Goal: Task Accomplishment & Management: Manage account settings

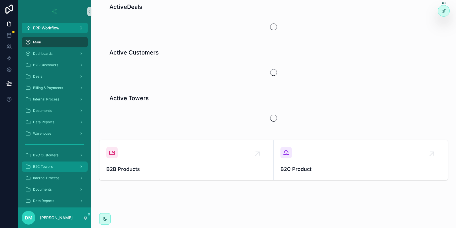
scroll to position [13, 0]
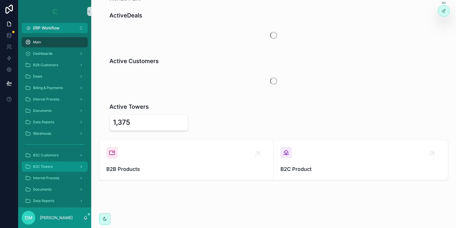
click at [60, 170] on div "B2C Towers" at bounding box center [54, 166] width 59 height 9
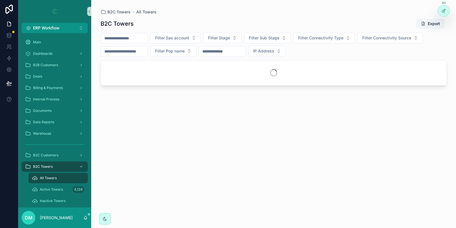
click at [138, 35] on input "scrollable content" at bounding box center [124, 38] width 47 height 8
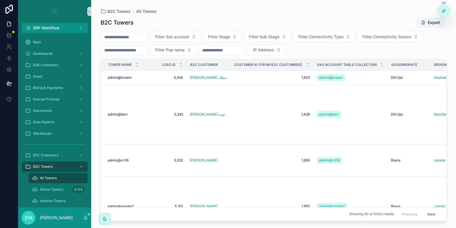
paste input "**********"
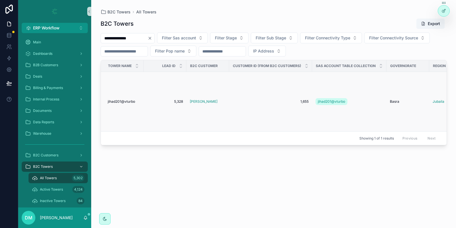
type input "**********"
click at [150, 98] on td "5,328 5,328" at bounding box center [165, 102] width 43 height 60
click at [145, 101] on td "5,328 5,328" at bounding box center [165, 102] width 43 height 60
click at [137, 101] on div "jihad201@vturbo jihad201@vturbo" at bounding box center [124, 101] width 33 height 5
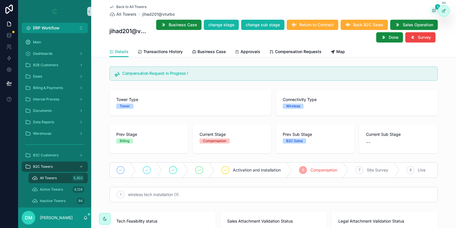
click at [155, 46] on div "Details Transactions History Business Case Approvals Compensation Requests Map" at bounding box center [274, 51] width 329 height 11
click at [155, 50] on span "Transactions History" at bounding box center [162, 52] width 39 height 6
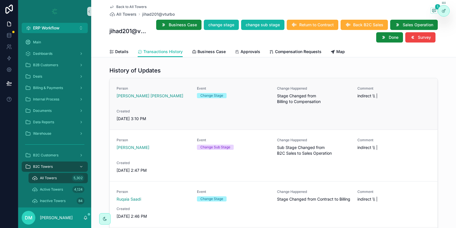
click at [277, 100] on div "Person Dania Louay Event Change Stage Change Happened Stage Changed from Billin…" at bounding box center [274, 103] width 314 height 35
click at [283, 104] on span "Stage Changed from Billing to Compensation" at bounding box center [314, 98] width 74 height 11
click at [307, 104] on span "Stage Changed from Billing to Compensation" at bounding box center [314, 98] width 74 height 11
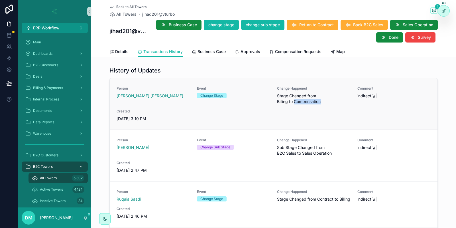
click at [307, 104] on span "Stage Changed from Billing to Compensation" at bounding box center [314, 98] width 74 height 11
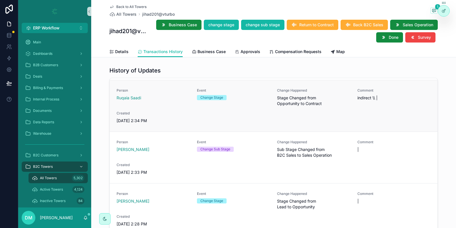
scroll to position [204, 0]
click at [121, 47] on link "Details" at bounding box center [119, 51] width 19 height 11
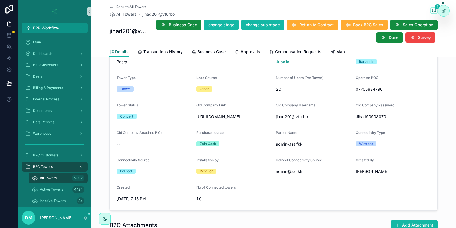
scroll to position [445, 0]
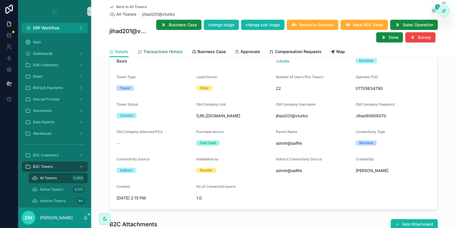
click at [171, 54] on span "Transactions History" at bounding box center [162, 52] width 39 height 6
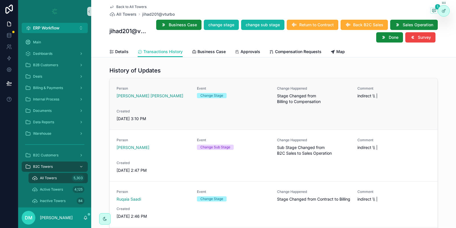
click at [284, 101] on span "Stage Changed from Billing to Compensation" at bounding box center [314, 98] width 74 height 11
click at [276, 100] on div "Person Dania Louay Event Change Stage Change Happened Stage Changed from Billin…" at bounding box center [274, 103] width 314 height 35
click at [282, 102] on span "Stage Changed from Billing to Compensation" at bounding box center [314, 98] width 74 height 11
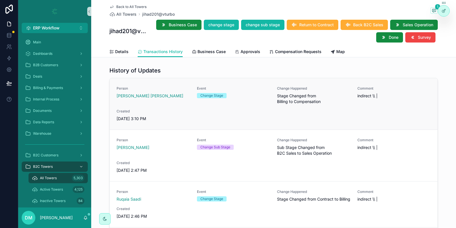
click at [310, 101] on span "Stage Changed from Billing to Compensation" at bounding box center [314, 98] width 74 height 11
drag, startPoint x: 177, startPoint y: 13, endPoint x: 140, endPoint y: 14, distance: 36.5
click at [140, 14] on div "Back to All Towers All Towers jihad201@vturbo 1" at bounding box center [274, 11] width 329 height 13
copy div "jihad201@vturbo"
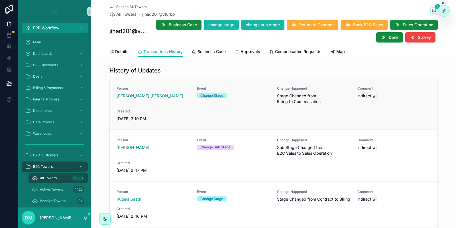
drag, startPoint x: 137, startPoint y: 120, endPoint x: 153, endPoint y: 119, distance: 16.6
click at [153, 119] on span "[DATE] 3:10 PM" at bounding box center [154, 119] width 74 height 6
click at [200, 160] on div "Person Alhassan Harith Event Change Sub Stage Change Happened Sub Stage Changed…" at bounding box center [274, 155] width 314 height 35
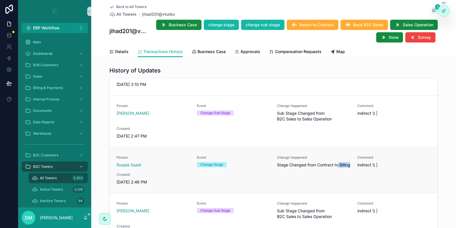
drag, startPoint x: 297, startPoint y: 171, endPoint x: 311, endPoint y: 171, distance: 13.7
click at [311, 168] on span "Stage Changed from Contract to Billing" at bounding box center [314, 165] width 74 height 6
click at [305, 168] on span "Stage Changed from Contract to Billing" at bounding box center [314, 165] width 74 height 6
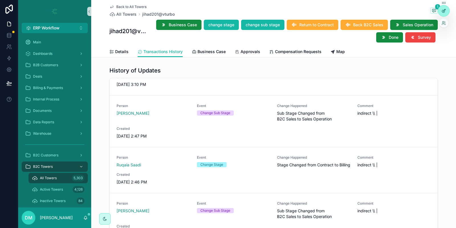
click at [448, 10] on div at bounding box center [443, 10] width 11 height 11
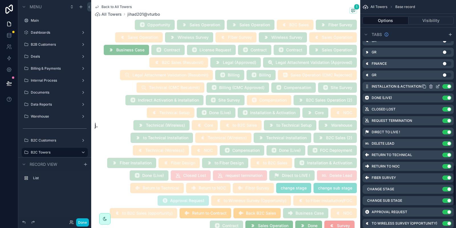
scroll to position [921, 0]
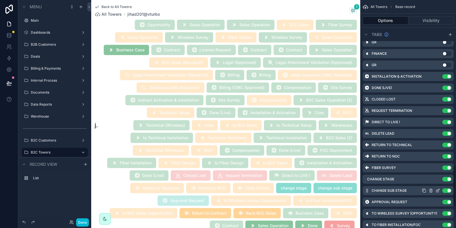
click at [439, 191] on icon "scrollable content" at bounding box center [438, 190] width 5 height 5
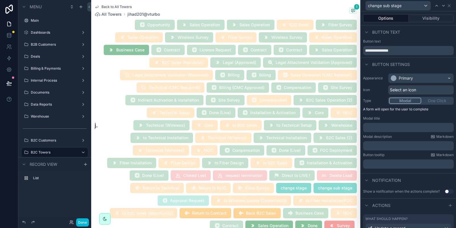
scroll to position [102, 0]
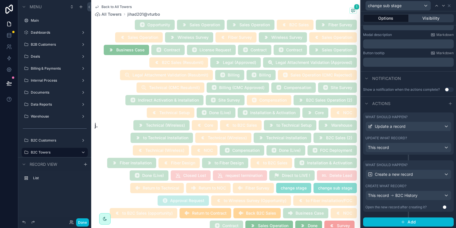
click at [430, 18] on button "Visibility" at bounding box center [431, 18] width 45 height 8
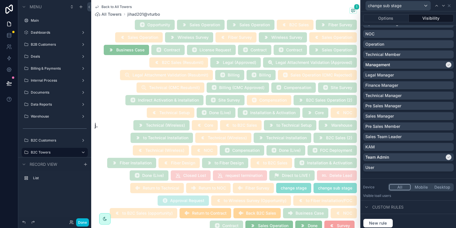
scroll to position [377, 0]
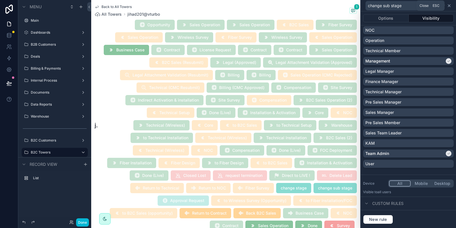
click at [449, 5] on icon at bounding box center [449, 6] width 2 height 2
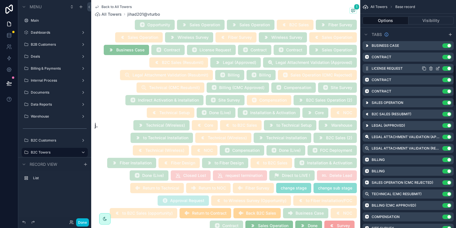
scroll to position [360, 0]
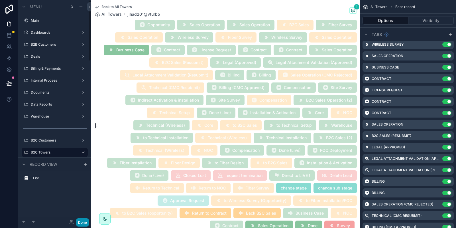
click at [83, 225] on button "Done" at bounding box center [82, 222] width 13 height 8
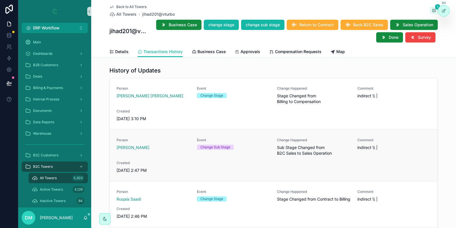
scroll to position [34, 0]
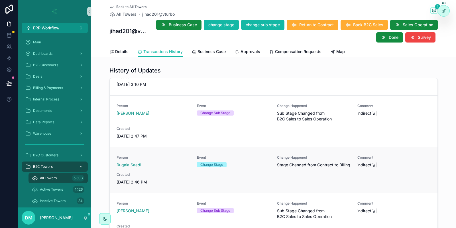
drag, startPoint x: 137, startPoint y: 187, endPoint x: 148, endPoint y: 188, distance: 10.3
click at [148, 185] on span "10/1/2025 2:46 PM" at bounding box center [154, 182] width 74 height 6
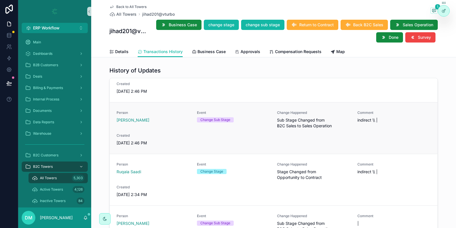
scroll to position [137, 0]
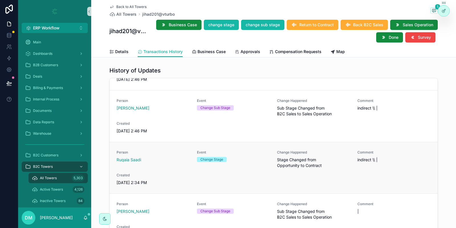
click at [302, 168] on span "Stage Changed from Opportunity to Contract" at bounding box center [314, 162] width 74 height 11
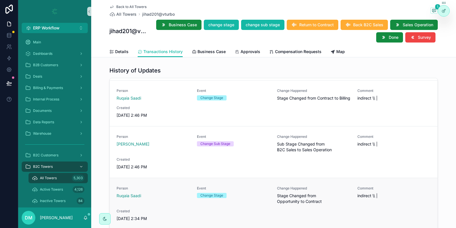
scroll to position [169, 0]
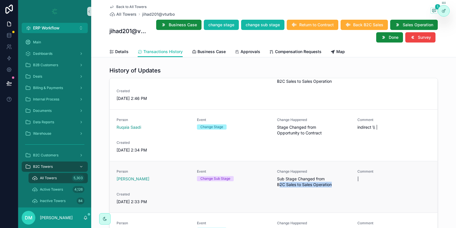
drag, startPoint x: 281, startPoint y: 187, endPoint x: 334, endPoint y: 192, distance: 53.3
click at [334, 187] on span "Sub Stage Changed from B2C Sales to Sales Operation" at bounding box center [314, 181] width 74 height 11
click at [141, 203] on div "Created 10/1/2025 2:33 PM" at bounding box center [154, 198] width 74 height 13
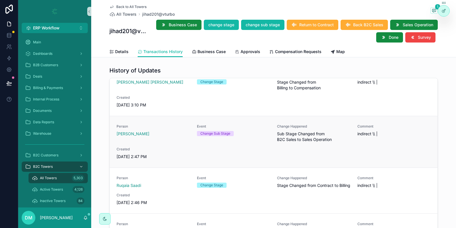
scroll to position [0, 0]
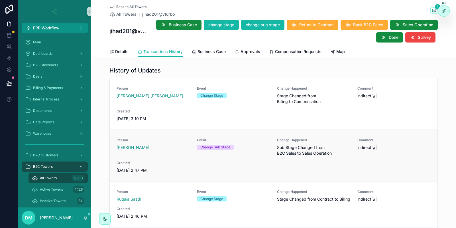
click at [290, 149] on span "Sub Stage Changed from B2C Sales to Sales Operation" at bounding box center [314, 150] width 74 height 11
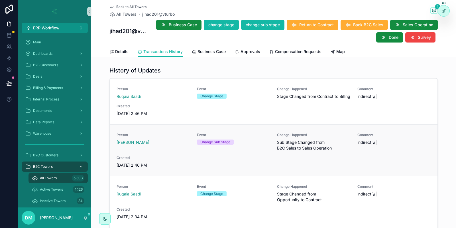
click at [304, 151] on span "Sub Stage Changed from B2C Sales to Sales Operation" at bounding box center [314, 144] width 74 height 11
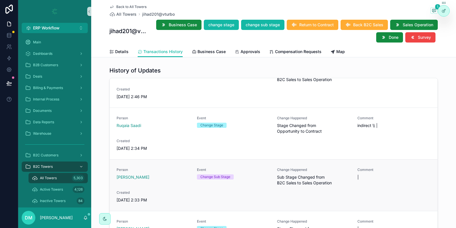
scroll to position [204, 0]
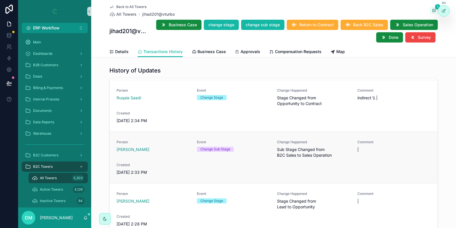
click at [293, 151] on span "Sub Stage Changed from B2C Sales to Sales Operation" at bounding box center [314, 152] width 74 height 11
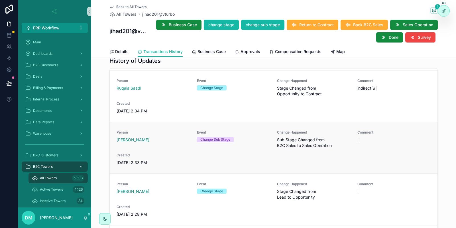
scroll to position [12, 0]
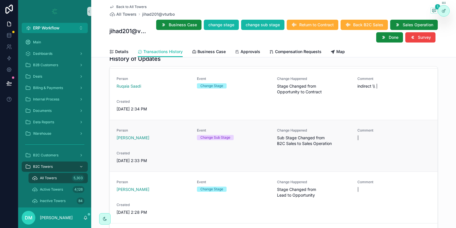
click at [305, 138] on span "Sub Stage Changed from B2C Sales to Sales Operation" at bounding box center [314, 140] width 74 height 11
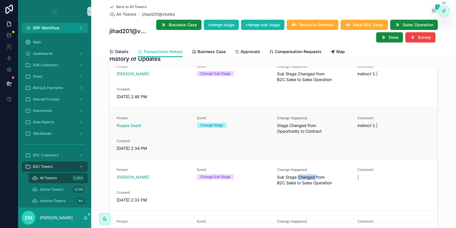
scroll to position [125, 0]
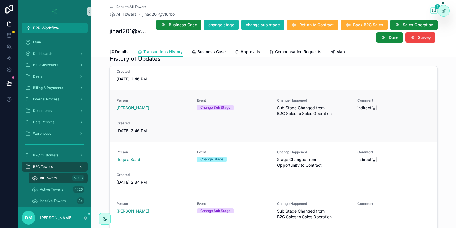
click at [290, 114] on span "Sub Stage Changed from B2C Sales to Sales Operation" at bounding box center [314, 110] width 74 height 11
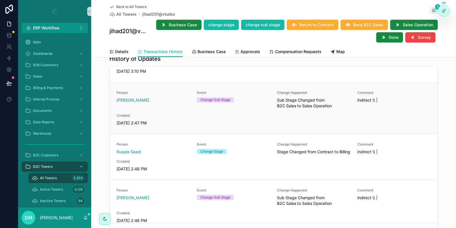
scroll to position [22, 0]
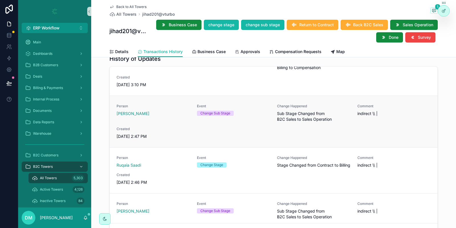
click at [289, 114] on span "Sub Stage Changed from B2C Sales to Sales Operation" at bounding box center [314, 116] width 74 height 11
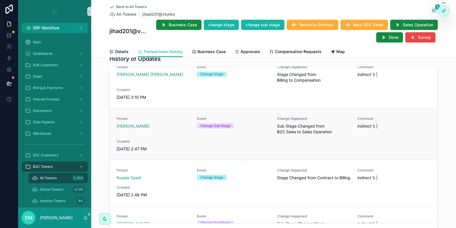
click at [280, 127] on span "Sub Stage Changed from B2C Sales to Sales Operation" at bounding box center [314, 128] width 74 height 11
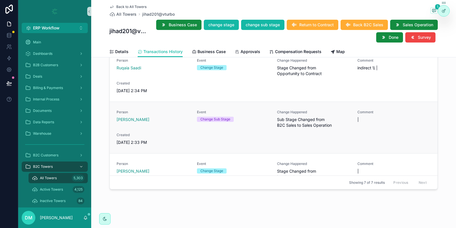
scroll to position [204, 0]
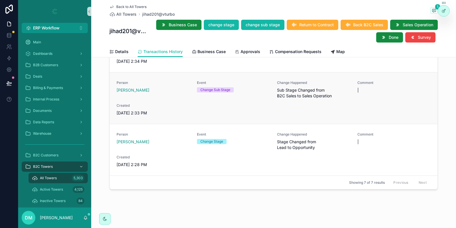
drag, startPoint x: 136, startPoint y: 111, endPoint x: 151, endPoint y: 112, distance: 14.6
click at [151, 112] on span "10/1/2025 2:33 PM" at bounding box center [154, 113] width 74 height 6
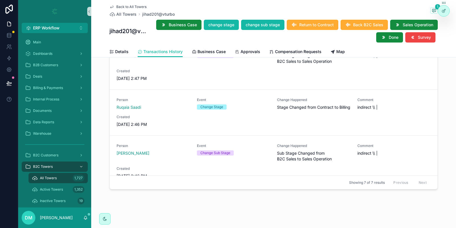
scroll to position [0, 0]
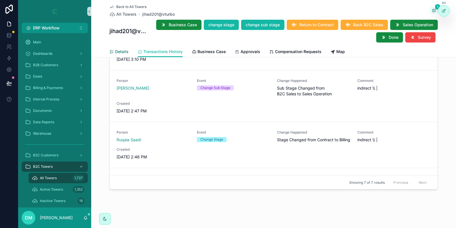
click at [126, 49] on span "Details" at bounding box center [121, 52] width 13 height 6
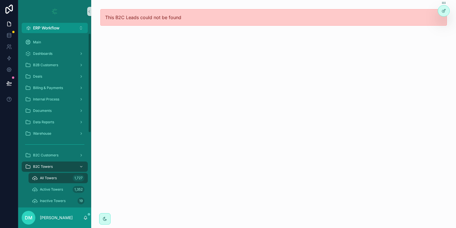
click at [59, 178] on div "All Towers 1,727" at bounding box center [58, 177] width 52 height 9
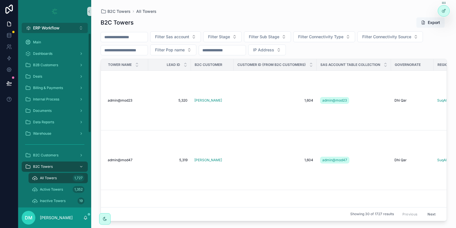
click at [66, 31] on button "ERP Workflow Alt 1" at bounding box center [55, 28] width 66 height 10
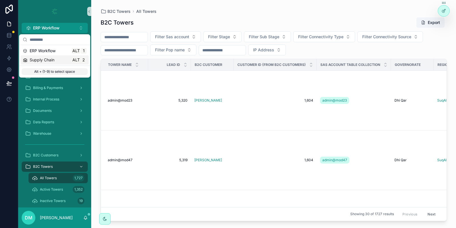
click at [48, 58] on span "Supply Chain" at bounding box center [42, 60] width 25 height 6
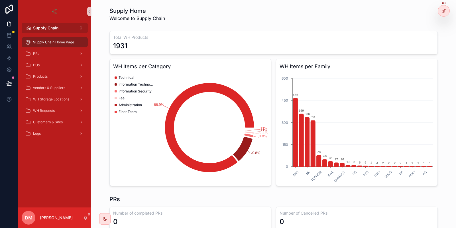
click at [51, 29] on span "Supply Chain" at bounding box center [45, 28] width 25 height 6
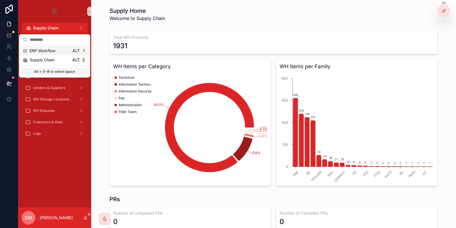
click at [52, 54] on div "ERP Workflow Alt 1" at bounding box center [55, 50] width 68 height 9
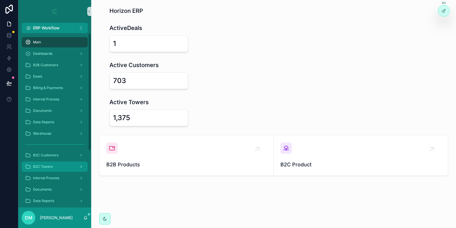
click at [62, 164] on div "B2C Towers" at bounding box center [54, 166] width 59 height 9
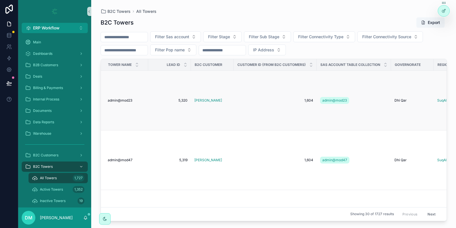
click at [141, 99] on td "admin@mod23 admin@mod23" at bounding box center [124, 101] width 47 height 60
click at [134, 102] on div "admin@mod23 admin@mod23" at bounding box center [126, 100] width 37 height 5
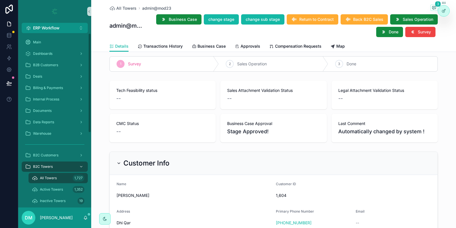
scroll to position [103, 0]
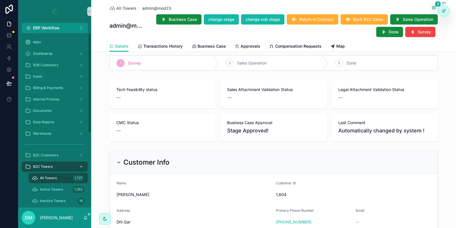
click at [61, 167] on div "B2C Towers" at bounding box center [54, 166] width 59 height 9
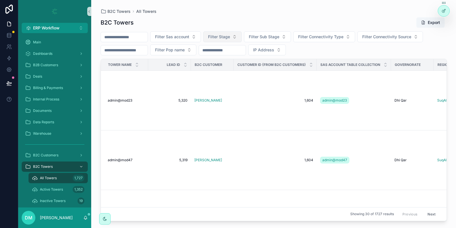
click at [237, 33] on button "Filter Stage" at bounding box center [222, 36] width 39 height 11
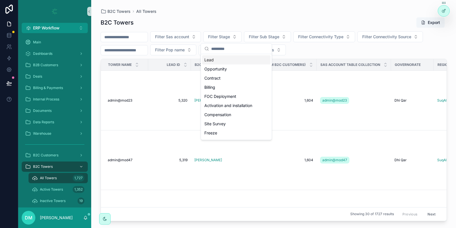
click at [144, 38] on input "scrollable content" at bounding box center [124, 37] width 47 height 8
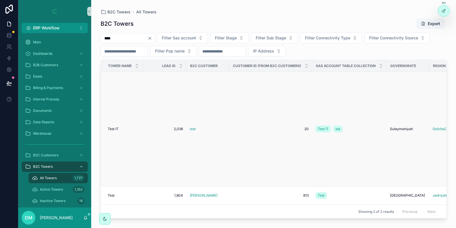
type input "****"
click at [142, 114] on td "Test IT Test IT" at bounding box center [122, 129] width 43 height 114
click at [132, 121] on td "Test IT Test IT" at bounding box center [122, 129] width 43 height 114
click at [125, 127] on div "Test IT Test IT" at bounding box center [124, 129] width 33 height 5
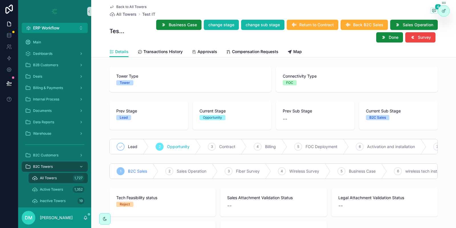
scroll to position [34, 0]
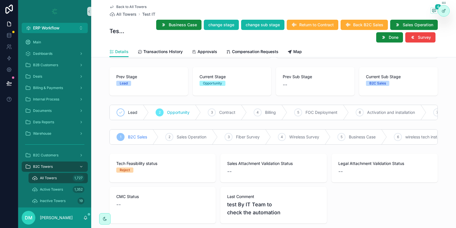
click at [174, 110] on span "Opportunity" at bounding box center [178, 113] width 23 height 6
click at [131, 135] on span "B2C Sales" at bounding box center [137, 137] width 19 height 6
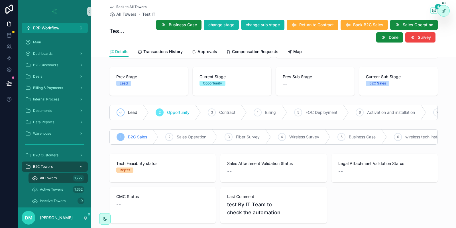
click at [131, 135] on span "B2C Sales" at bounding box center [137, 137] width 19 height 6
click at [194, 130] on div "2 Sales Operation" at bounding box center [188, 136] width 59 height 15
click at [192, 132] on div "2 Sales Operation" at bounding box center [188, 136] width 59 height 15
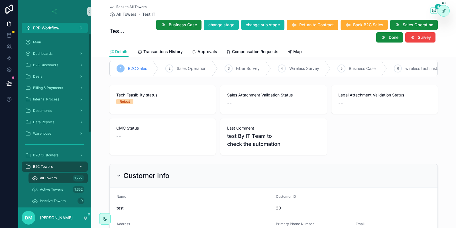
scroll to position [68, 0]
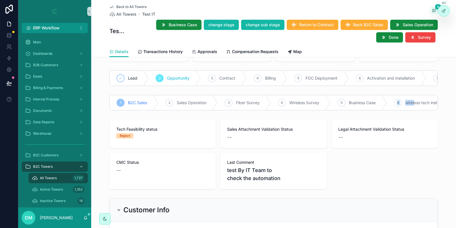
drag, startPoint x: 265, startPoint y: 102, endPoint x: 418, endPoint y: 104, distance: 152.9
click at [418, 104] on div "1 B2C Sales 2 Sales Operation 3 Fiber Survey 4 Wireless Survey 5 Business Case …" at bounding box center [274, 102] width 329 height 15
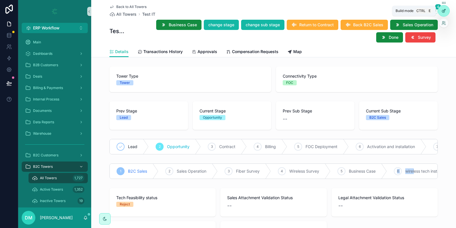
click at [441, 11] on div at bounding box center [443, 10] width 11 height 11
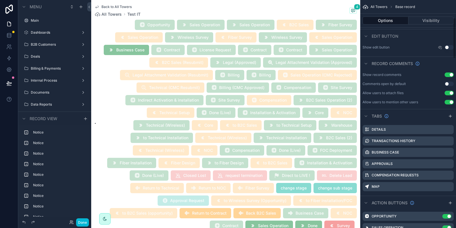
scroll to position [194, 0]
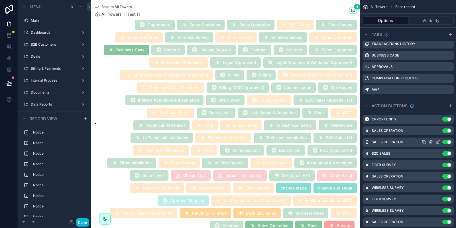
click at [437, 144] on div "Sales Operation Use setting" at bounding box center [408, 141] width 91 height 9
click at [439, 129] on icon "scrollable content" at bounding box center [438, 130] width 5 height 5
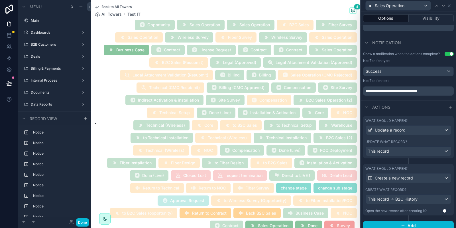
scroll to position [141, 0]
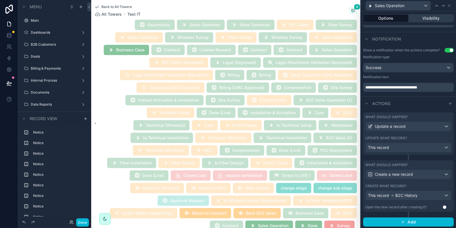
click at [441, 14] on button "Visibility" at bounding box center [431, 18] width 45 height 8
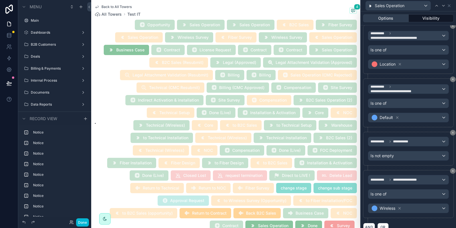
click at [377, 19] on button "Options" at bounding box center [386, 18] width 46 height 8
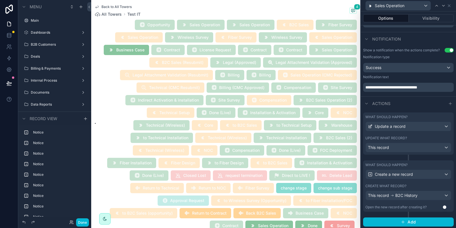
click at [423, 180] on div "What should happen? Create a new record Create what record? This record B2C His…" at bounding box center [408, 185] width 91 height 51
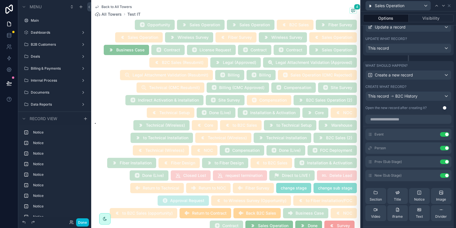
scroll to position [244, 0]
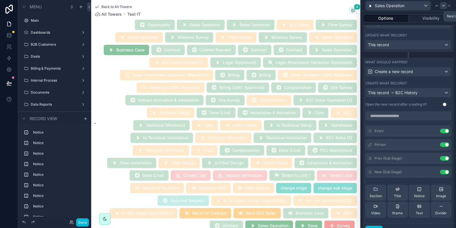
click at [442, 4] on icon at bounding box center [443, 5] width 5 height 5
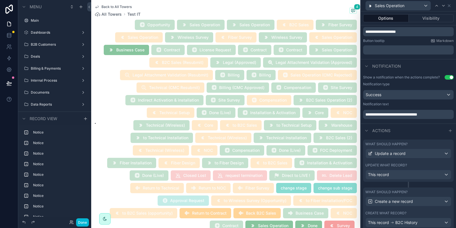
scroll to position [141, 0]
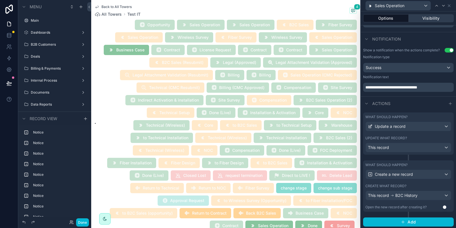
click at [430, 18] on button "Visibility" at bounding box center [431, 18] width 45 height 8
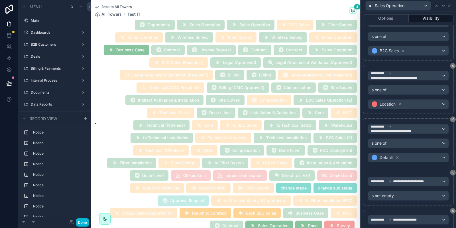
scroll to position [660, 0]
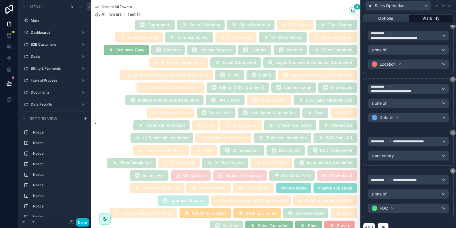
click at [383, 19] on button "Options" at bounding box center [386, 18] width 46 height 8
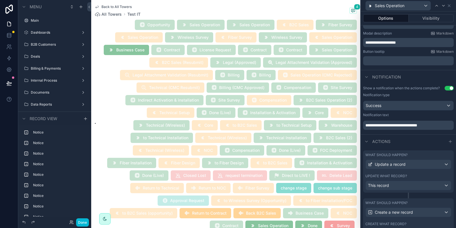
click at [412, 176] on div "Update what record?" at bounding box center [409, 176] width 86 height 5
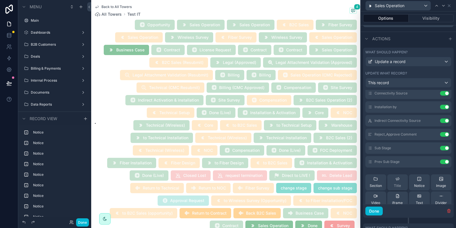
scroll to position [114, 0]
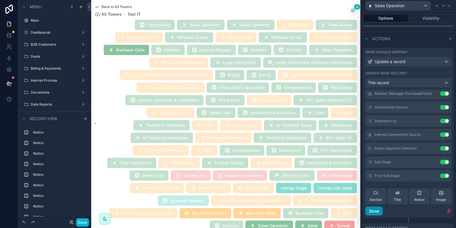
click at [374, 212] on button "Done" at bounding box center [374, 210] width 17 height 9
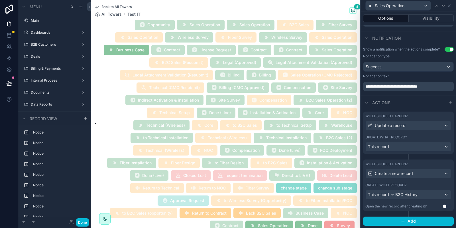
scroll to position [141, 0]
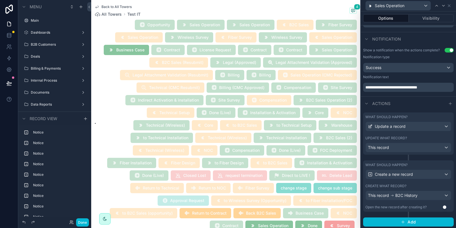
click at [414, 182] on div "What should happen? Create a new record Create what record? This record B2C His…" at bounding box center [408, 185] width 91 height 51
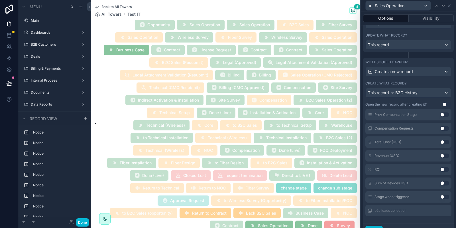
scroll to position [269, 0]
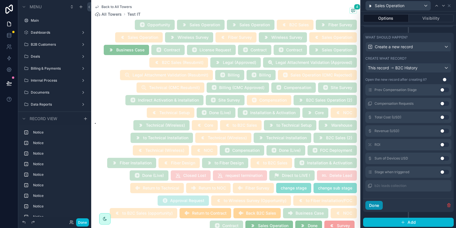
click at [374, 206] on button "Done" at bounding box center [374, 205] width 17 height 9
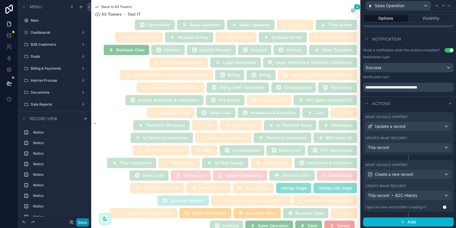
click at [84, 223] on button "Done" at bounding box center [82, 222] width 13 height 8
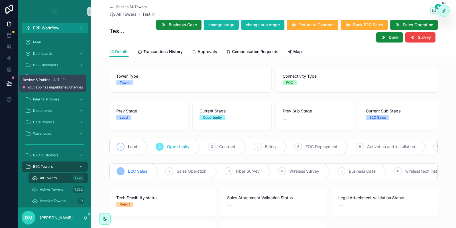
click at [8, 84] on icon at bounding box center [9, 83] width 6 height 6
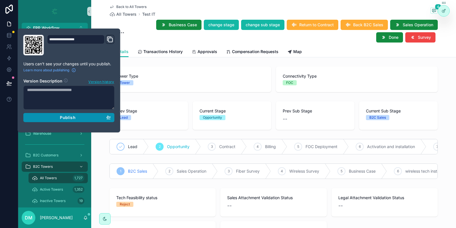
click at [48, 115] on div "Publish" at bounding box center [69, 117] width 84 height 5
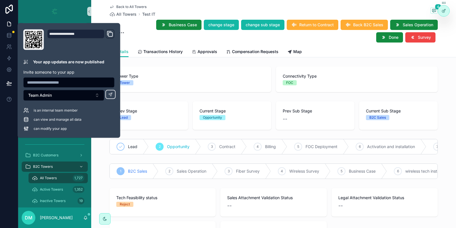
click at [151, 30] on div "Business Case change stage change sub stage Return to Contract Back B2C Sales S…" at bounding box center [282, 30] width 312 height 23
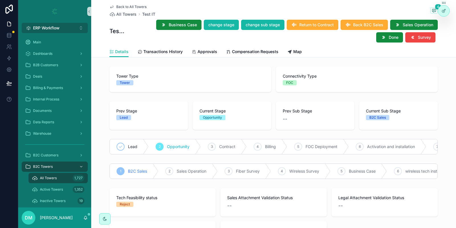
click at [51, 28] on span "ERP Workflow" at bounding box center [46, 28] width 27 height 6
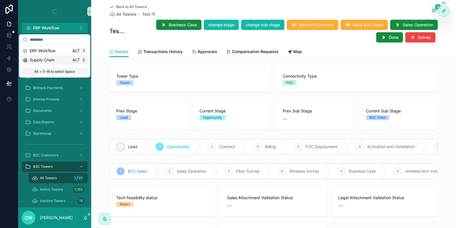
click at [55, 62] on div "Supply Chain Alt 2" at bounding box center [55, 60] width 64 height 6
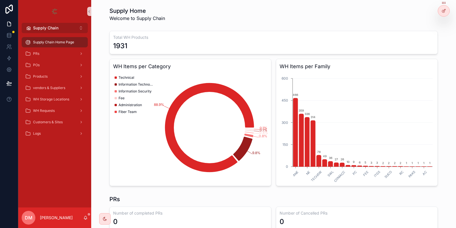
click at [60, 31] on button "Supply Chain Alt 2" at bounding box center [55, 28] width 66 height 10
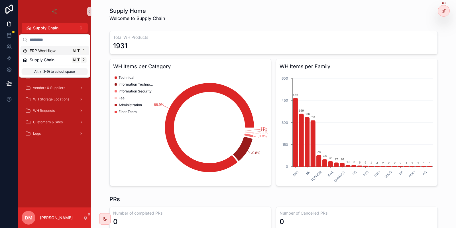
click at [50, 52] on span "ERP Workflow" at bounding box center [43, 51] width 26 height 6
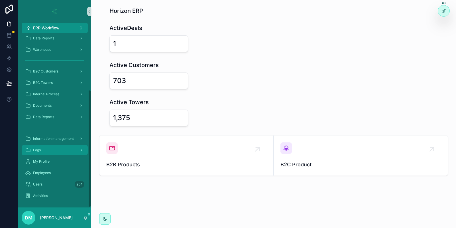
scroll to position [84, 0]
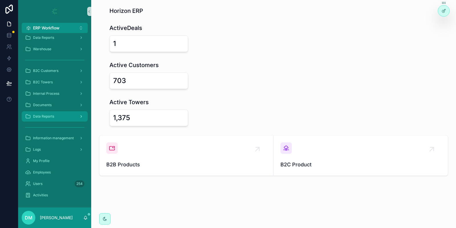
click at [68, 114] on div "Data Reports" at bounding box center [54, 116] width 59 height 9
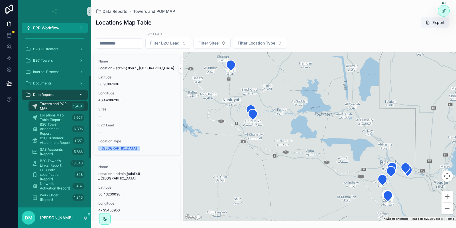
scroll to position [84, 0]
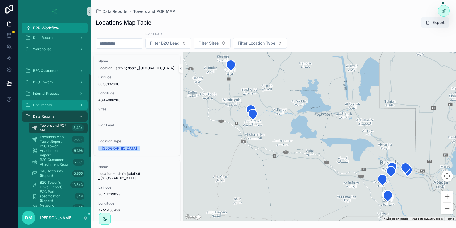
click at [68, 106] on div "Documents" at bounding box center [54, 104] width 59 height 9
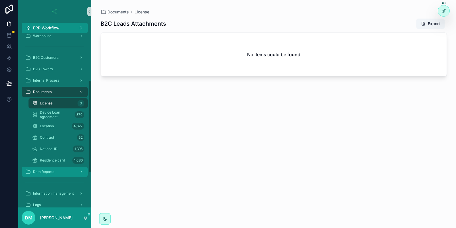
scroll to position [109, 0]
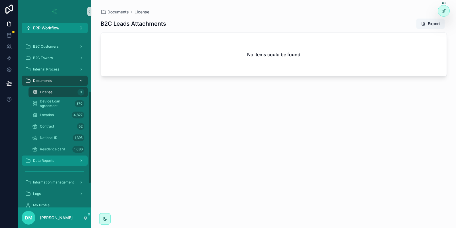
click at [62, 159] on div "Data Reports" at bounding box center [54, 160] width 59 height 9
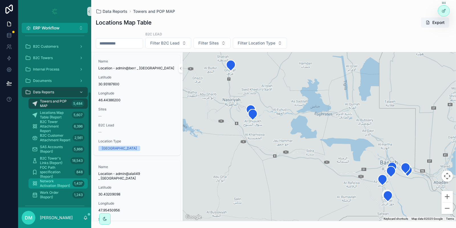
scroll to position [133, 0]
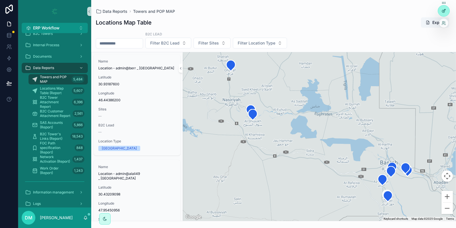
click at [443, 9] on icon at bounding box center [444, 11] width 5 height 5
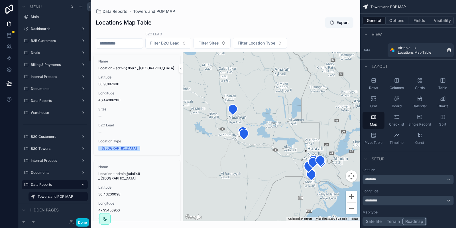
scroll to position [0, 0]
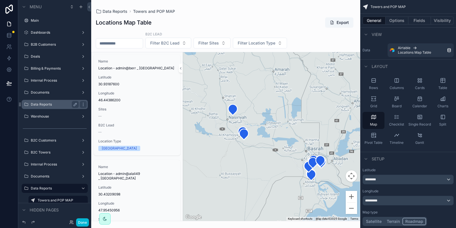
click at [52, 107] on div "Data Reports" at bounding box center [55, 104] width 48 height 7
click at [46, 102] on div "Data Reports" at bounding box center [55, 104] width 48 height 7
click at [41, 102] on div "Data Reports" at bounding box center [55, 104] width 48 height 7
click at [40, 106] on label "Data Reports" at bounding box center [54, 104] width 46 height 5
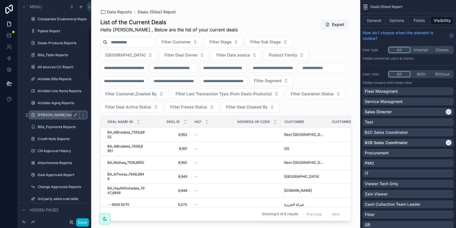
scroll to position [145, 0]
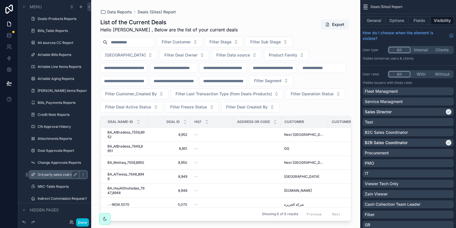
click at [49, 175] on label "3rd party sales cost table" at bounding box center [58, 174] width 41 height 5
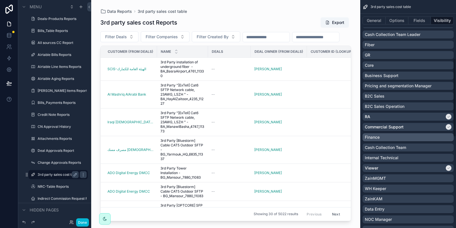
scroll to position [267, 0]
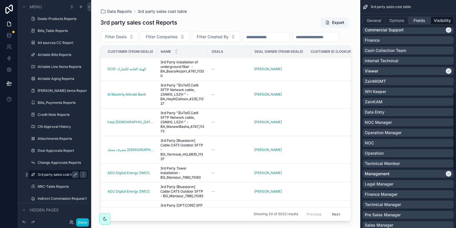
click at [426, 19] on button "Fields" at bounding box center [420, 21] width 23 height 8
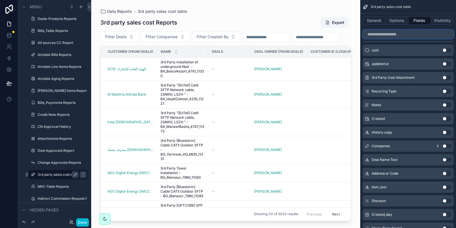
click at [399, 38] on input "scrollable content" at bounding box center [408, 34] width 91 height 9
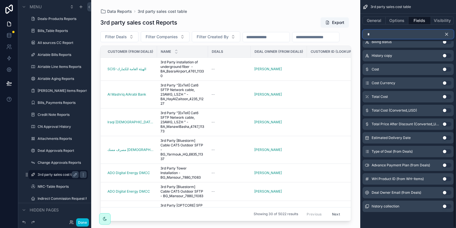
scroll to position [0, 0]
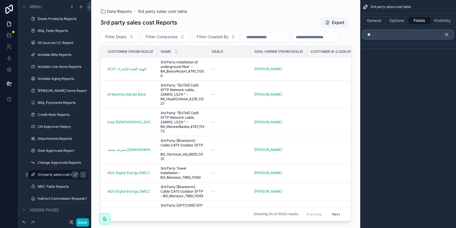
type input "*"
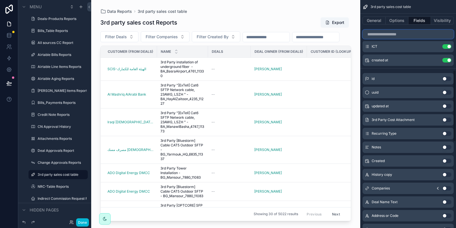
scroll to position [220, 0]
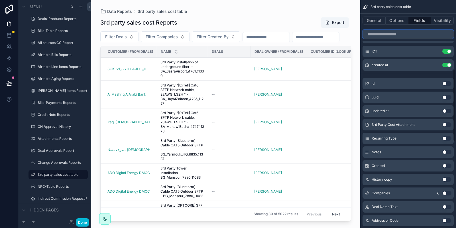
click at [390, 36] on input "scrollable content" at bounding box center [408, 34] width 91 height 9
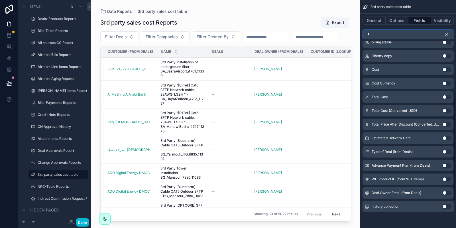
scroll to position [0, 0]
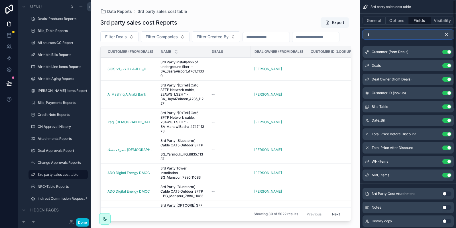
type input "*"
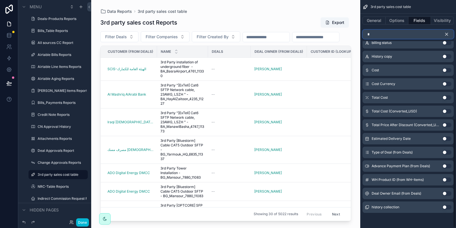
scroll to position [247, 0]
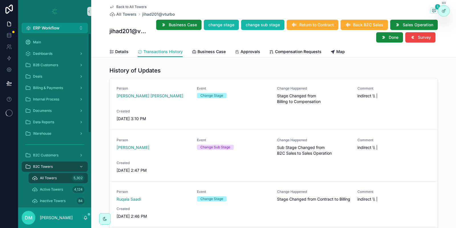
click at [52, 177] on span "All Towers" at bounding box center [48, 178] width 17 height 5
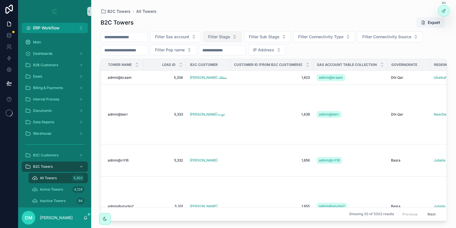
click at [230, 37] on span "Filter Stage" at bounding box center [219, 37] width 22 height 6
click at [230, 36] on span "Filter Stage" at bounding box center [219, 37] width 22 height 6
type input "***"
click at [222, 60] on div "Billing" at bounding box center [236, 59] width 68 height 9
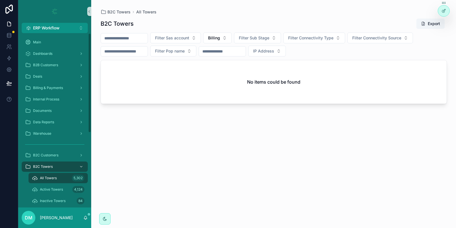
click at [139, 37] on input "scrollable content" at bounding box center [124, 38] width 47 height 8
click at [222, 36] on button "Billing" at bounding box center [217, 38] width 29 height 11
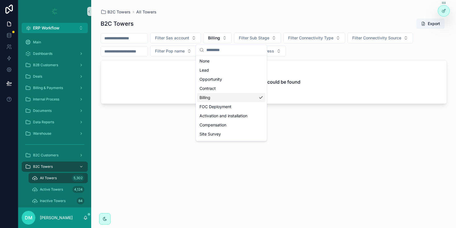
click at [225, 100] on div "Billing" at bounding box center [231, 97] width 68 height 9
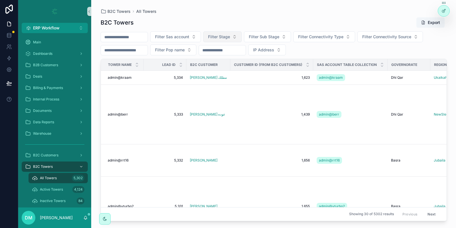
click at [230, 37] on span "Filter Stage" at bounding box center [219, 37] width 22 height 6
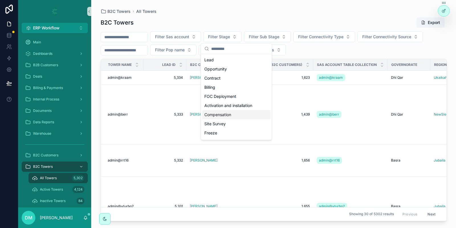
click at [236, 110] on div "Compensation" at bounding box center [236, 114] width 68 height 9
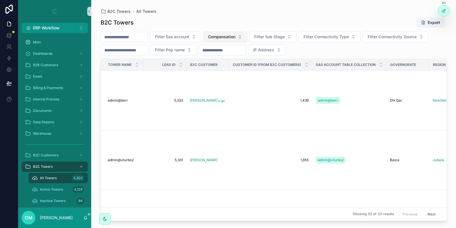
click at [236, 35] on span "Compensation" at bounding box center [221, 37] width 27 height 6
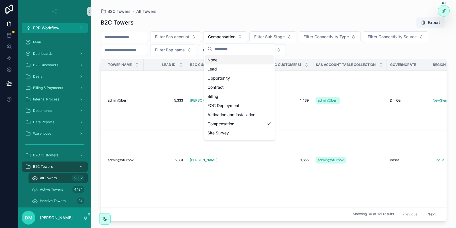
click at [240, 52] on input "scrollable content" at bounding box center [242, 49] width 57 height 10
click at [211, 96] on div "Billing" at bounding box center [239, 96] width 68 height 9
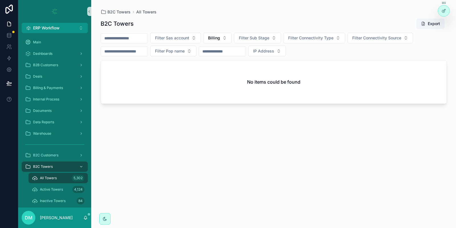
click at [148, 39] on input "scrollable content" at bounding box center [124, 38] width 47 height 8
click at [187, 40] on span "Filter Sas account" at bounding box center [172, 38] width 34 height 6
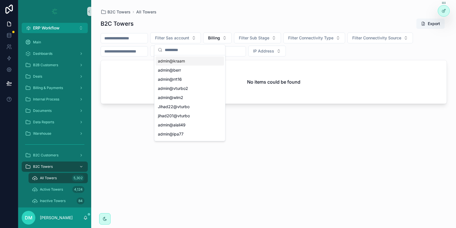
click at [204, 20] on div "B2C Towers Export" at bounding box center [274, 23] width 347 height 11
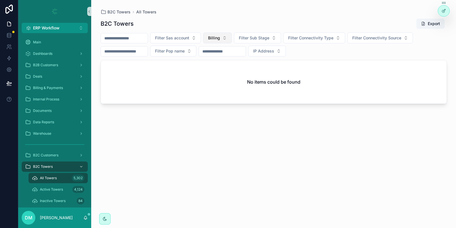
click at [229, 42] on button "Billing" at bounding box center [217, 38] width 29 height 11
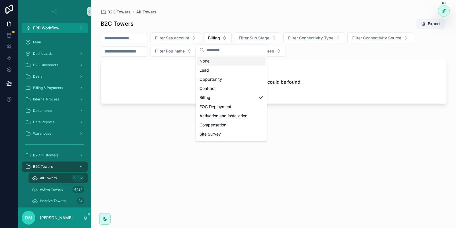
click at [233, 62] on div "None" at bounding box center [231, 60] width 68 height 9
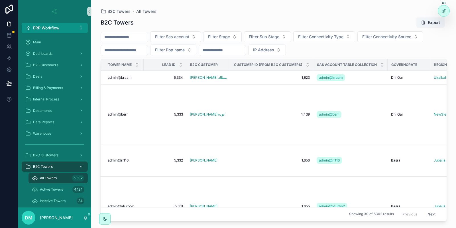
click at [134, 38] on input "scrollable content" at bounding box center [124, 37] width 47 height 8
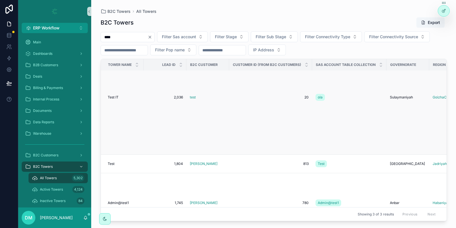
scroll to position [33, 0]
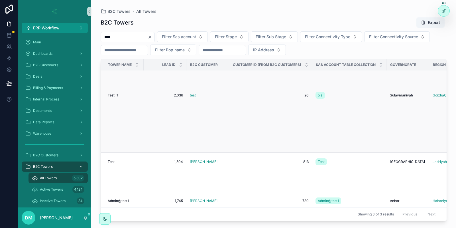
type input "****"
drag, startPoint x: 129, startPoint y: 94, endPoint x: 126, endPoint y: 92, distance: 3.7
click at [126, 92] on td "Test IT Test IT" at bounding box center [122, 95] width 43 height 114
click at [121, 93] on div "Test IT Test IT" at bounding box center [124, 95] width 33 height 5
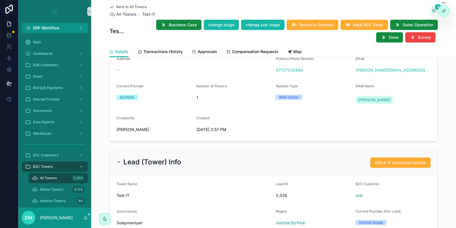
scroll to position [274, 0]
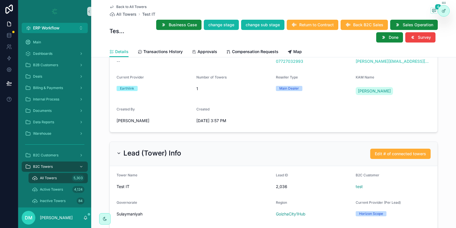
drag, startPoint x: 234, startPoint y: 118, endPoint x: 194, endPoint y: 121, distance: 39.7
click at [196, 121] on span "[DATE] 3:57 PM" at bounding box center [233, 121] width 75 height 6
click at [194, 121] on form "Name test Customer ID 20 Address -- Primary Phone Number 07727032993 Email e.qa…" at bounding box center [274, 72] width 328 height 119
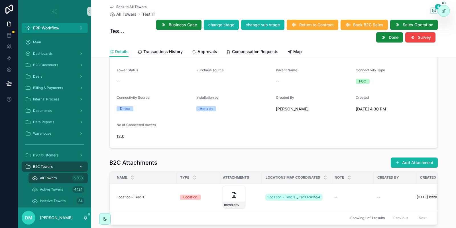
scroll to position [513, 0]
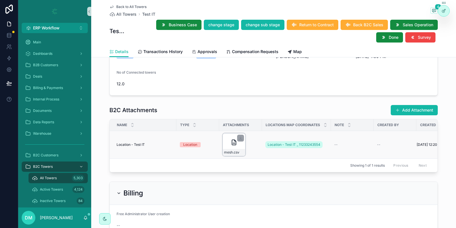
click at [233, 143] on icon "scrollable content" at bounding box center [233, 143] width 0 height 1
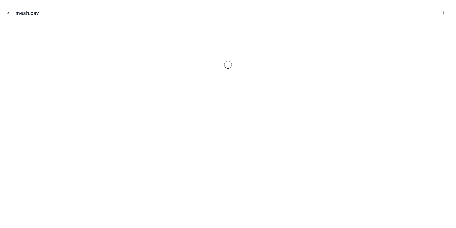
click at [9, 15] on icon "Close modal" at bounding box center [8, 13] width 4 height 4
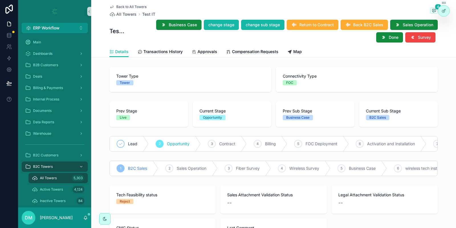
click at [184, 142] on span "Opportunity" at bounding box center [178, 144] width 23 height 6
click at [217, 26] on span "change stage" at bounding box center [221, 25] width 26 height 6
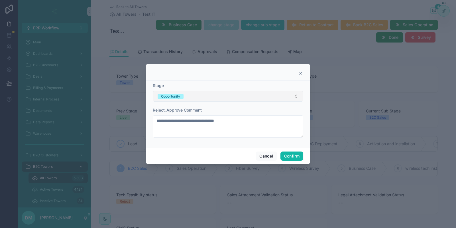
click at [182, 96] on span "Opportunity" at bounding box center [171, 96] width 26 height 5
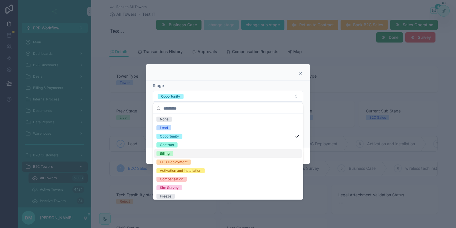
click at [183, 155] on div "Billing" at bounding box center [228, 153] width 148 height 9
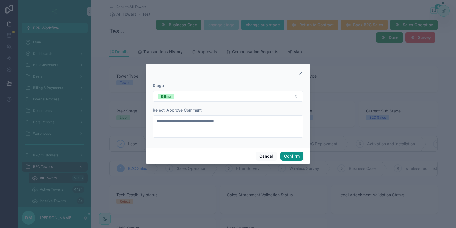
click at [296, 154] on button "Confirm" at bounding box center [292, 155] width 23 height 9
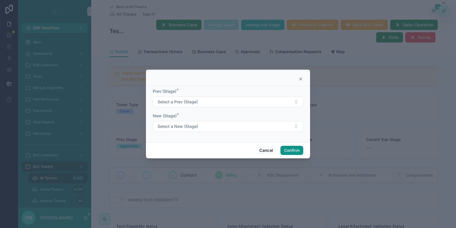
click at [296, 150] on button "Confirm" at bounding box center [292, 150] width 23 height 9
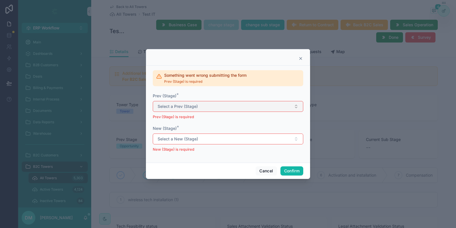
click at [216, 108] on button "Select a Prev (Stage)" at bounding box center [228, 106] width 151 height 11
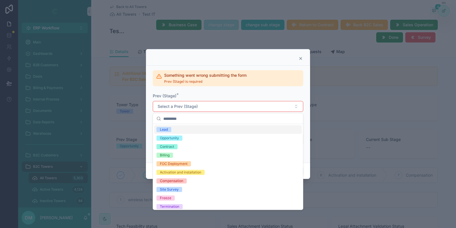
click at [190, 119] on input "text" at bounding box center [231, 119] width 136 height 10
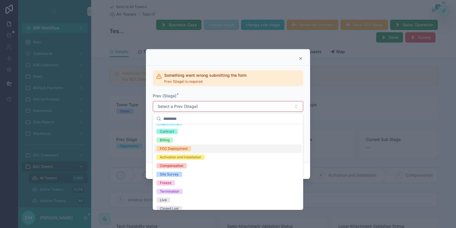
scroll to position [19, 0]
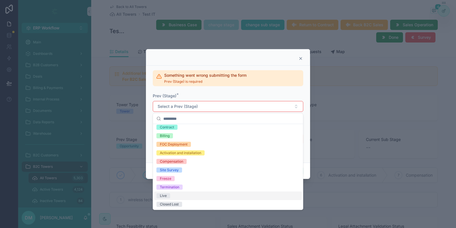
click at [180, 194] on div "Live" at bounding box center [228, 195] width 148 height 9
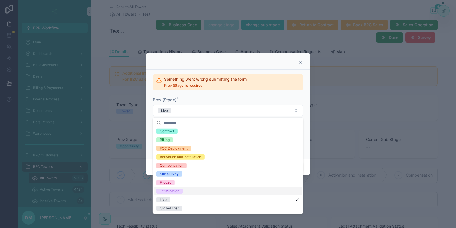
scroll to position [0, 0]
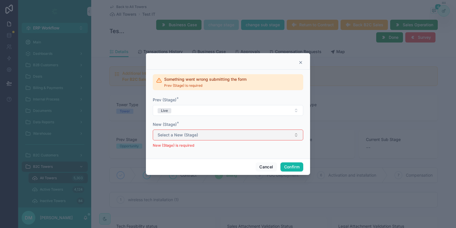
click at [192, 138] on button "Select a New (Stage)" at bounding box center [228, 134] width 151 height 11
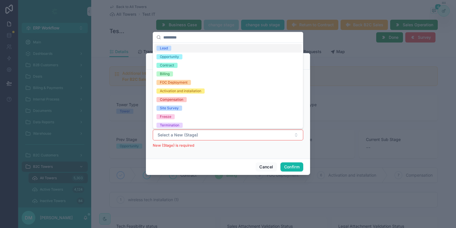
click at [179, 48] on div "Lead" at bounding box center [228, 48] width 148 height 9
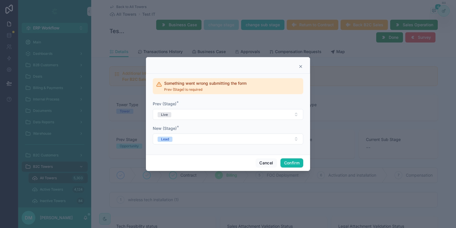
click at [200, 133] on div "New (Stage) * Lead" at bounding box center [228, 134] width 151 height 19
click at [195, 137] on button "Lead" at bounding box center [228, 138] width 151 height 11
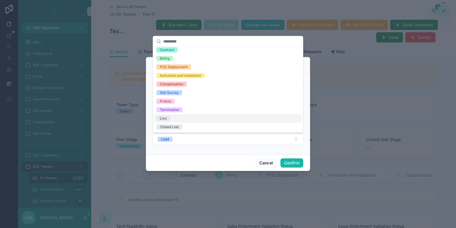
click at [182, 118] on div "Live" at bounding box center [228, 118] width 148 height 9
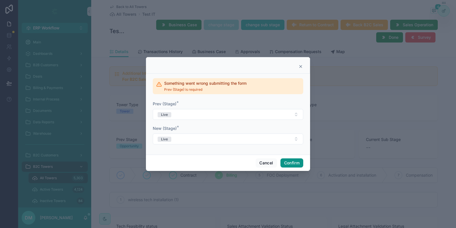
click at [289, 165] on button "Confirm" at bounding box center [292, 162] width 23 height 9
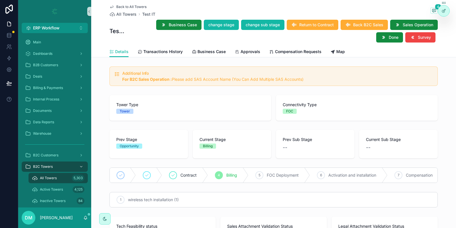
scroll to position [34, 0]
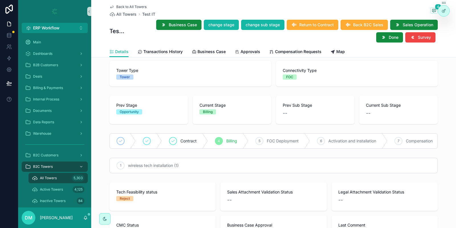
click at [225, 142] on div "4 Billing" at bounding box center [228, 140] width 40 height 15
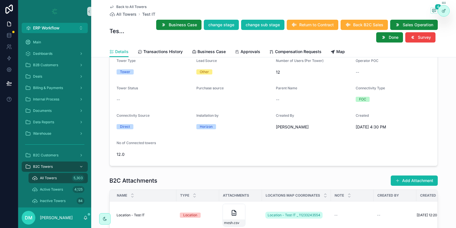
scroll to position [475, 0]
click at [447, 8] on div at bounding box center [443, 10] width 11 height 11
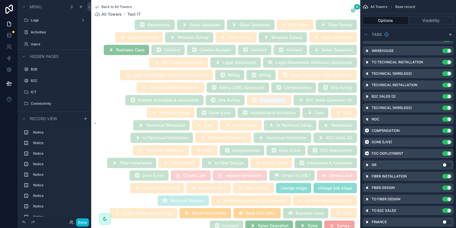
scroll to position [714, 0]
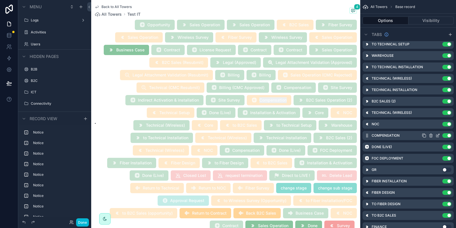
click at [440, 135] on icon "scrollable content" at bounding box center [438, 135] width 5 height 5
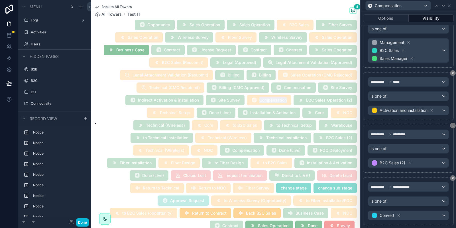
scroll to position [132, 0]
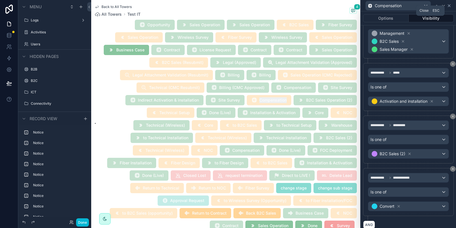
click at [450, 5] on icon at bounding box center [449, 6] width 2 height 2
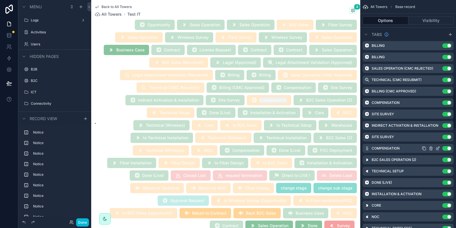
scroll to position [471, 0]
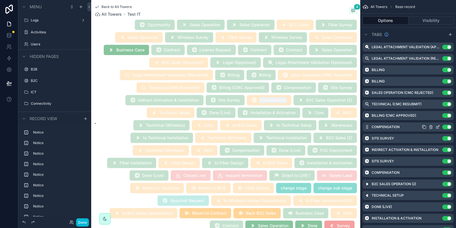
click at [438, 125] on icon "scrollable content" at bounding box center [438, 127] width 5 height 5
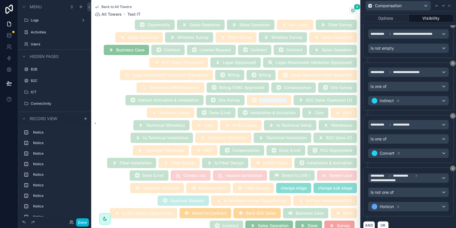
scroll to position [479, 0]
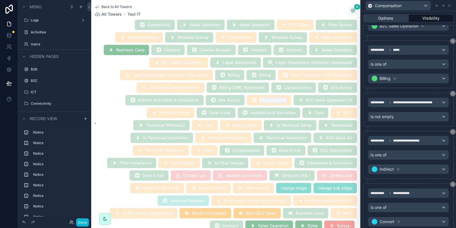
click at [384, 15] on button "Options" at bounding box center [386, 18] width 46 height 8
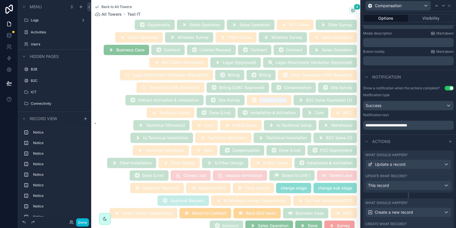
scroll to position [1, 0]
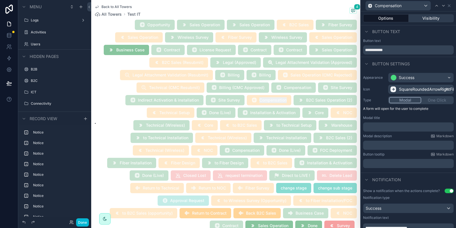
click at [427, 20] on button "Visibility" at bounding box center [431, 18] width 45 height 8
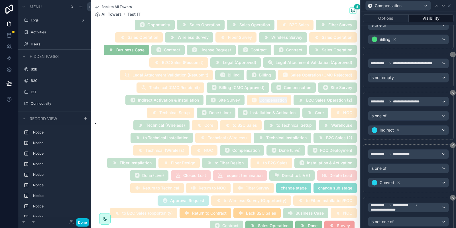
scroll to position [206, 0]
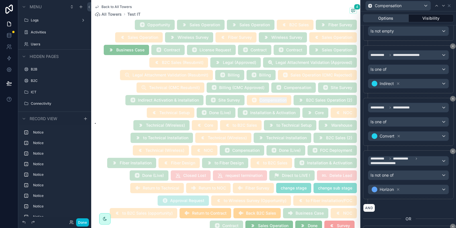
click at [374, 18] on button "Options" at bounding box center [386, 18] width 46 height 8
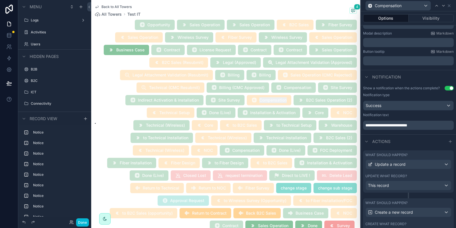
scroll to position [141, 0]
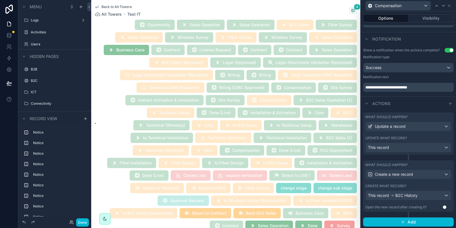
click at [422, 186] on div "Create what record?" at bounding box center [409, 186] width 86 height 5
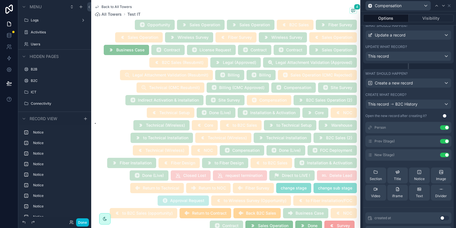
scroll to position [234, 0]
click at [433, 139] on icon at bounding box center [434, 139] width 2 height 2
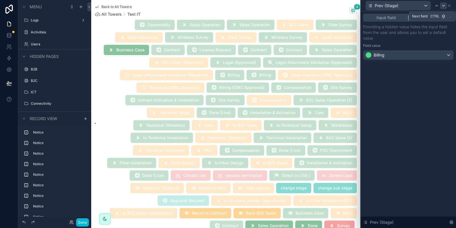
click at [443, 4] on icon at bounding box center [443, 5] width 5 height 5
click at [449, 3] on div "New (Stage)" at bounding box center [408, 5] width 91 height 11
click at [448, 7] on icon at bounding box center [449, 5] width 5 height 5
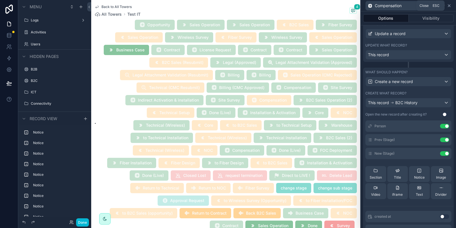
click at [451, 7] on icon at bounding box center [449, 5] width 5 height 5
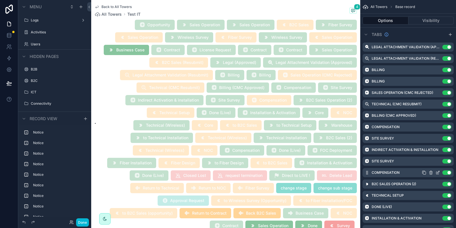
click at [437, 172] on icon "scrollable content" at bounding box center [438, 172] width 5 height 5
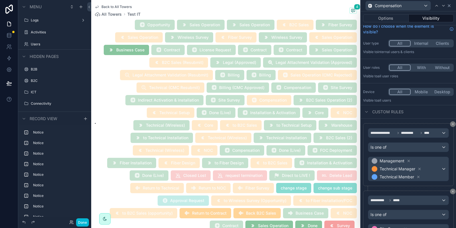
scroll to position [0, 0]
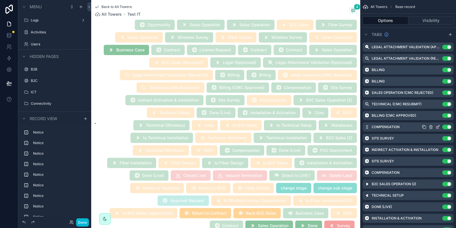
click at [438, 127] on icon "scrollable content" at bounding box center [438, 126] width 2 height 2
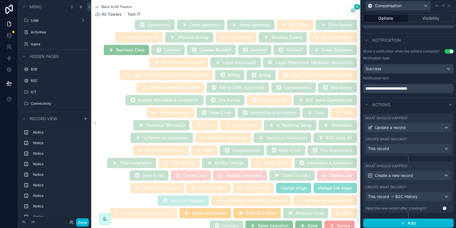
scroll to position [141, 0]
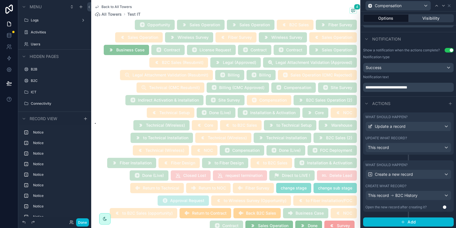
click at [424, 19] on button "Visibility" at bounding box center [431, 18] width 45 height 8
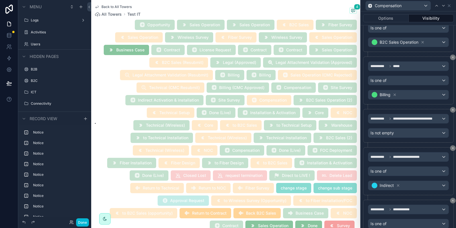
scroll to position [547, 0]
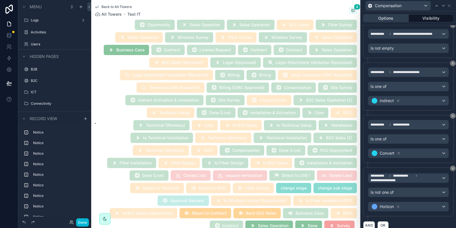
click at [390, 18] on button "Options" at bounding box center [386, 18] width 46 height 8
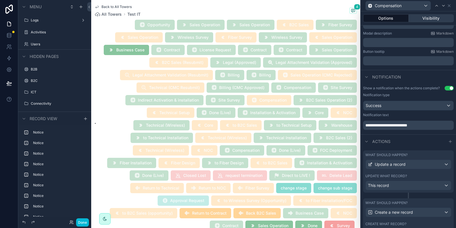
click at [429, 19] on button "Visibility" at bounding box center [431, 18] width 45 height 8
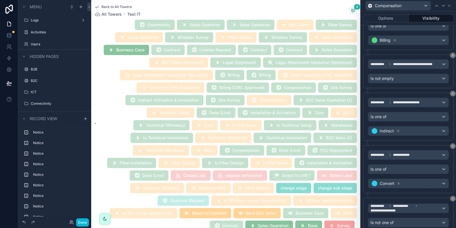
scroll to position [547, 0]
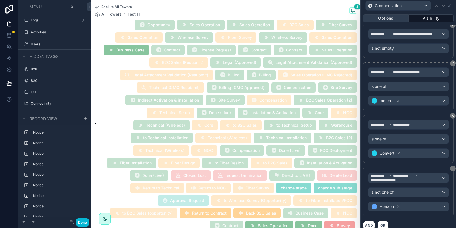
click at [383, 15] on button "Options" at bounding box center [386, 18] width 46 height 8
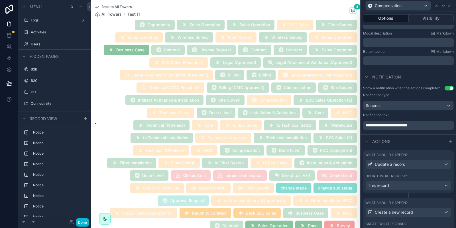
scroll to position [141, 0]
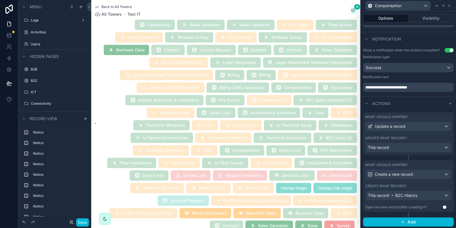
click at [423, 136] on div "Update what record?" at bounding box center [409, 138] width 86 height 5
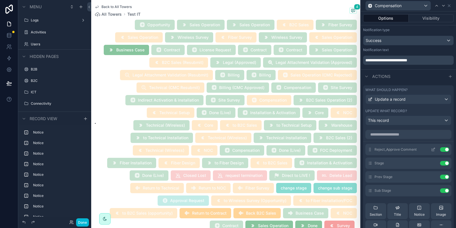
scroll to position [175, 0]
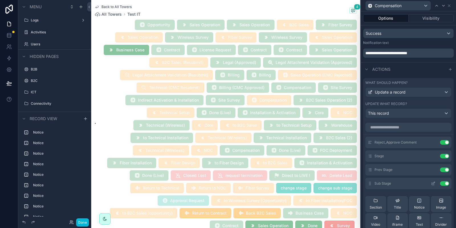
click at [433, 183] on icon at bounding box center [433, 183] width 5 height 5
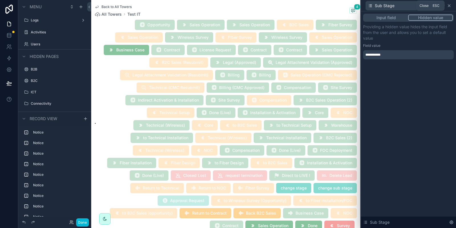
click at [449, 5] on icon at bounding box center [449, 5] width 5 height 5
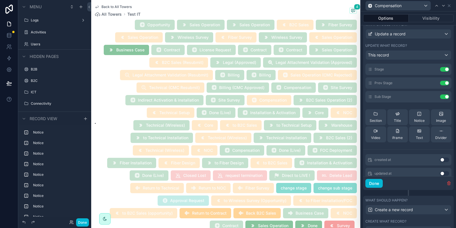
scroll to position [269, 0]
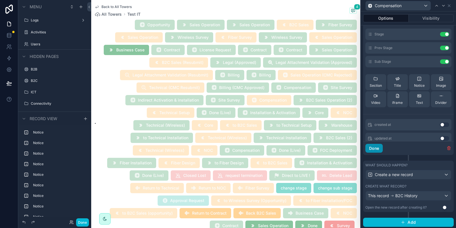
click at [374, 145] on button "Done" at bounding box center [374, 148] width 17 height 9
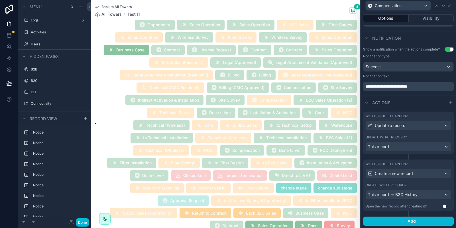
scroll to position [141, 0]
click at [411, 187] on div "Create what record?" at bounding box center [409, 186] width 86 height 5
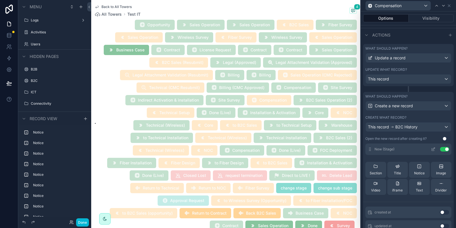
scroll to position [0, 0]
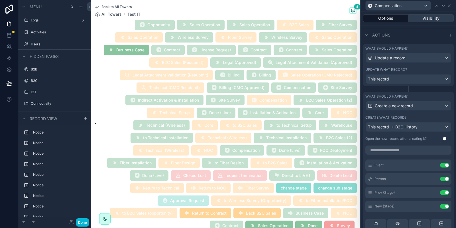
click at [421, 17] on button "Visibility" at bounding box center [431, 18] width 45 height 8
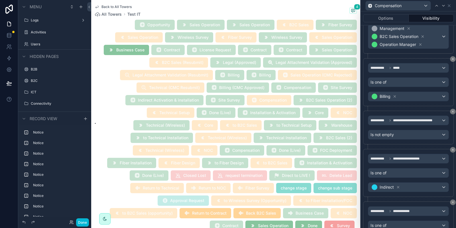
scroll to position [34, 0]
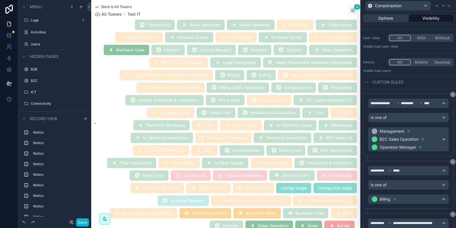
click at [385, 18] on button "Options" at bounding box center [386, 18] width 46 height 8
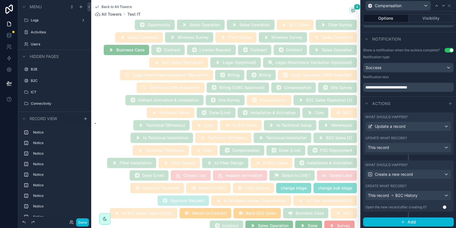
click at [415, 185] on div "Create what record?" at bounding box center [409, 186] width 86 height 5
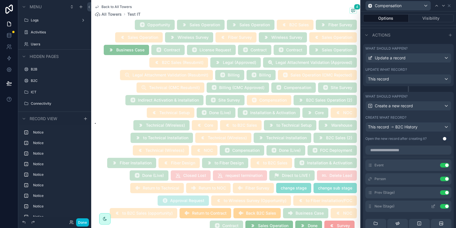
click at [435, 205] on icon at bounding box center [433, 206] width 5 height 5
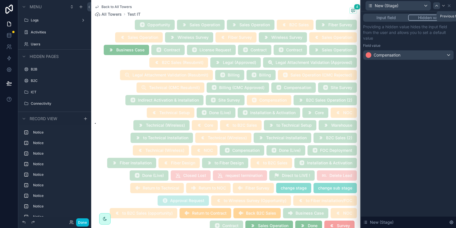
click at [437, 5] on icon at bounding box center [437, 5] width 5 height 5
click at [450, 8] on icon at bounding box center [449, 5] width 5 height 5
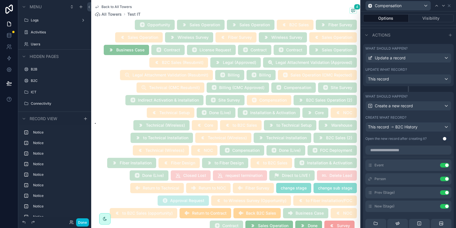
scroll to position [244, 0]
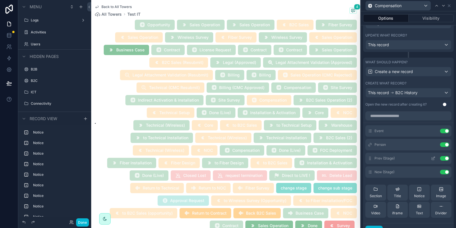
click at [433, 158] on icon at bounding box center [433, 158] width 5 height 5
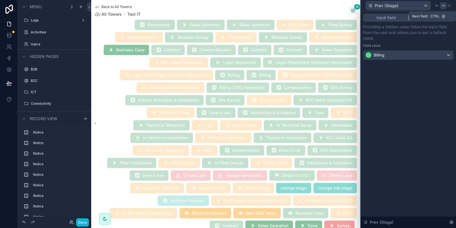
click at [443, 7] on icon at bounding box center [443, 5] width 5 height 5
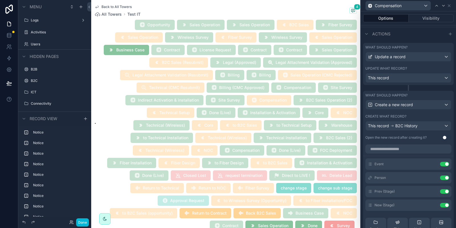
scroll to position [210, 0]
click at [426, 117] on div "Create what record?" at bounding box center [409, 117] width 86 height 5
click at [414, 70] on div "Update what record?" at bounding box center [409, 69] width 86 height 5
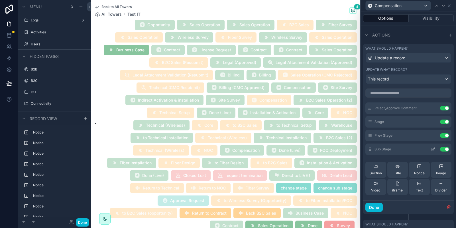
click at [431, 149] on button at bounding box center [433, 149] width 9 height 5
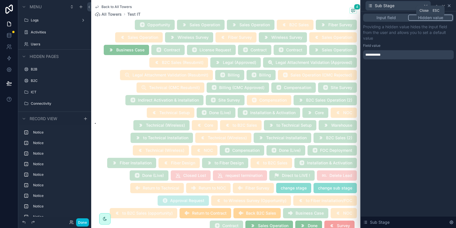
click at [451, 6] on icon at bounding box center [449, 5] width 5 height 5
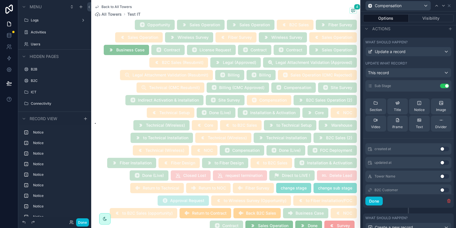
scroll to position [29, 0]
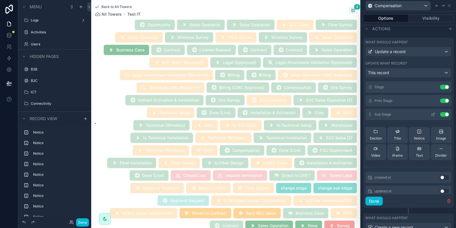
click at [435, 114] on icon at bounding box center [433, 114] width 5 height 5
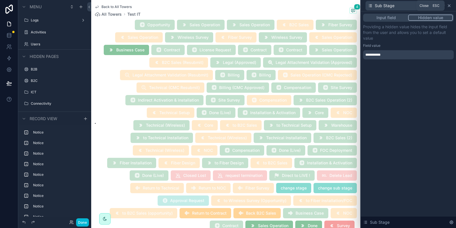
click at [451, 6] on icon at bounding box center [449, 5] width 5 height 5
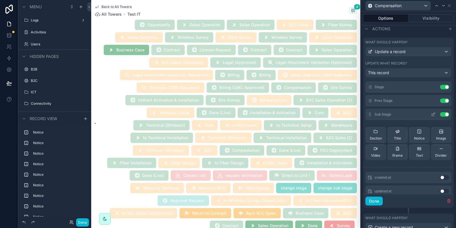
click at [443, 114] on button "Use setting" at bounding box center [444, 114] width 9 height 5
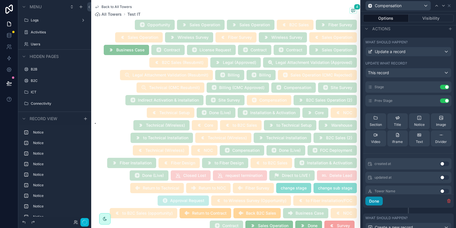
click at [375, 200] on button "Done" at bounding box center [374, 200] width 17 height 9
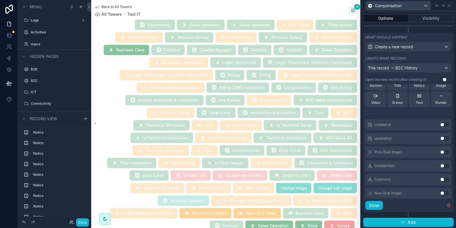
scroll to position [0, 0]
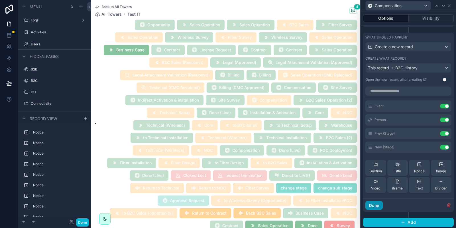
click at [376, 204] on button "Done" at bounding box center [374, 205] width 17 height 9
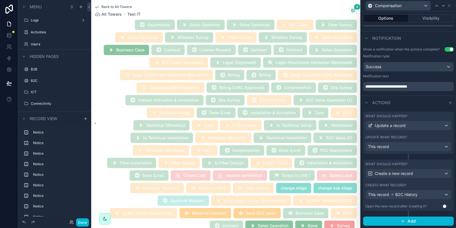
scroll to position [141, 0]
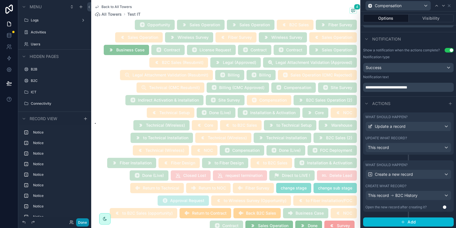
click at [78, 223] on button "Done" at bounding box center [82, 222] width 13 height 8
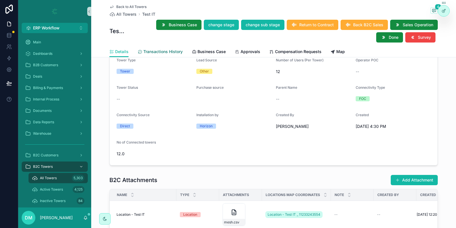
click at [160, 49] on span "Transactions History" at bounding box center [162, 52] width 39 height 6
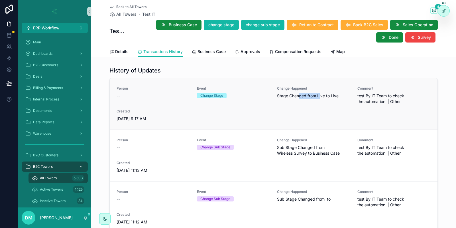
drag, startPoint x: 299, startPoint y: 95, endPoint x: 321, endPoint y: 96, distance: 22.3
click at [321, 96] on span "Stage Changed from Live to Live" at bounding box center [314, 96] width 74 height 6
click at [122, 52] on span "Details" at bounding box center [121, 52] width 13 height 6
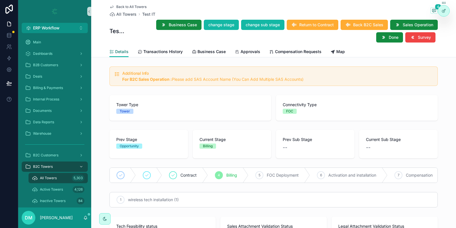
scroll to position [34, 0]
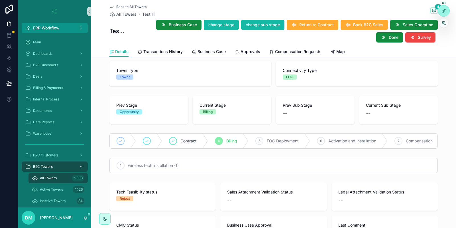
click at [442, 24] on icon at bounding box center [444, 23] width 5 height 5
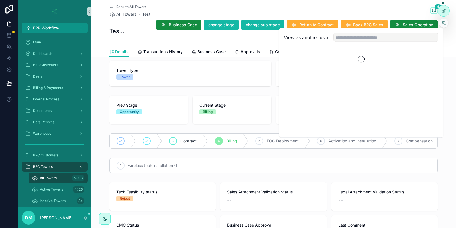
click at [405, 31] on div "View as another user" at bounding box center [361, 37] width 164 height 19
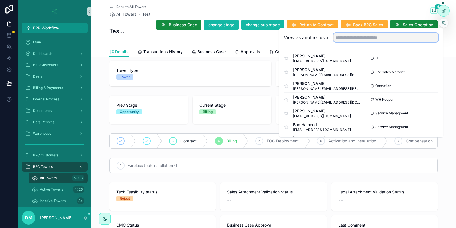
click at [401, 35] on input "text" at bounding box center [386, 37] width 105 height 9
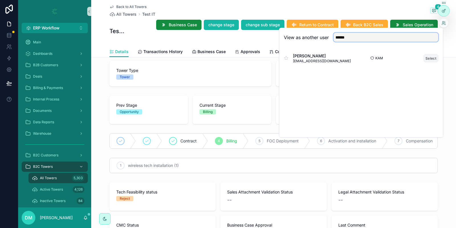
type input "******"
click at [434, 58] on button "Select" at bounding box center [431, 58] width 15 height 8
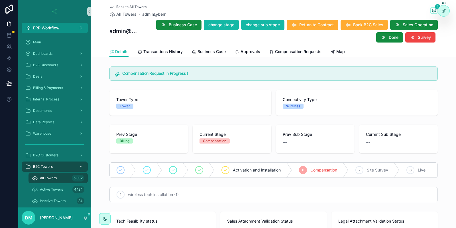
click at [220, 141] on div "Compensation" at bounding box center [214, 140] width 23 height 5
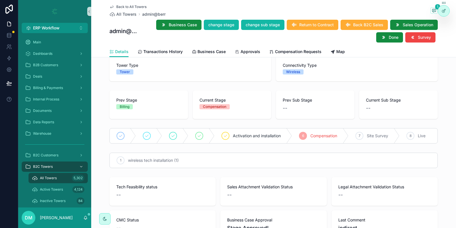
click at [321, 135] on span "Compensation" at bounding box center [324, 136] width 27 height 6
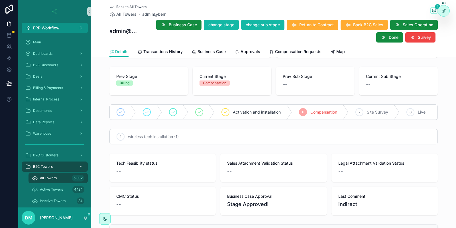
scroll to position [68, 0]
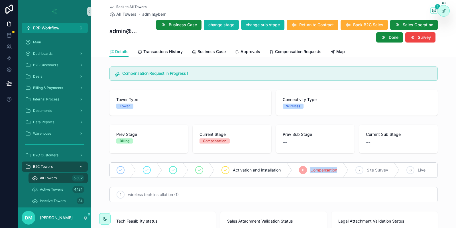
scroll to position [0, 0]
click at [322, 170] on span "Compensation" at bounding box center [324, 170] width 27 height 6
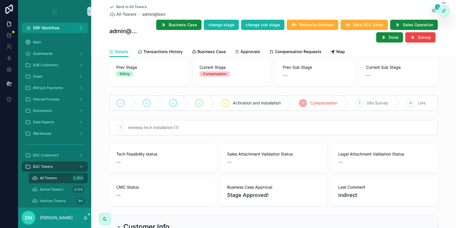
scroll to position [68, 0]
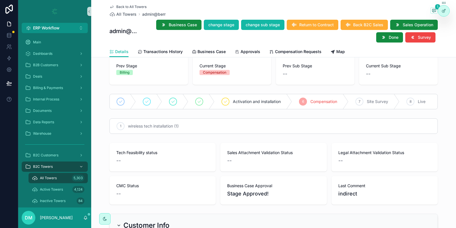
click at [315, 102] on span "Compensation" at bounding box center [324, 102] width 27 height 6
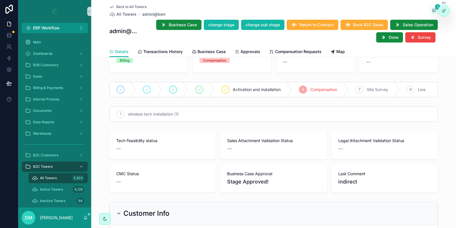
scroll to position [0, 0]
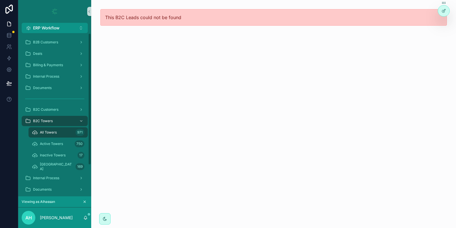
click at [54, 132] on span "All Towers" at bounding box center [48, 132] width 17 height 5
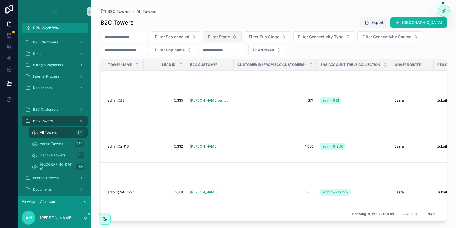
click at [230, 37] on span "Filter Stage" at bounding box center [219, 37] width 22 height 6
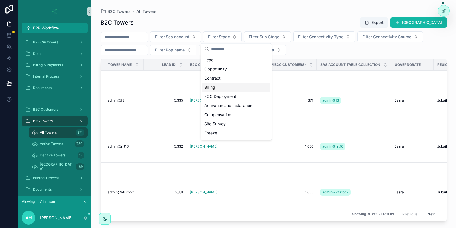
click at [220, 87] on div "Billing" at bounding box center [236, 87] width 68 height 9
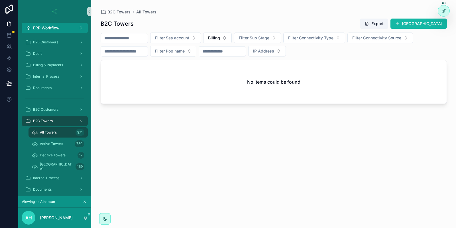
click at [85, 201] on icon "scrollable content" at bounding box center [85, 202] width 4 height 4
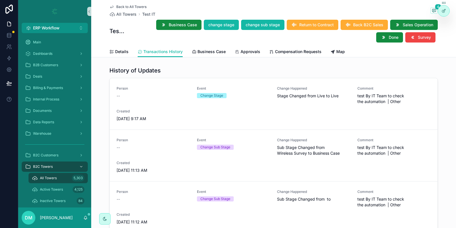
click at [129, 55] on div "Details Transactions History Business Case Approvals Compensation Requests Map" at bounding box center [274, 51] width 329 height 11
click at [124, 53] on span "Details" at bounding box center [121, 52] width 13 height 6
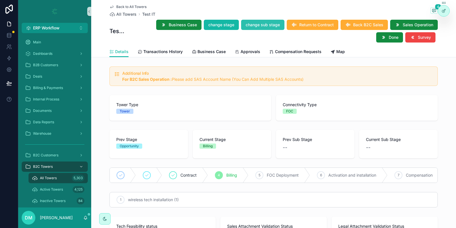
click at [249, 22] on button "change sub stage" at bounding box center [262, 25] width 43 height 10
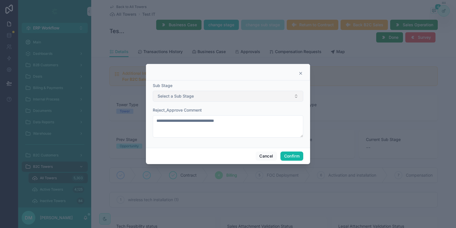
click at [191, 95] on span "Select a Sub Stage" at bounding box center [176, 96] width 36 height 6
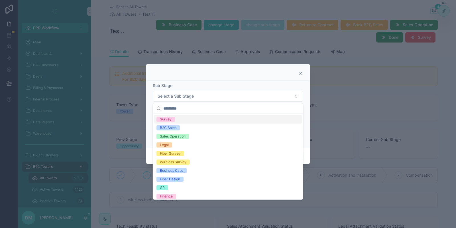
click at [216, 80] on div at bounding box center [228, 72] width 164 height 17
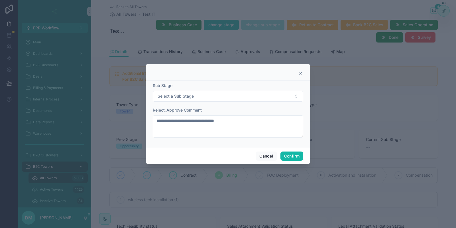
click at [303, 69] on div at bounding box center [228, 72] width 164 height 17
click at [299, 76] on div at bounding box center [228, 72] width 164 height 17
click at [217, 20] on div at bounding box center [228, 114] width 456 height 228
click at [262, 159] on button "Cancel" at bounding box center [266, 155] width 21 height 9
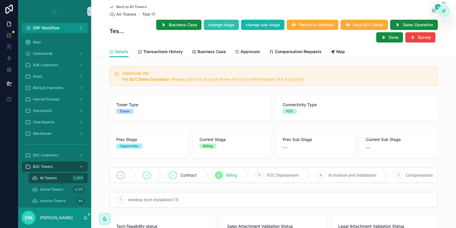
click at [216, 23] on span "change stage" at bounding box center [221, 25] width 26 height 6
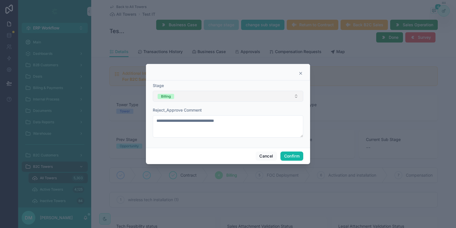
click at [205, 100] on button "Billing" at bounding box center [228, 96] width 151 height 11
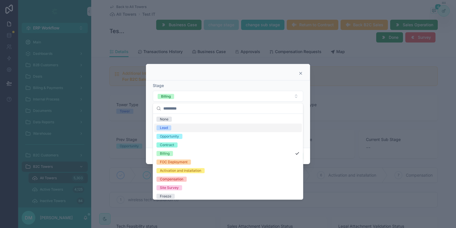
click at [183, 125] on div "Lead" at bounding box center [228, 127] width 148 height 9
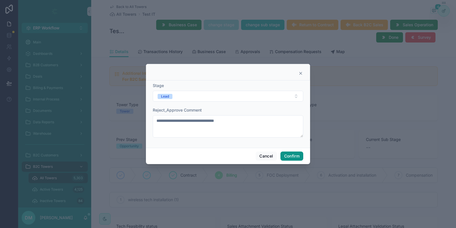
click at [291, 158] on button "Confirm" at bounding box center [292, 155] width 23 height 9
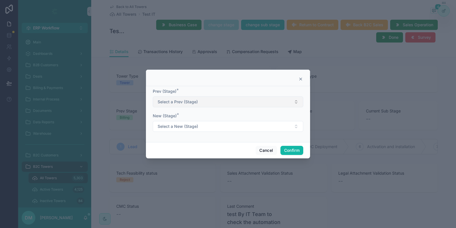
click at [199, 106] on button "Select a Prev (Stage)" at bounding box center [228, 101] width 151 height 11
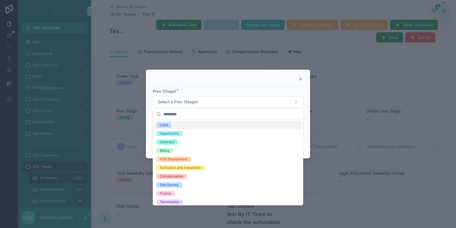
click at [206, 84] on div at bounding box center [228, 78] width 164 height 17
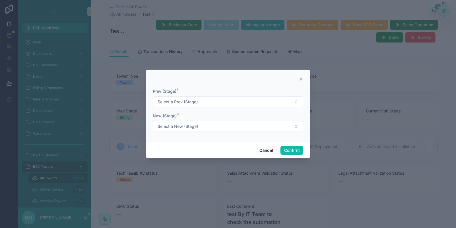
click at [298, 78] on div at bounding box center [228, 79] width 150 height 5
click at [300, 78] on icon at bounding box center [301, 79] width 2 height 2
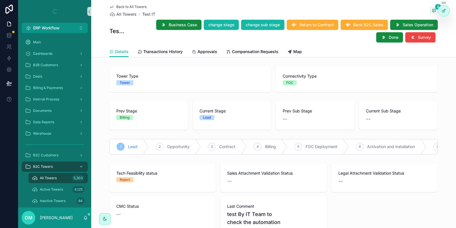
click at [132, 143] on div "1 Lead" at bounding box center [129, 146] width 39 height 15
click at [177, 145] on span "Opportunity" at bounding box center [178, 147] width 23 height 6
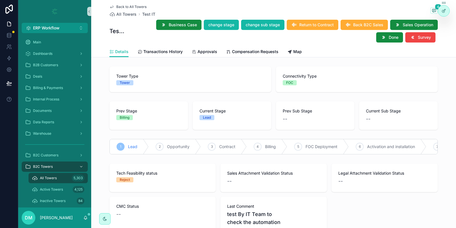
click at [177, 145] on span "Opportunity" at bounding box center [178, 147] width 23 height 6
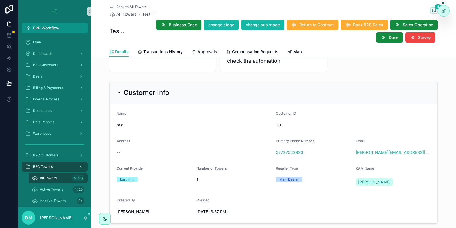
scroll to position [171, 0]
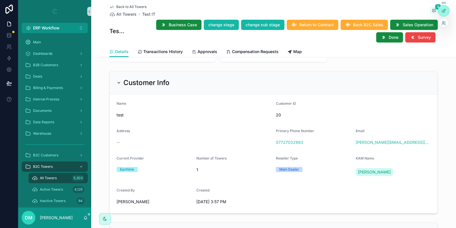
click at [446, 22] on div at bounding box center [443, 23] width 9 height 9
click at [443, 24] on icon at bounding box center [444, 23] width 5 height 5
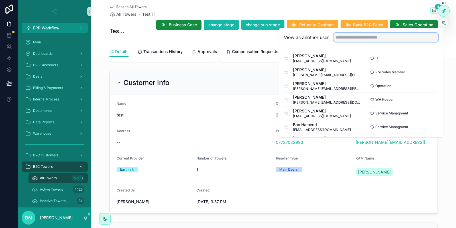
click at [393, 35] on input "text" at bounding box center [386, 37] width 105 height 9
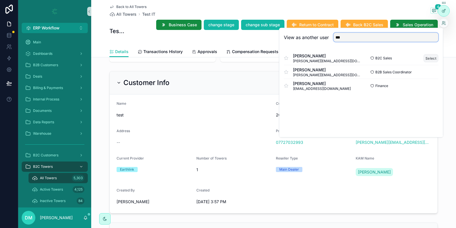
type input "***"
click at [428, 58] on button "Select" at bounding box center [431, 58] width 15 height 8
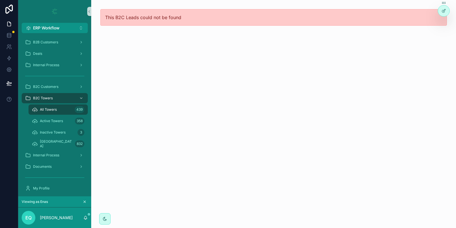
click at [86, 203] on icon "scrollable content" at bounding box center [85, 202] width 2 height 2
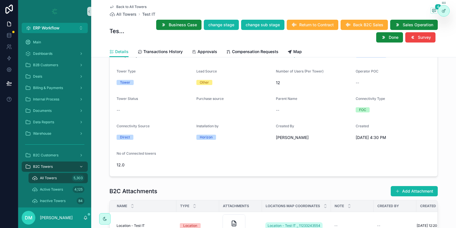
scroll to position [376, 0]
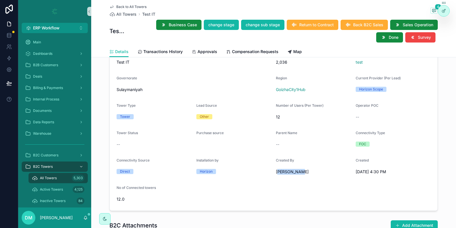
drag, startPoint x: 279, startPoint y: 171, endPoint x: 304, endPoint y: 173, distance: 25.5
click at [304, 173] on span "[PERSON_NAME]" at bounding box center [292, 172] width 33 height 6
drag, startPoint x: 307, startPoint y: 170, endPoint x: 276, endPoint y: 173, distance: 31.0
click at [276, 173] on form "Tower Name Test IT Lead ID 2,036 B2C Customer test Governorate [GEOGRAPHIC_DATA…" at bounding box center [274, 126] width 328 height 169
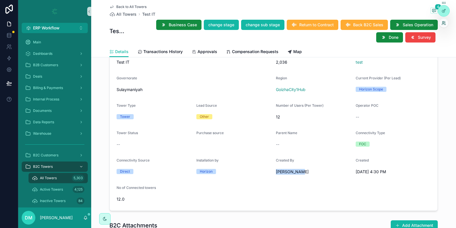
click at [443, 21] on icon at bounding box center [444, 23] width 5 height 5
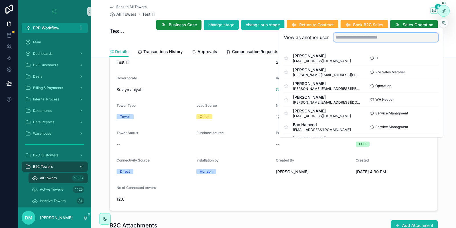
click at [389, 37] on input "text" at bounding box center [386, 37] width 105 height 9
type input "**********"
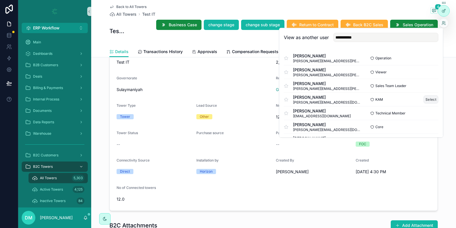
click at [432, 100] on button "Select" at bounding box center [431, 99] width 15 height 8
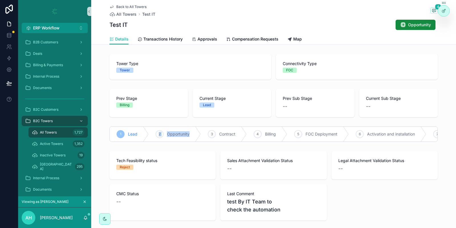
drag, startPoint x: 159, startPoint y: 134, endPoint x: 190, endPoint y: 134, distance: 30.5
click at [190, 134] on div "2 Opportunity" at bounding box center [175, 134] width 52 height 15
click at [184, 134] on span "Opportunity" at bounding box center [178, 134] width 23 height 6
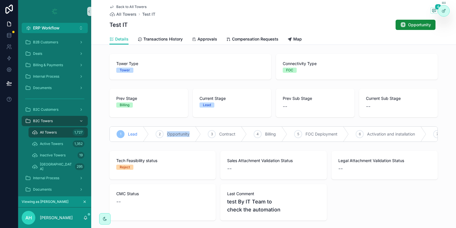
click at [184, 134] on span "Opportunity" at bounding box center [178, 134] width 23 height 6
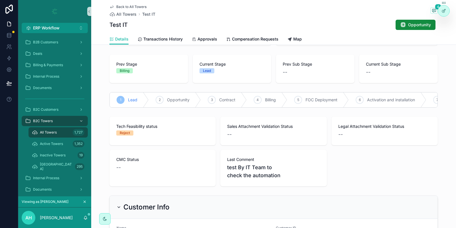
drag, startPoint x: 231, startPoint y: 100, endPoint x: 198, endPoint y: 102, distance: 32.9
click at [195, 102] on div "1 Lead 2 Opportunity 3 Contract 4 Billing 5 FOC Deployment 6 Activation and ins…" at bounding box center [274, 99] width 329 height 15
click at [210, 99] on div "3" at bounding box center [212, 100] width 8 height 8
click at [182, 100] on span "Opportunity" at bounding box center [178, 100] width 23 height 6
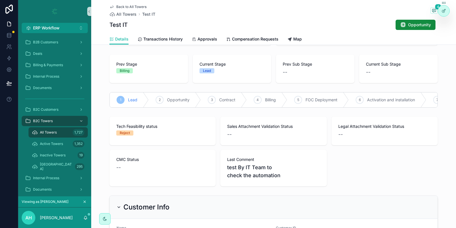
click at [182, 100] on span "Opportunity" at bounding box center [178, 100] width 23 height 6
click at [445, 11] on icon at bounding box center [444, 11] width 5 height 5
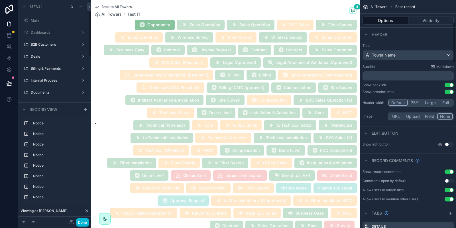
scroll to position [121, 0]
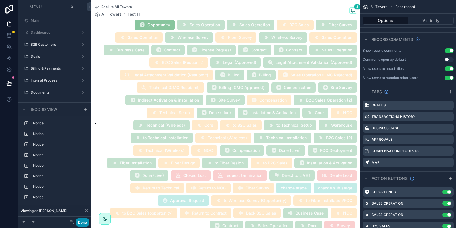
click at [83, 222] on button "Done" at bounding box center [82, 222] width 13 height 8
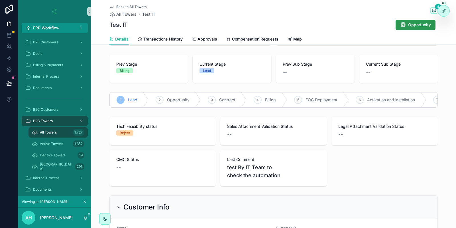
click at [417, 27] on span "Opportunity" at bounding box center [419, 25] width 23 height 6
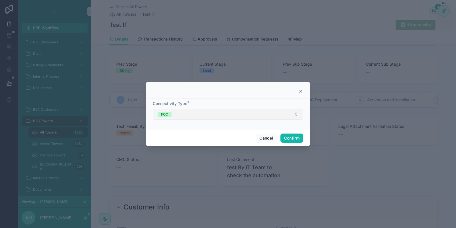
click at [263, 111] on button "FOC" at bounding box center [228, 114] width 151 height 11
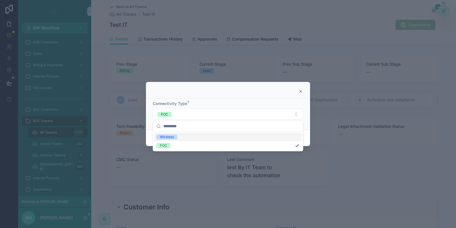
click at [249, 96] on div at bounding box center [228, 90] width 164 height 17
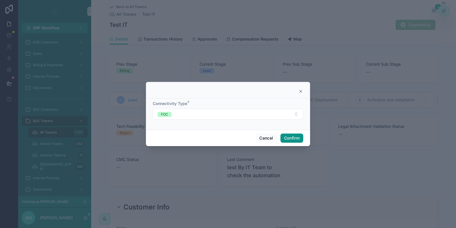
click at [292, 136] on button "Confirm" at bounding box center [292, 137] width 23 height 9
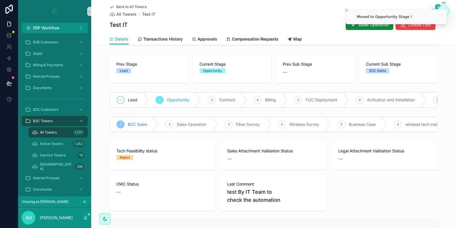
click at [348, 9] on icon "Close toast" at bounding box center [346, 10] width 3 height 3
click at [359, 26] on span "Sales Operation" at bounding box center [373, 25] width 31 height 6
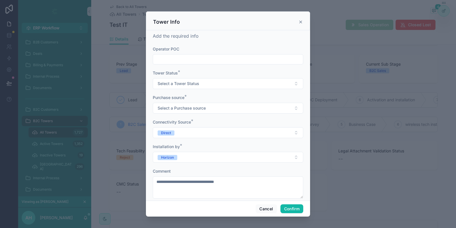
click at [210, 64] on div at bounding box center [228, 59] width 151 height 10
click at [209, 61] on input "text" at bounding box center [228, 59] width 150 height 8
type input "****"
click at [200, 86] on button "Select a Tower Status" at bounding box center [228, 83] width 151 height 11
click at [210, 67] on form "**********" at bounding box center [228, 125] width 151 height 158
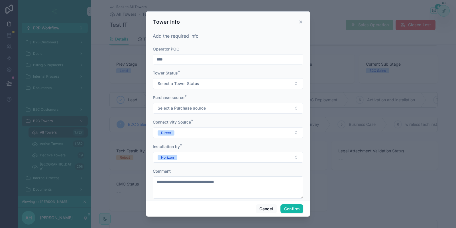
scroll to position [7, 0]
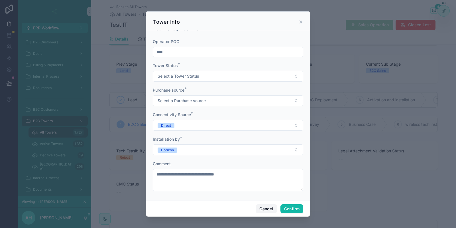
click at [265, 206] on button "Cancel" at bounding box center [266, 208] width 21 height 9
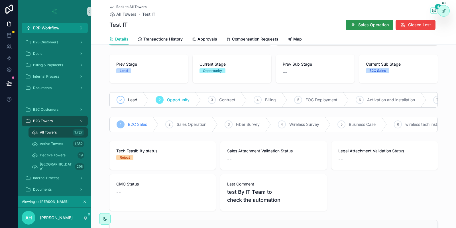
click at [376, 29] on button "Sales Operation" at bounding box center [370, 25] width 48 height 10
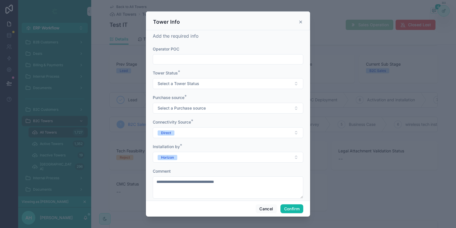
click at [183, 58] on input "text" at bounding box center [228, 59] width 150 height 8
type input "****"
click at [272, 208] on button "Cancel" at bounding box center [266, 208] width 21 height 9
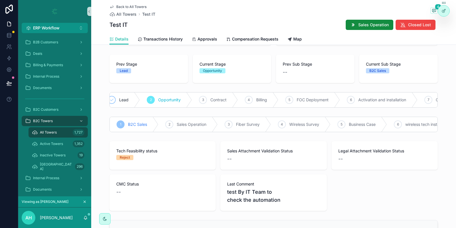
scroll to position [0, 0]
drag, startPoint x: 129, startPoint y: 123, endPoint x: 150, endPoint y: 124, distance: 20.6
click at [150, 124] on div "1 B2C Sales" at bounding box center [134, 124] width 49 height 15
click at [181, 124] on span "Sales Operation" at bounding box center [192, 124] width 30 height 6
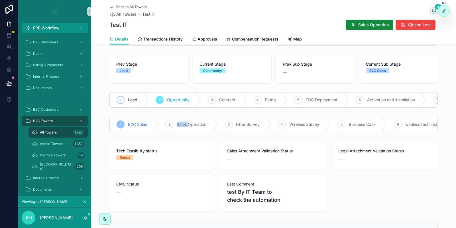
click at [181, 124] on span "Sales Operation" at bounding box center [192, 124] width 30 height 6
click at [445, 9] on icon at bounding box center [445, 9] width 1 height 1
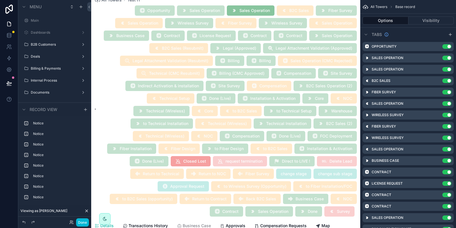
scroll to position [2242, 0]
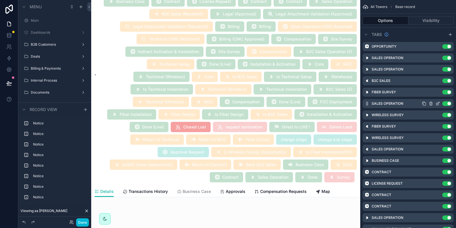
click at [437, 104] on icon "scrollable content" at bounding box center [438, 103] width 5 height 5
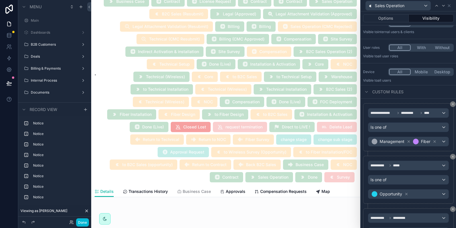
scroll to position [0, 0]
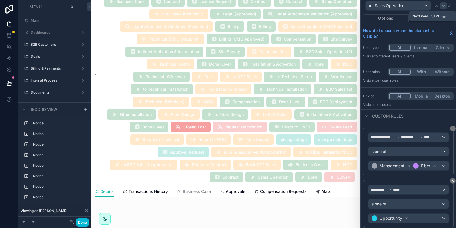
click at [445, 5] on icon at bounding box center [443, 5] width 5 height 5
click at [451, 6] on icon at bounding box center [449, 5] width 5 height 5
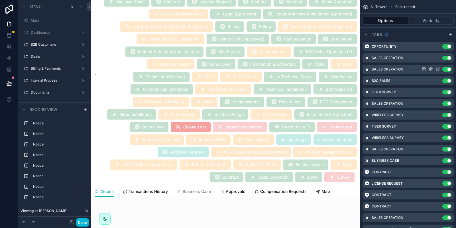
click at [437, 70] on icon "scrollable content" at bounding box center [438, 69] width 3 height 3
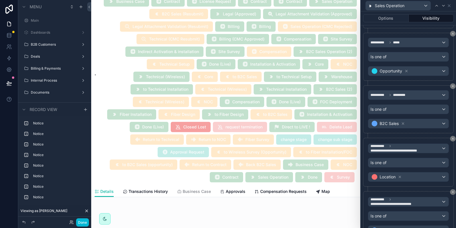
scroll to position [660, 0]
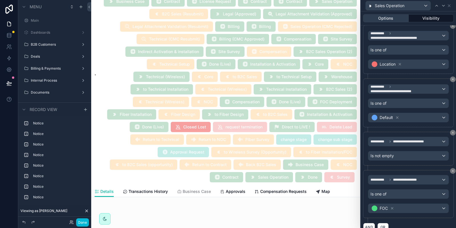
click at [390, 21] on button "Options" at bounding box center [386, 18] width 46 height 8
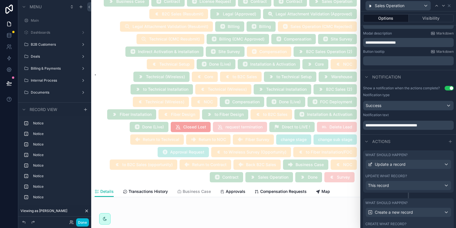
click at [404, 171] on div "What should happen? Update a record Update what record? This record" at bounding box center [408, 171] width 91 height 42
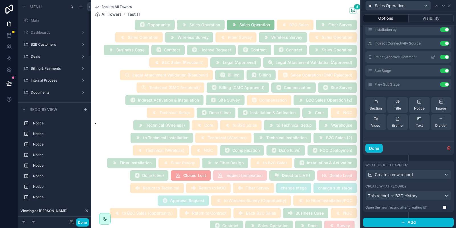
scroll to position [2070, 0]
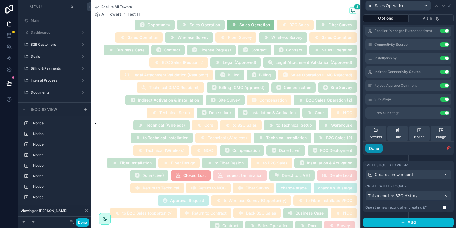
click at [375, 148] on button "Done" at bounding box center [374, 148] width 17 height 9
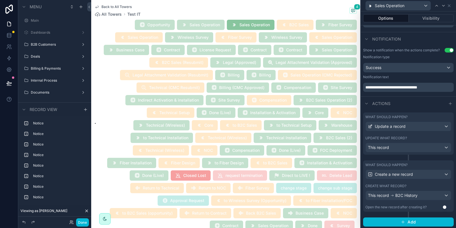
click at [407, 186] on div "Create what record?" at bounding box center [409, 186] width 86 height 5
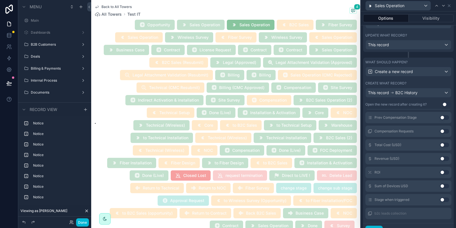
scroll to position [216, 0]
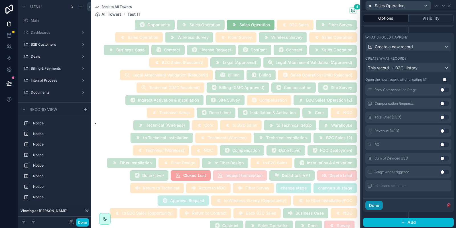
click at [370, 205] on button "Done" at bounding box center [374, 205] width 17 height 9
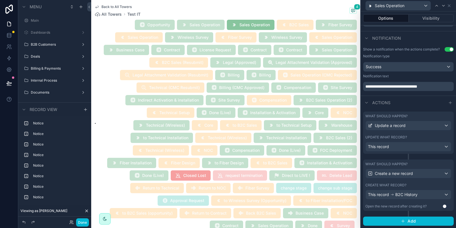
scroll to position [141, 0]
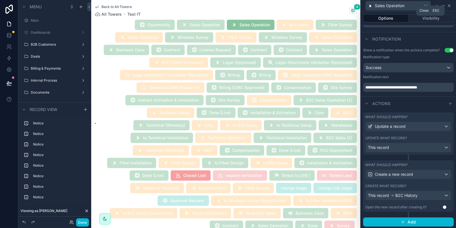
click at [449, 3] on icon at bounding box center [449, 5] width 5 height 5
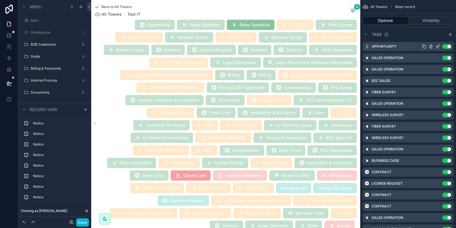
click at [437, 48] on icon "scrollable content" at bounding box center [438, 46] width 5 height 5
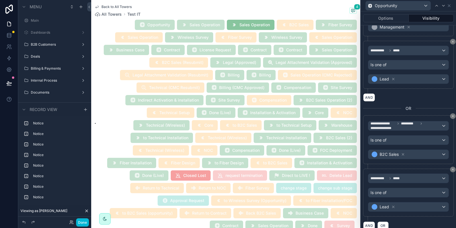
scroll to position [166, 0]
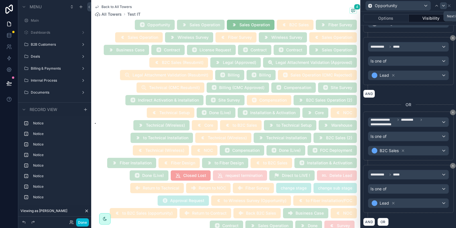
click at [445, 3] on icon at bounding box center [443, 5] width 5 height 5
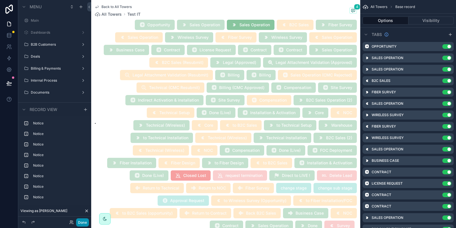
click at [86, 223] on button "Done" at bounding box center [82, 222] width 13 height 8
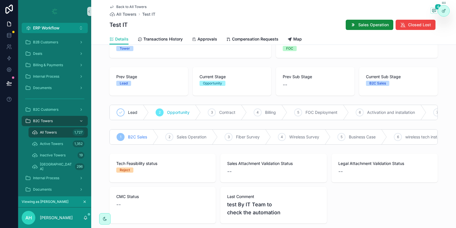
scroll to position [0, 0]
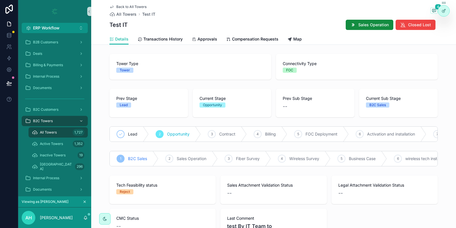
click at [130, 157] on span "B2C Sales" at bounding box center [137, 159] width 19 height 6
click at [185, 161] on span "Sales Operation" at bounding box center [192, 159] width 30 height 6
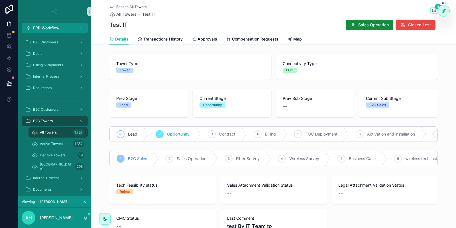
click at [185, 161] on span "Sales Operation" at bounding box center [192, 159] width 30 height 6
click at [441, 12] on div at bounding box center [443, 10] width 11 height 11
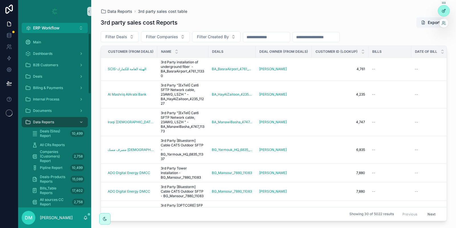
click at [447, 10] on div at bounding box center [443, 10] width 11 height 11
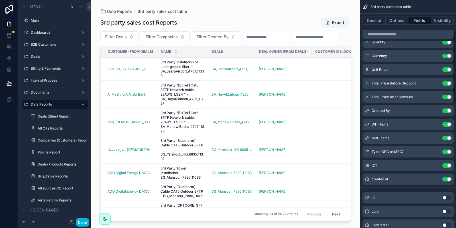
scroll to position [90, 0]
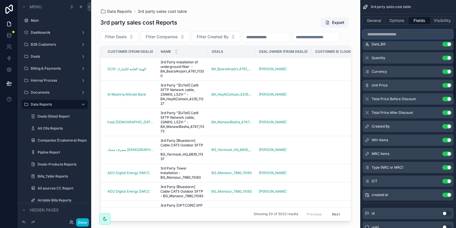
click at [386, 33] on input "scrollable content" at bounding box center [408, 34] width 91 height 9
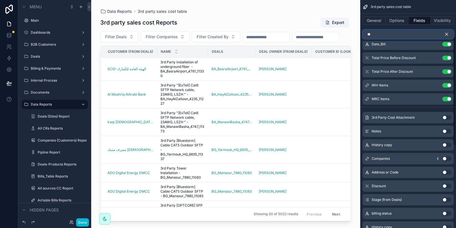
scroll to position [0, 0]
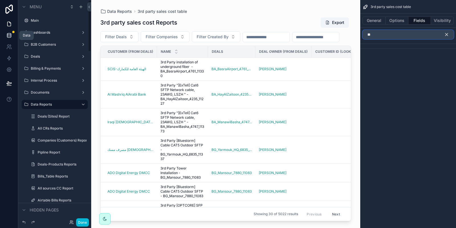
type input "**"
click at [11, 35] on icon at bounding box center [9, 35] width 4 height 2
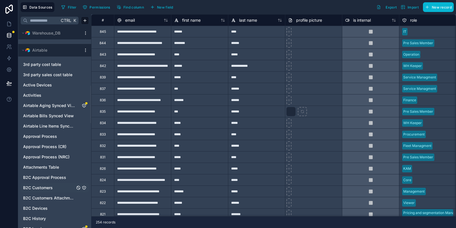
scroll to position [297, 0]
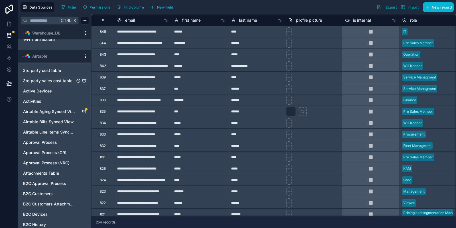
click at [61, 78] on span "3rd party sales cost table" at bounding box center [47, 81] width 49 height 6
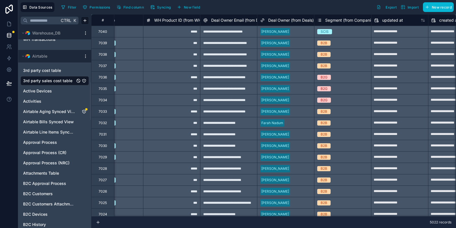
scroll to position [0, 2252]
click at [9, 25] on icon at bounding box center [9, 24] width 6 height 6
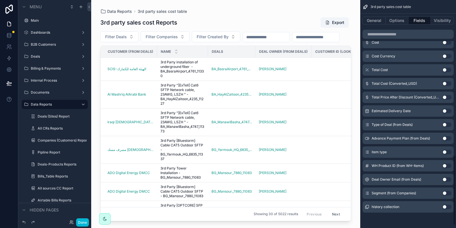
scroll to position [507, 0]
click at [445, 193] on button "Use setting" at bounding box center [447, 193] width 9 height 5
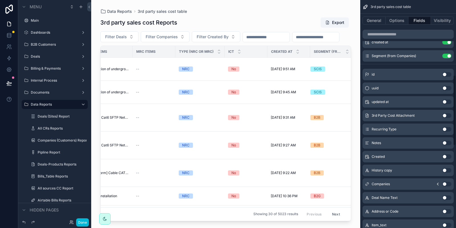
scroll to position [194, 0]
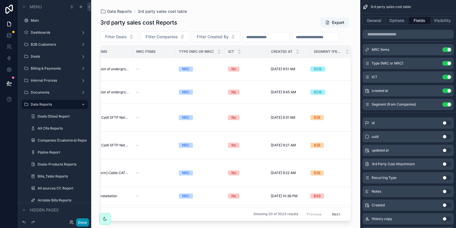
click at [86, 224] on button "Done" at bounding box center [82, 222] width 13 height 8
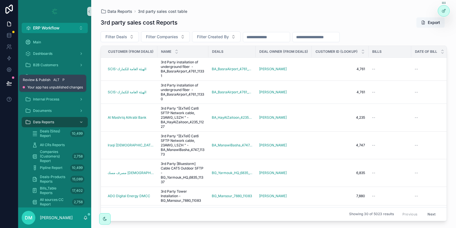
click at [6, 85] on button at bounding box center [9, 83] width 13 height 16
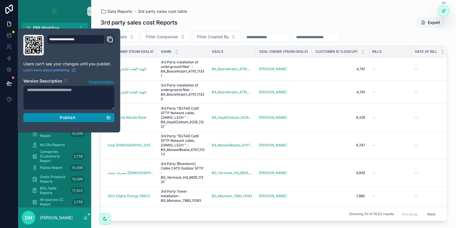
click at [85, 119] on div "Publish" at bounding box center [69, 117] width 84 height 5
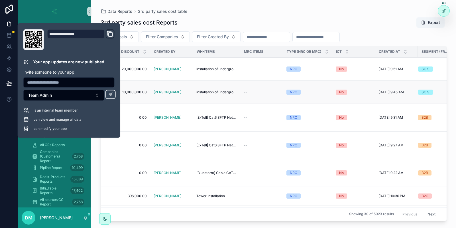
scroll to position [0, 582]
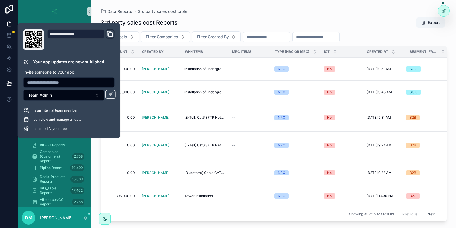
click at [385, 21] on div "3rd party sales cost Reports Export" at bounding box center [274, 22] width 347 height 11
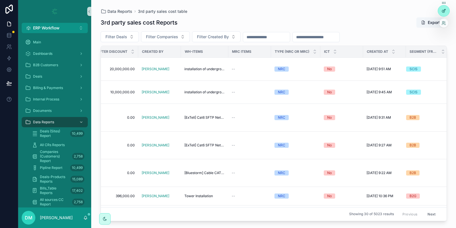
click at [443, 11] on icon at bounding box center [444, 10] width 2 height 2
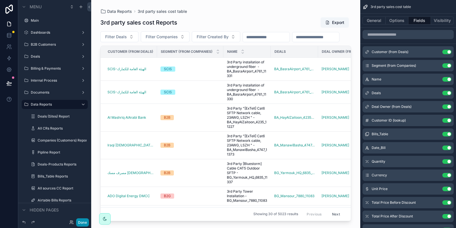
click at [85, 224] on button "Done" at bounding box center [82, 222] width 13 height 8
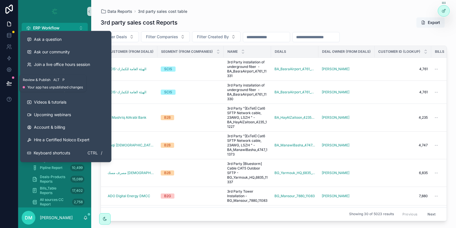
click at [14, 84] on button at bounding box center [9, 83] width 13 height 16
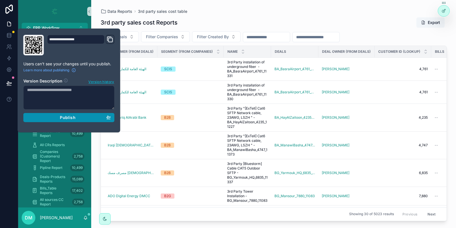
click at [85, 116] on div "Publish" at bounding box center [69, 117] width 84 height 5
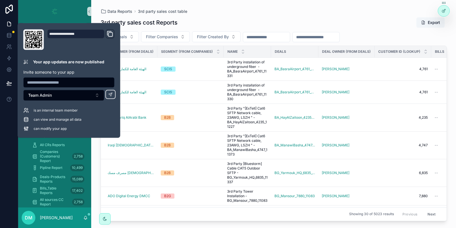
click at [264, 11] on div "Data Reports 3rd party sales cost table" at bounding box center [274, 11] width 347 height 5
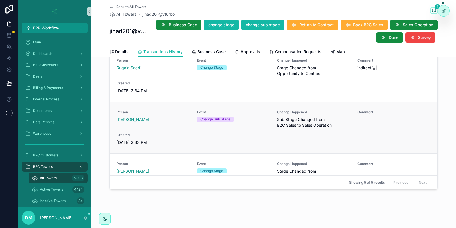
scroll to position [100, 0]
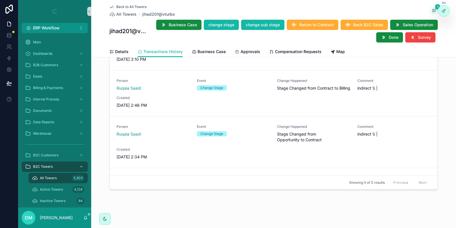
click at [283, 143] on span "Stage Changed from Opportunity to Contract" at bounding box center [314, 136] width 74 height 11
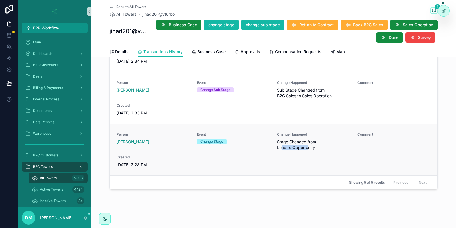
drag, startPoint x: 283, startPoint y: 149, endPoint x: 308, endPoint y: 148, distance: 25.4
click at [308, 148] on span "Stage Changed from Lead to Opportunity" at bounding box center [314, 144] width 74 height 11
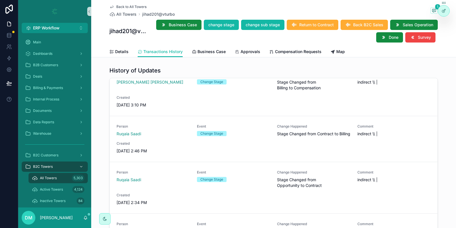
scroll to position [0, 0]
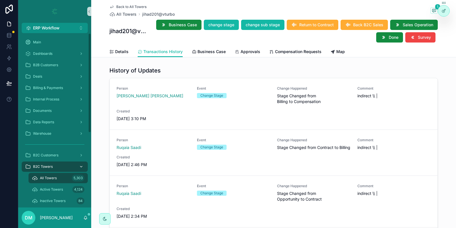
click at [60, 168] on div "B2C Towers" at bounding box center [54, 166] width 59 height 9
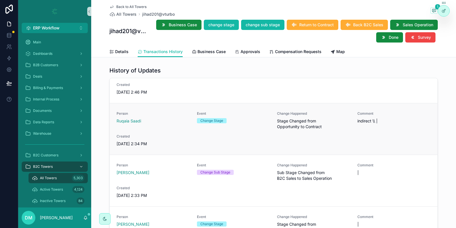
scroll to position [100, 0]
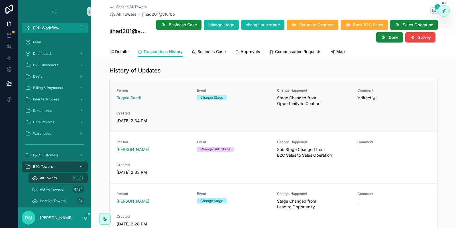
click at [297, 106] on span "Stage Changed from Opportunity to Contract" at bounding box center [314, 100] width 74 height 11
click at [298, 104] on span "Stage Changed from Opportunity to Contract" at bounding box center [314, 100] width 74 height 11
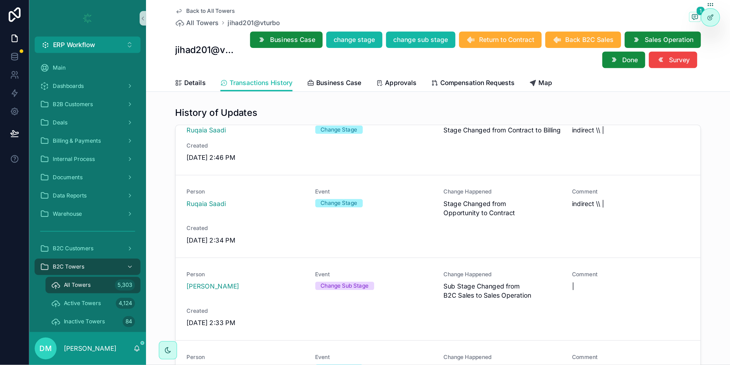
scroll to position [32, 0]
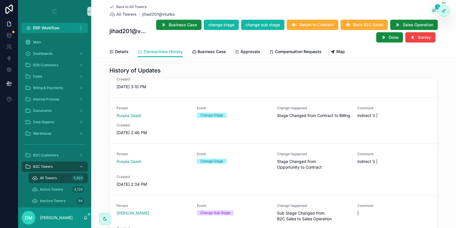
click at [441, 97] on div "History of Updates Person [PERSON_NAME] [PERSON_NAME] Event Change Stage Change…" at bounding box center [273, 157] width 365 height 187
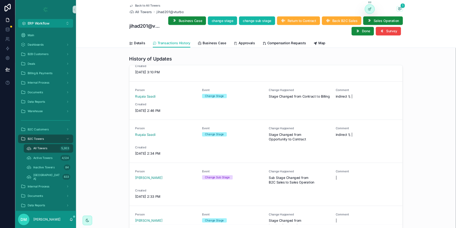
scroll to position [0, 0]
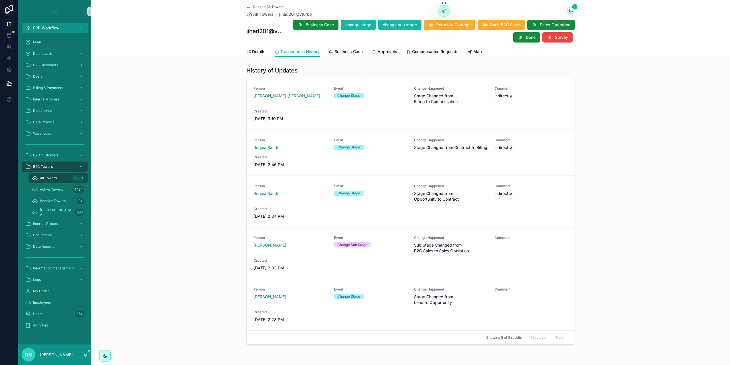
click at [189, 149] on div "History of Updates Person [PERSON_NAME] [PERSON_NAME] Event Change Stage Change…" at bounding box center [410, 205] width 639 height 282
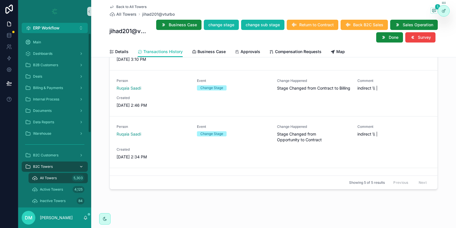
click at [43, 164] on div "B2C Towers" at bounding box center [54, 166] width 59 height 9
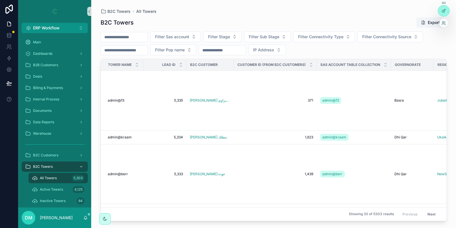
click at [445, 25] on div at bounding box center [443, 23] width 9 height 9
click at [442, 27] on div at bounding box center [443, 23] width 9 height 9
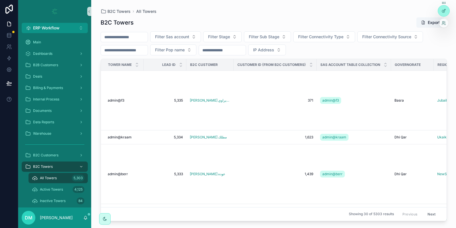
click at [442, 27] on div at bounding box center [443, 23] width 9 height 9
click at [445, 24] on icon at bounding box center [444, 23] width 5 height 5
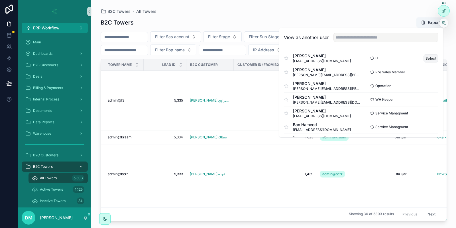
click at [430, 58] on button "Select" at bounding box center [431, 58] width 15 height 8
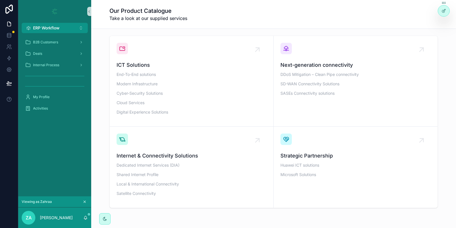
click at [47, 29] on span "ERP Workflow" at bounding box center [46, 28] width 27 height 6
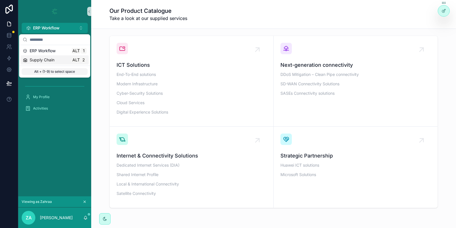
click at [48, 56] on div "Supply Chain Alt 2" at bounding box center [55, 59] width 68 height 9
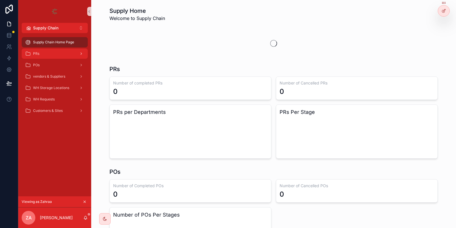
click at [52, 54] on div "PRs" at bounding box center [54, 53] width 59 height 9
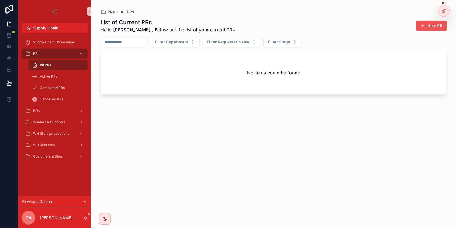
click at [425, 25] on button "New PR" at bounding box center [431, 26] width 31 height 10
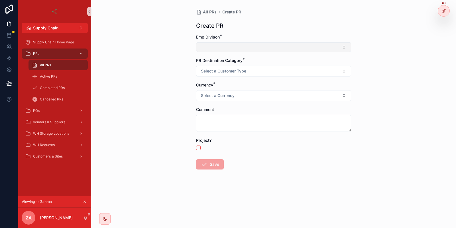
click at [246, 46] on button "Select Button" at bounding box center [273, 47] width 155 height 10
click at [291, 36] on div "Emp Divison *" at bounding box center [273, 37] width 155 height 6
click at [264, 45] on button "Select Button" at bounding box center [273, 47] width 155 height 10
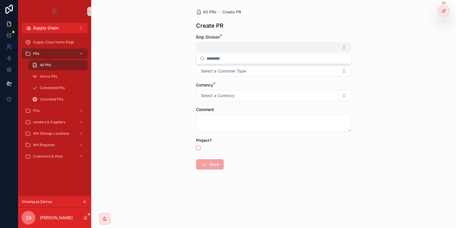
click at [264, 45] on button "Select Button" at bounding box center [273, 47] width 155 height 10
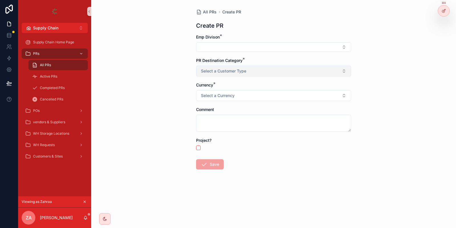
click at [242, 71] on span "Select a Customer Type" at bounding box center [223, 71] width 45 height 6
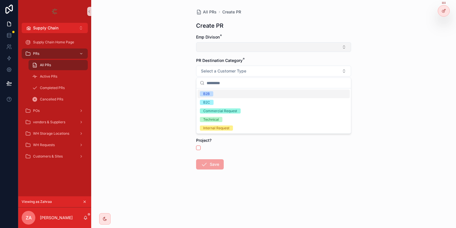
click at [236, 48] on button "Select Button" at bounding box center [273, 47] width 155 height 10
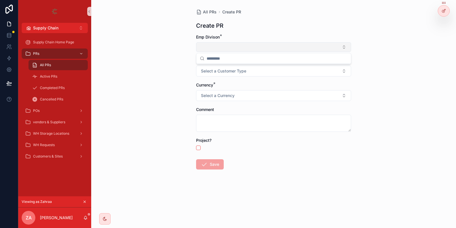
click at [238, 49] on button "Select Button" at bounding box center [273, 47] width 155 height 10
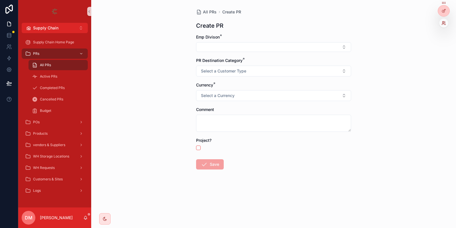
click at [443, 22] on icon at bounding box center [443, 21] width 1 height 1
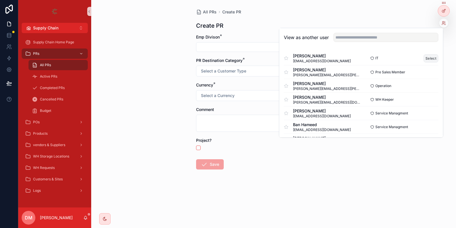
click at [426, 57] on button "Select" at bounding box center [431, 58] width 15 height 8
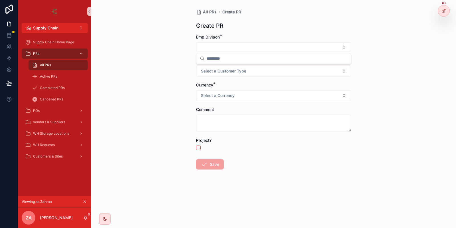
click at [237, 63] on input "scrollable content" at bounding box center [277, 58] width 141 height 10
click at [220, 49] on button "Select Button" at bounding box center [273, 47] width 155 height 10
click at [442, 11] on icon at bounding box center [443, 11] width 3 height 3
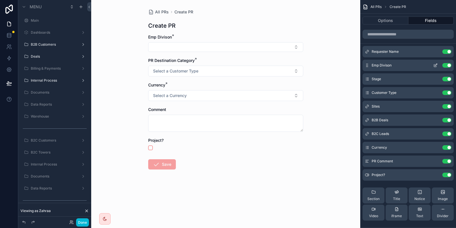
click at [437, 62] on div "Emp Divison Use setting" at bounding box center [408, 65] width 91 height 11
click at [434, 64] on icon "scrollable content" at bounding box center [435, 65] width 5 height 5
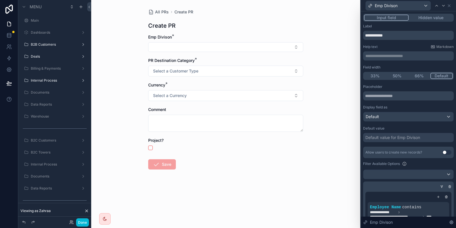
scroll to position [86, 0]
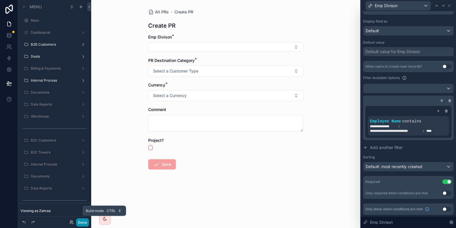
click at [78, 222] on button "Done" at bounding box center [82, 222] width 13 height 8
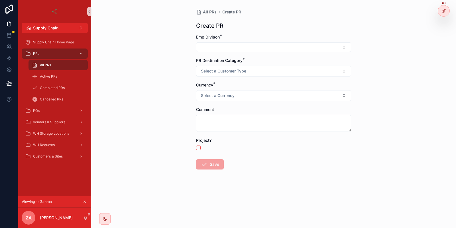
click at [242, 56] on form "Emp Divison * PR Destination Category * Select a Customer Type Currency * Selec…" at bounding box center [273, 120] width 155 height 172
click at [242, 51] on button "Select Button" at bounding box center [273, 47] width 155 height 10
click at [222, 68] on div "IT" at bounding box center [274, 69] width 152 height 9
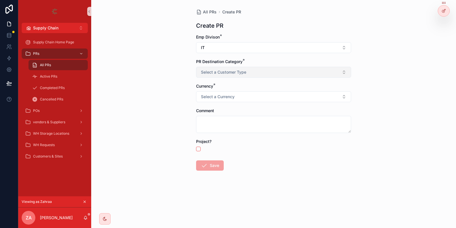
click at [226, 74] on span "Select a Customer Type" at bounding box center [223, 72] width 45 height 6
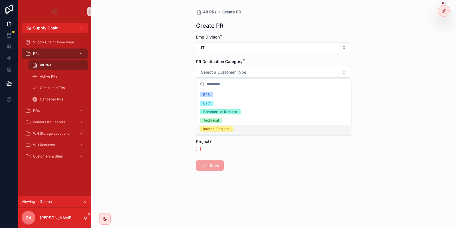
click at [226, 129] on div "Internal Request" at bounding box center [216, 128] width 26 height 5
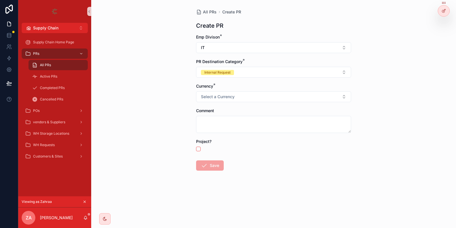
click at [238, 88] on div "Currency *" at bounding box center [273, 86] width 155 height 6
click at [224, 99] on span "Select a Currency" at bounding box center [218, 97] width 34 height 6
click at [213, 116] on div "USD" at bounding box center [274, 119] width 152 height 9
click at [207, 162] on icon "scrollable content" at bounding box center [204, 165] width 7 height 7
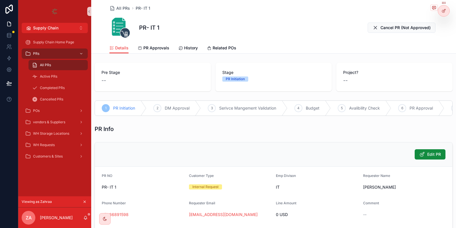
click at [84, 201] on icon "scrollable content" at bounding box center [85, 202] width 4 height 4
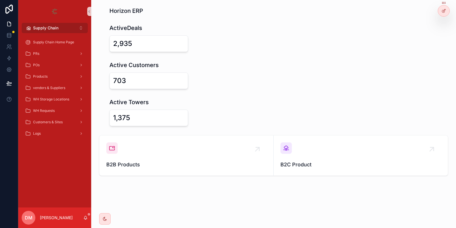
click at [54, 27] on span "Supply Chain" at bounding box center [45, 28] width 25 height 6
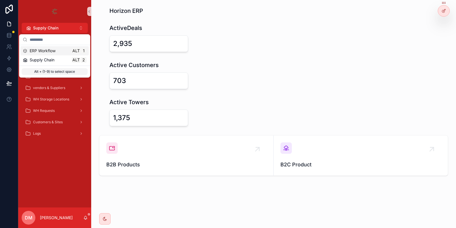
click at [35, 48] on span "ERP Workflow" at bounding box center [43, 51] width 26 height 6
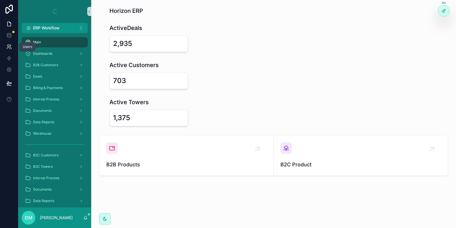
click at [8, 42] on link at bounding box center [9, 46] width 18 height 11
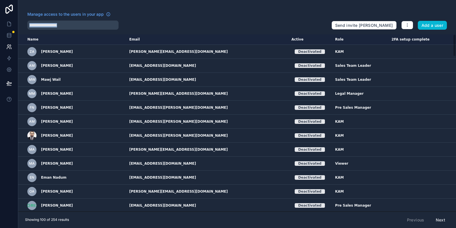
click at [81, 29] on div "Manage access to the users in your app Send invite reminders Add a user Name Em…" at bounding box center [237, 114] width 438 height 228
click at [80, 26] on input "text" at bounding box center [72, 25] width 91 height 9
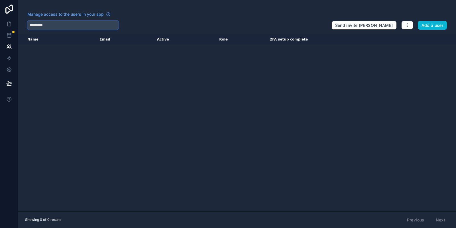
click at [102, 24] on input "*********" at bounding box center [72, 25] width 91 height 9
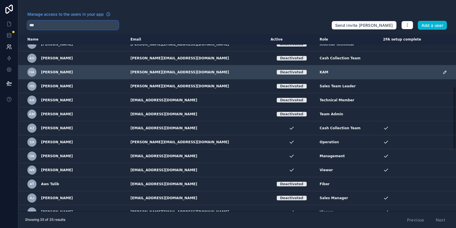
scroll to position [147, 0]
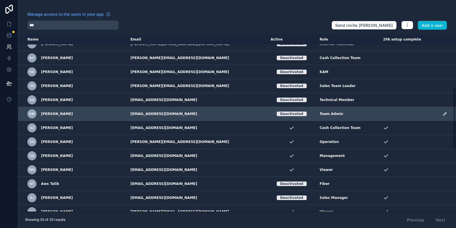
click at [76, 115] on div "AM [PERSON_NAME]" at bounding box center [75, 113] width 96 height 9
click at [167, 114] on td "[EMAIL_ADDRESS][DOMAIN_NAME]" at bounding box center [197, 114] width 140 height 14
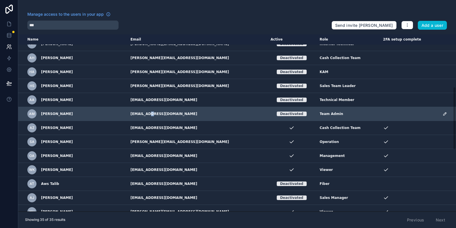
click at [167, 114] on td "[EMAIL_ADDRESS][DOMAIN_NAME]" at bounding box center [197, 114] width 140 height 14
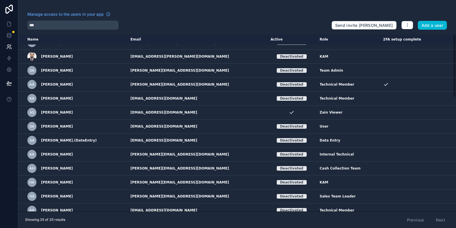
scroll to position [0, 0]
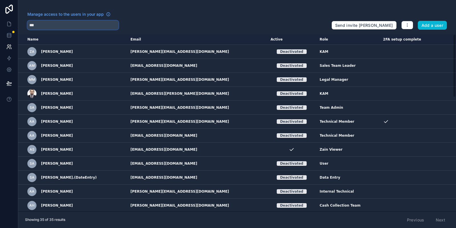
click at [73, 25] on input "***" at bounding box center [72, 25] width 91 height 9
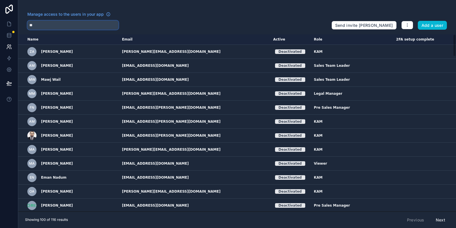
type input "*"
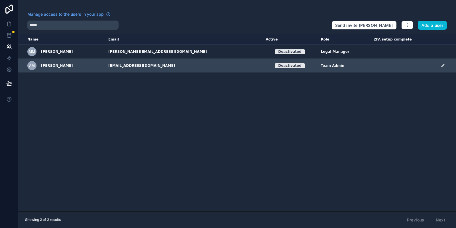
click at [140, 65] on td "[EMAIL_ADDRESS][DOMAIN_NAME]" at bounding box center [183, 66] width 157 height 14
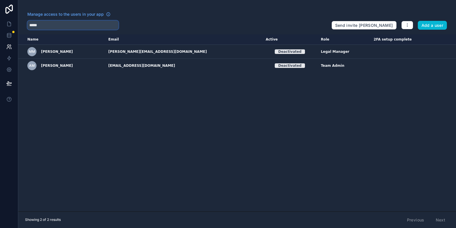
click at [63, 27] on input "*****" at bounding box center [72, 25] width 91 height 9
type input "*"
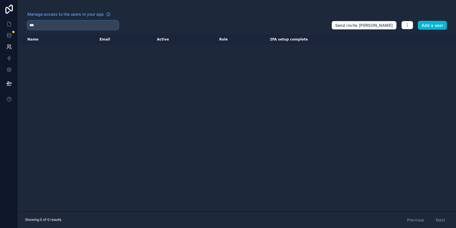
type input "***"
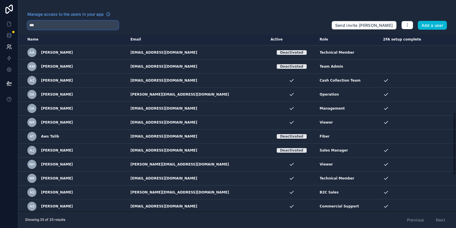
scroll to position [320, 0]
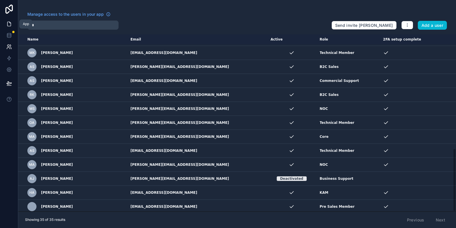
click at [10, 21] on link at bounding box center [9, 23] width 18 height 11
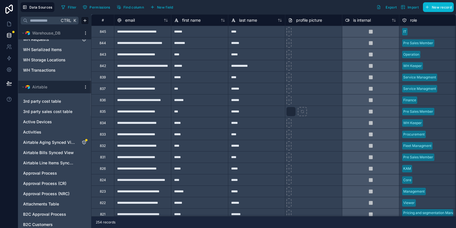
scroll to position [280, 0]
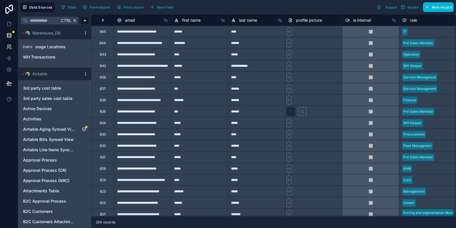
click at [9, 52] on link at bounding box center [9, 46] width 18 height 11
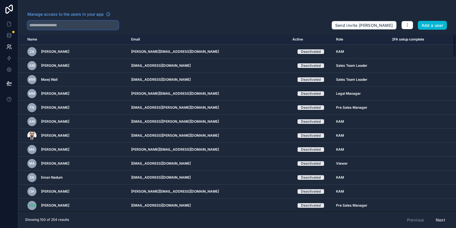
click at [83, 21] on input "text" at bounding box center [72, 25] width 91 height 9
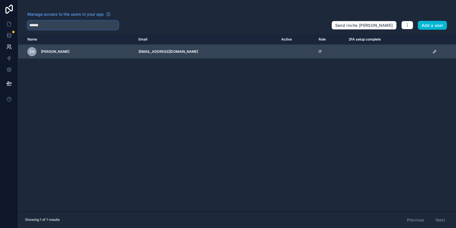
type input "******"
click at [433, 52] on icon "scrollable content" at bounding box center [435, 51] width 5 height 5
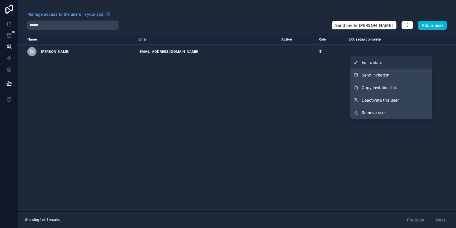
click at [411, 59] on link "Edit details" at bounding box center [391, 62] width 82 height 13
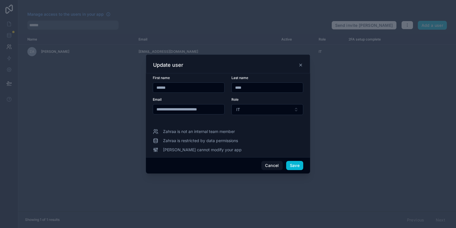
click at [298, 63] on div "Update user" at bounding box center [228, 65] width 150 height 7
click at [303, 65] on icon at bounding box center [301, 65] width 5 height 5
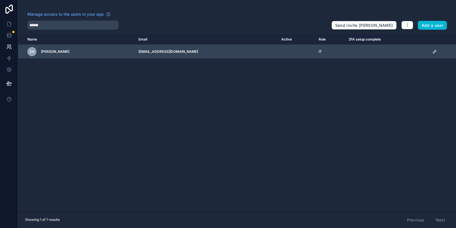
click at [433, 53] on icon "scrollable content" at bounding box center [435, 51] width 5 height 5
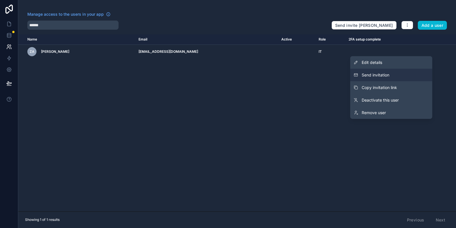
click at [401, 74] on button "Send invitation" at bounding box center [391, 75] width 82 height 13
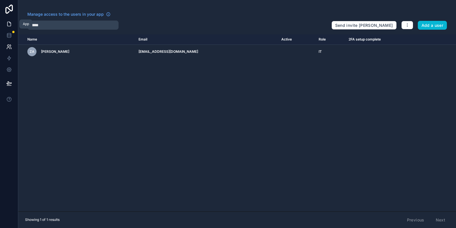
click at [12, 24] on link at bounding box center [9, 23] width 18 height 11
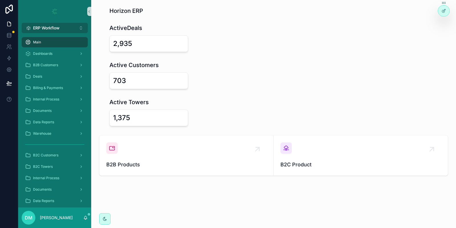
click at [68, 28] on button "ERP Workflow Alt 1" at bounding box center [55, 28] width 66 height 10
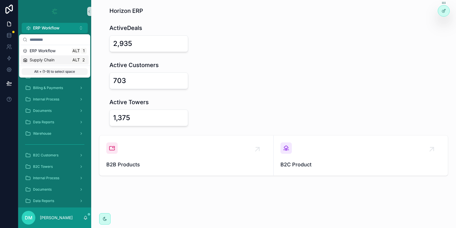
click at [42, 58] on span "Supply Chain" at bounding box center [42, 60] width 25 height 6
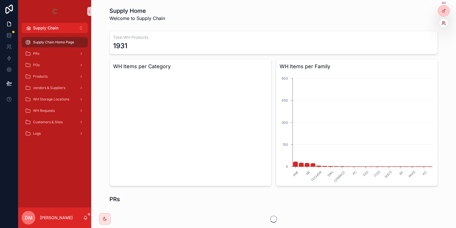
click at [443, 23] on icon at bounding box center [444, 23] width 5 height 5
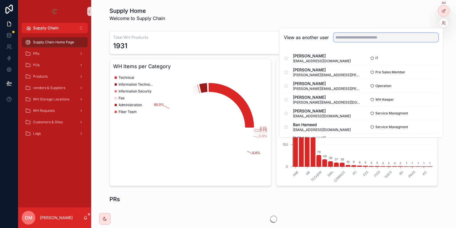
click at [390, 35] on input "text" at bounding box center [386, 37] width 105 height 9
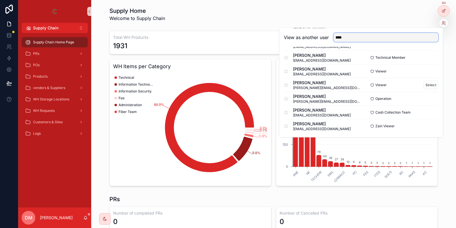
scroll to position [33, 0]
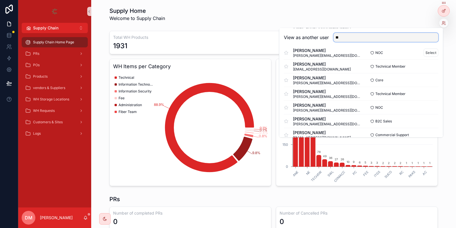
type input "*"
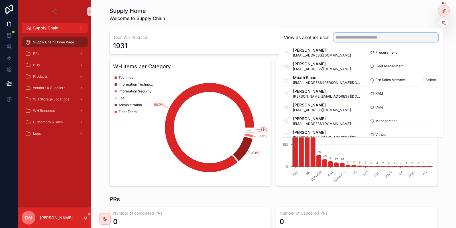
scroll to position [0, 0]
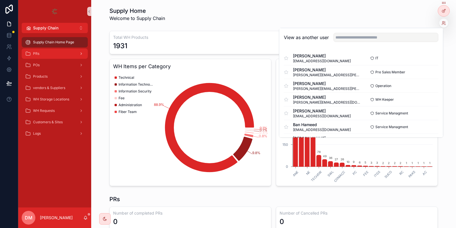
click at [25, 55] on icon "scrollable content" at bounding box center [28, 54] width 6 height 6
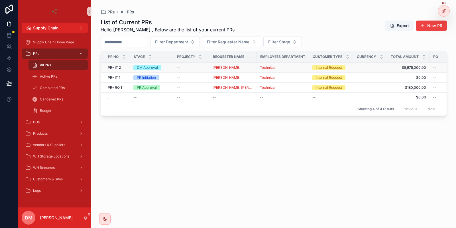
click at [127, 70] on td "PR- IT 2 PR- IT 2" at bounding box center [115, 68] width 29 height 10
click at [127, 69] on td "PR- IT 2 PR- IT 2" at bounding box center [115, 68] width 29 height 10
click at [128, 69] on td "PR- IT 2 PR- IT 2" at bounding box center [115, 68] width 29 height 10
click at [126, 69] on div "PR- IT 2 PR- IT 2" at bounding box center [117, 67] width 19 height 5
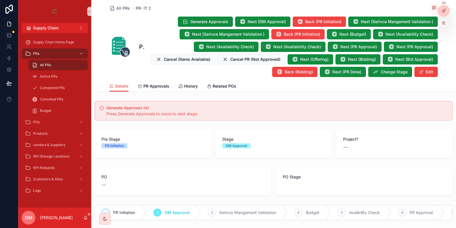
click at [445, 20] on div at bounding box center [443, 23] width 9 height 9
click at [444, 22] on icon at bounding box center [443, 21] width 1 height 1
click at [359, 10] on div "All PRs PR- IT 2" at bounding box center [274, 8] width 329 height 7
click at [268, 21] on span "Next (DM Approval)" at bounding box center [267, 22] width 38 height 6
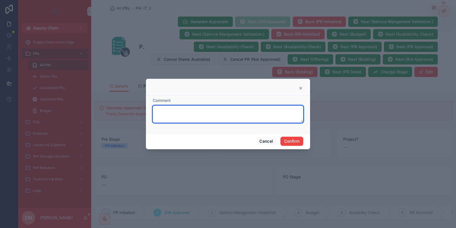
drag, startPoint x: 266, startPoint y: 116, endPoint x: 269, endPoint y: 116, distance: 3.1
click at [266, 116] on textarea at bounding box center [228, 114] width 151 height 17
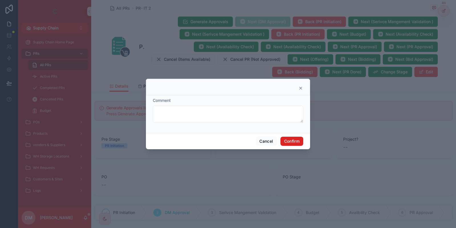
click at [290, 141] on button "Confirm" at bounding box center [292, 141] width 23 height 9
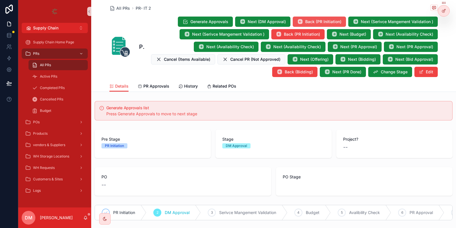
click at [309, 21] on span "Back (PR Initiation)" at bounding box center [323, 22] width 36 height 6
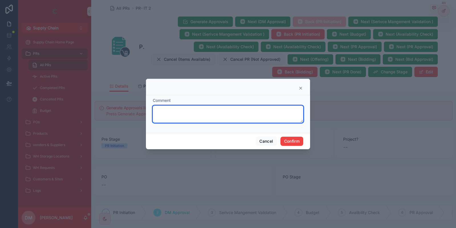
click at [175, 115] on textarea at bounding box center [228, 114] width 151 height 17
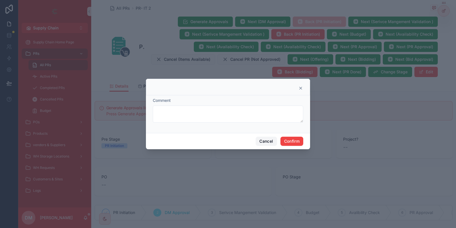
click at [264, 143] on button "Cancel" at bounding box center [266, 141] width 21 height 9
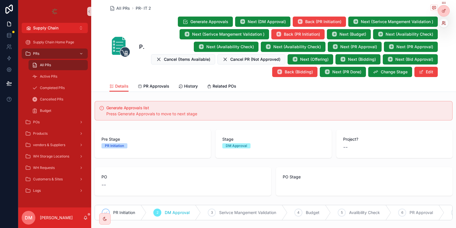
click at [443, 25] on icon at bounding box center [444, 23] width 5 height 5
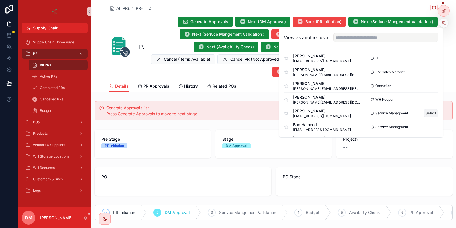
click at [429, 112] on button "Select" at bounding box center [431, 113] width 15 height 8
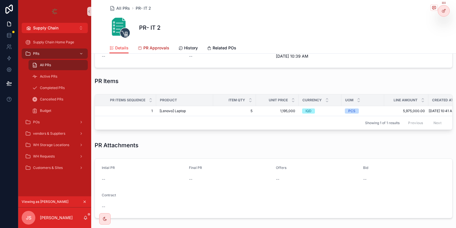
click at [147, 51] on link "PR Approvals" at bounding box center [154, 48] width 32 height 11
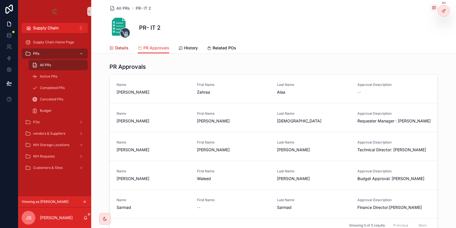
click at [121, 48] on span "Details" at bounding box center [121, 48] width 13 height 6
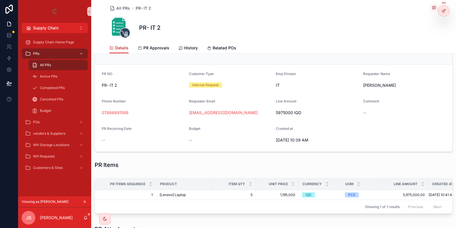
scroll to position [69, 0]
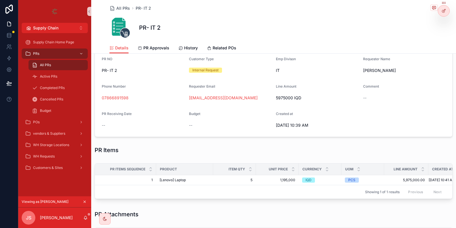
click at [85, 201] on icon "scrollable content" at bounding box center [85, 202] width 2 height 2
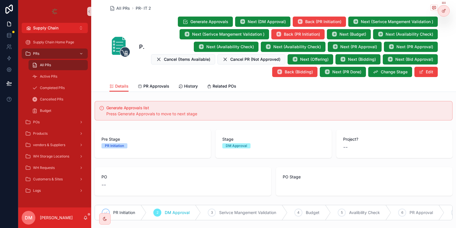
click at [361, 24] on button "Next (Serivce Mangement Validation )" at bounding box center [393, 22] width 90 height 10
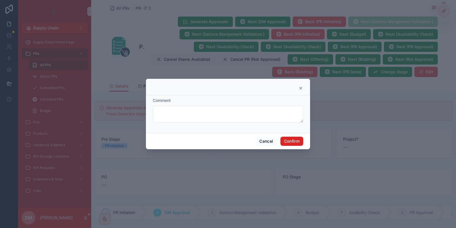
click at [290, 142] on button "Confirm" at bounding box center [292, 141] width 23 height 9
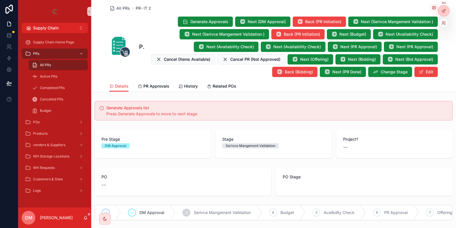
click at [441, 25] on div at bounding box center [443, 23] width 9 height 9
click at [444, 24] on icon at bounding box center [443, 24] width 2 height 1
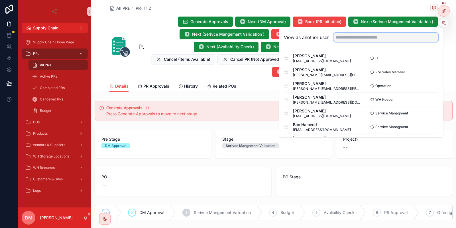
click at [402, 35] on input "text" at bounding box center [386, 37] width 105 height 9
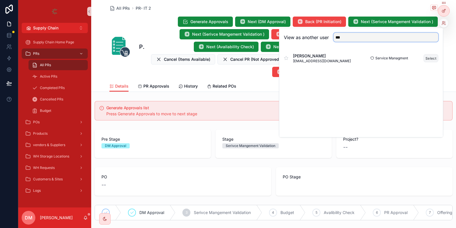
type input "***"
click at [430, 57] on button "Select" at bounding box center [431, 58] width 15 height 8
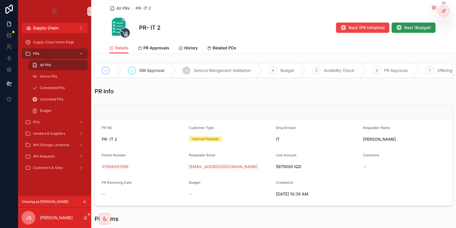
click at [404, 31] on button "Next (Budget)" at bounding box center [414, 28] width 44 height 10
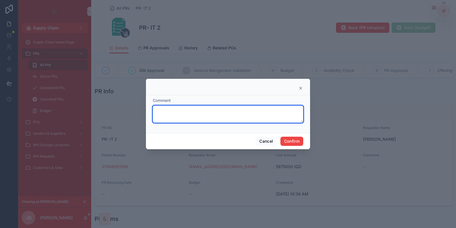
click at [229, 119] on textarea at bounding box center [228, 114] width 151 height 17
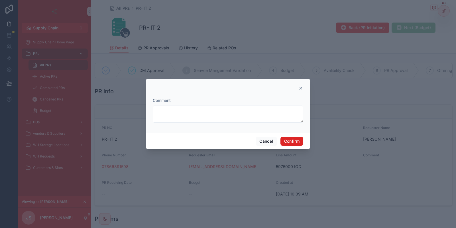
click at [287, 142] on button "Confirm" at bounding box center [292, 141] width 23 height 9
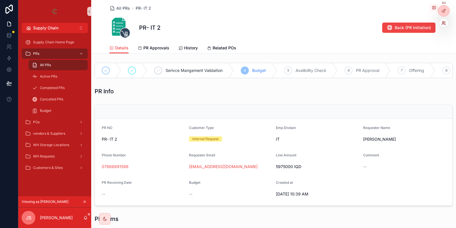
click at [443, 22] on icon at bounding box center [444, 23] width 5 height 5
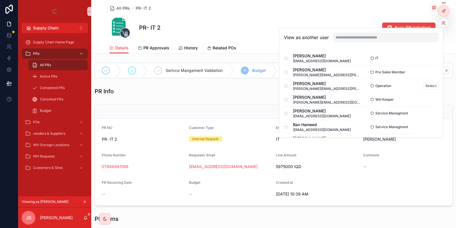
scroll to position [11, 0]
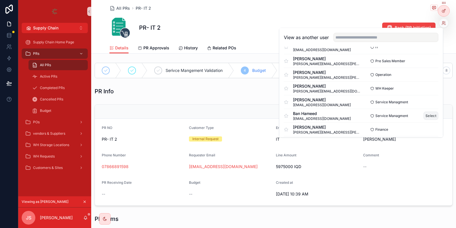
click at [430, 115] on button "Select" at bounding box center [431, 116] width 15 height 8
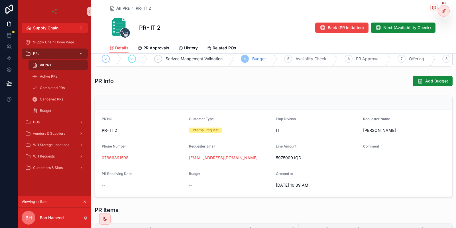
scroll to position [11, 0]
click at [437, 84] on span "Add Budget" at bounding box center [436, 82] width 23 height 6
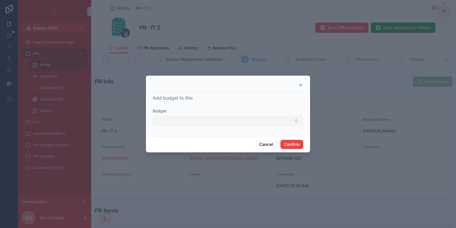
click at [165, 117] on button "Select Button" at bounding box center [228, 121] width 151 height 10
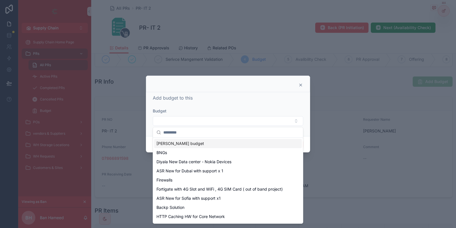
click at [178, 142] on span "[PERSON_NAME] budget" at bounding box center [181, 144] width 48 height 6
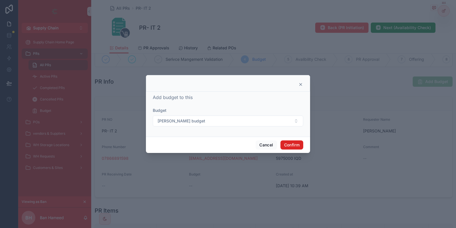
click at [294, 143] on button "Confirm" at bounding box center [292, 144] width 23 height 9
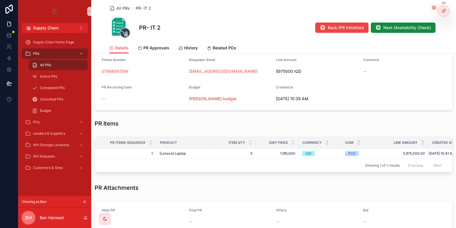
scroll to position [99, 0]
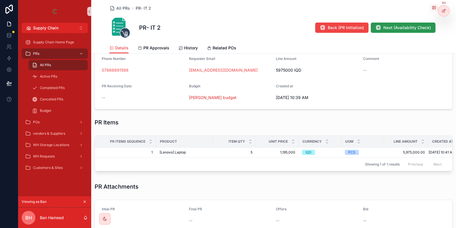
click at [425, 26] on span "Next (Availability Check)" at bounding box center [408, 28] width 48 height 6
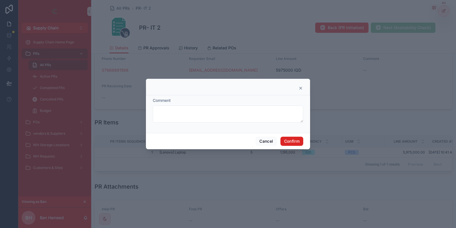
click at [287, 143] on button "Confirm" at bounding box center [292, 141] width 23 height 9
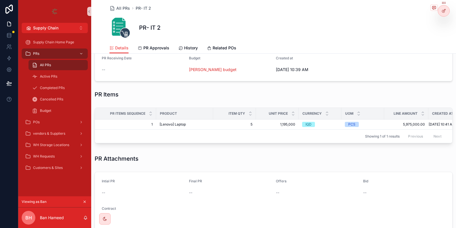
scroll to position [134, 0]
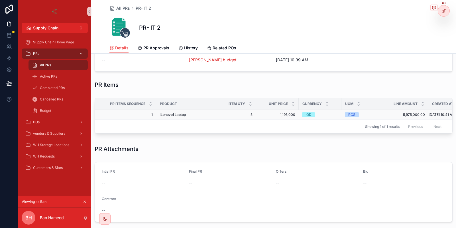
click at [252, 115] on span "5" at bounding box center [235, 114] width 36 height 5
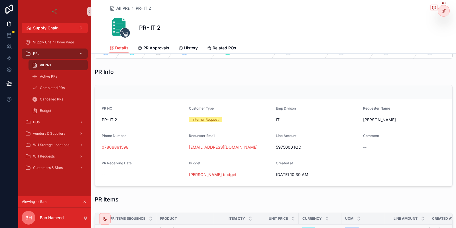
scroll to position [3, 0]
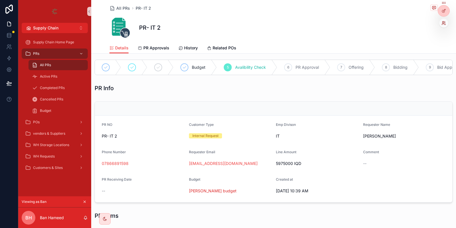
click at [445, 23] on icon at bounding box center [444, 23] width 5 height 5
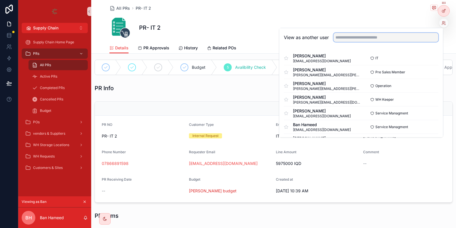
click at [399, 39] on input "text" at bounding box center [386, 37] width 105 height 9
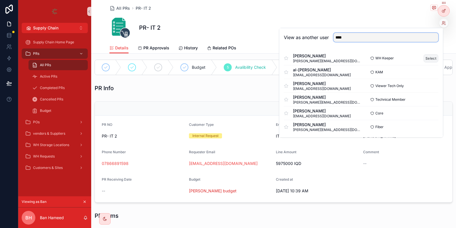
type input "****"
click at [427, 59] on button "Select" at bounding box center [431, 58] width 15 height 8
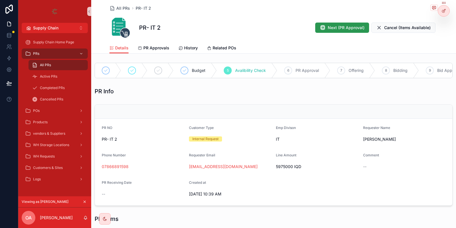
click at [347, 32] on button "Next (PR Approval)" at bounding box center [342, 28] width 54 height 10
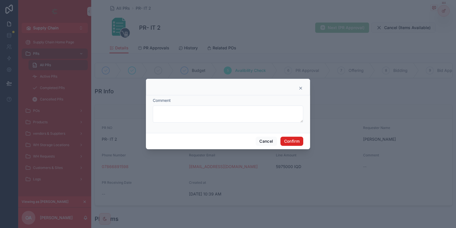
click at [293, 137] on button "Confirm" at bounding box center [292, 141] width 23 height 9
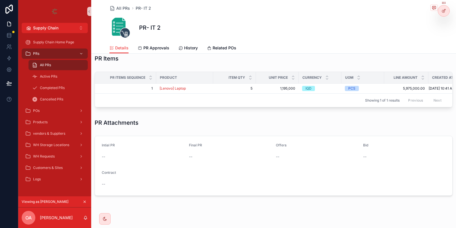
scroll to position [166, 0]
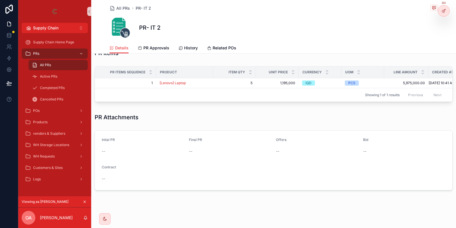
click at [86, 203] on icon "scrollable content" at bounding box center [85, 202] width 4 height 4
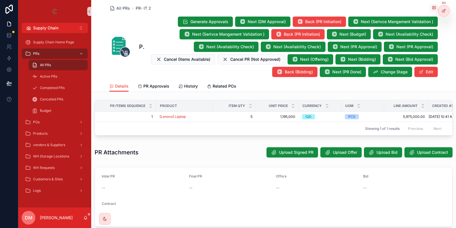
scroll to position [327, 0]
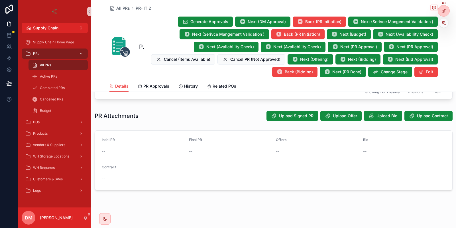
click at [444, 22] on icon at bounding box center [443, 21] width 1 height 1
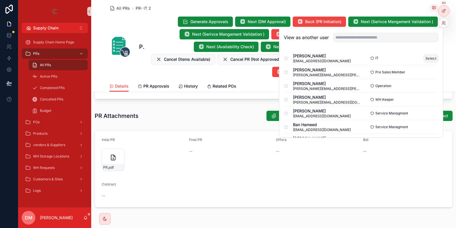
click at [431, 56] on button "Select" at bounding box center [431, 58] width 15 height 8
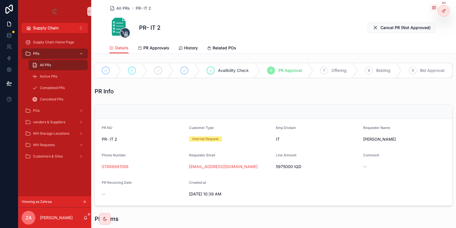
scroll to position [158, 0]
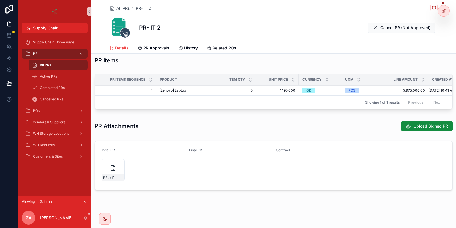
click at [115, 171] on div "PR .pdf" at bounding box center [113, 170] width 23 height 23
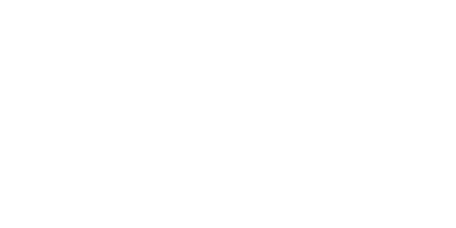
scroll to position [158, 0]
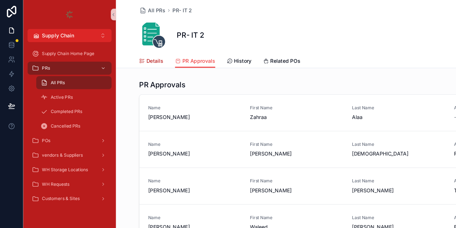
click at [120, 50] on span "Details" at bounding box center [121, 48] width 13 height 6
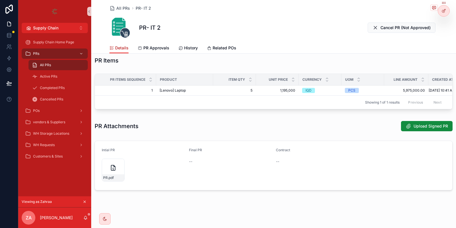
scroll to position [38, 0]
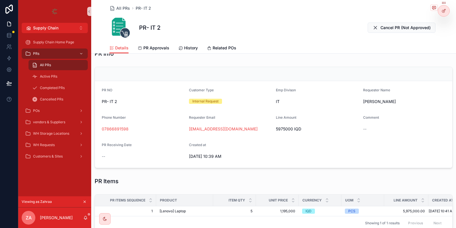
click at [82, 202] on button "scrollable content" at bounding box center [85, 201] width 6 height 6
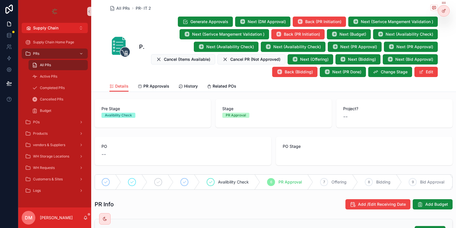
scroll to position [32, 0]
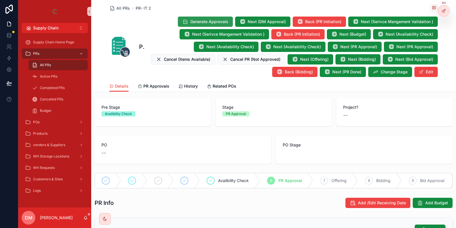
click at [218, 20] on span "Generate Approvals" at bounding box center [210, 22] width 38 height 6
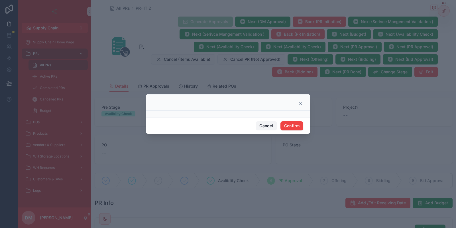
click at [263, 123] on button "Cancel" at bounding box center [266, 125] width 21 height 9
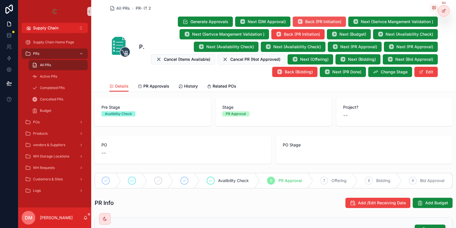
click at [326, 26] on button "Back (PR Initiation)" at bounding box center [319, 22] width 53 height 10
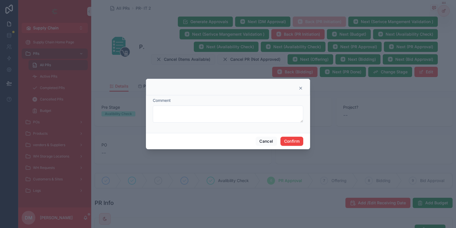
click at [294, 146] on div "Cancel Confirm" at bounding box center [228, 141] width 164 height 16
click at [294, 141] on button "Confirm" at bounding box center [292, 141] width 23 height 9
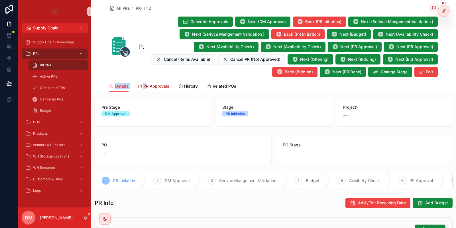
click at [144, 85] on div "All PRs PR- IT 2 PR- IT 2 Generate Approvals Next (DM Approval) Back (PR Initia…" at bounding box center [273, 46] width 365 height 92
click at [143, 86] on span "PR Approvals" at bounding box center [156, 86] width 26 height 6
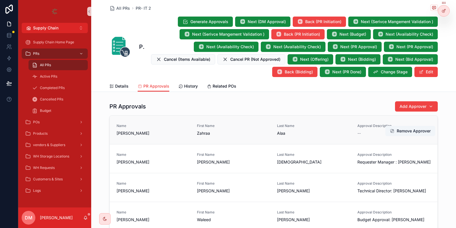
click at [364, 131] on div "--" at bounding box center [395, 133] width 74 height 6
click at [363, 131] on div "--" at bounding box center [395, 133] width 74 height 6
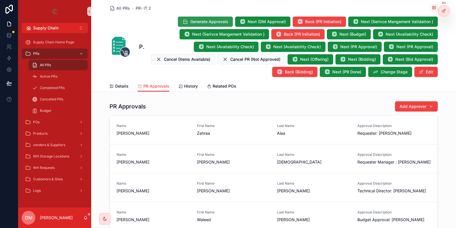
click at [194, 18] on button "Generate Approvals" at bounding box center [205, 22] width 55 height 10
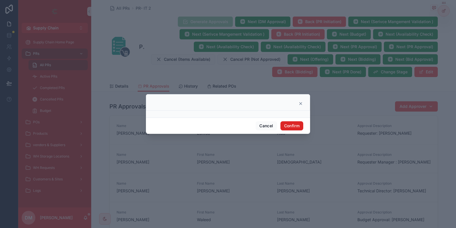
click at [295, 123] on button "Confirm" at bounding box center [292, 125] width 23 height 9
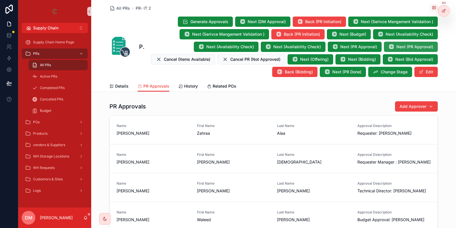
click at [407, 46] on span "Next (PR Approval)" at bounding box center [415, 47] width 37 height 6
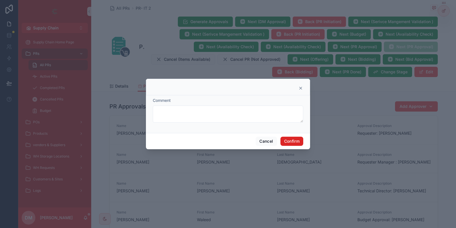
click at [289, 138] on button "Confirm" at bounding box center [292, 141] width 23 height 9
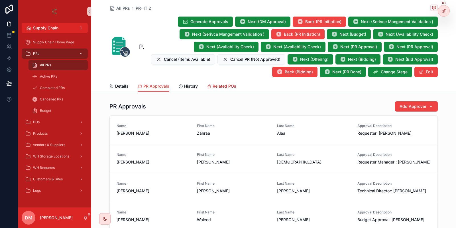
scroll to position [83, 0]
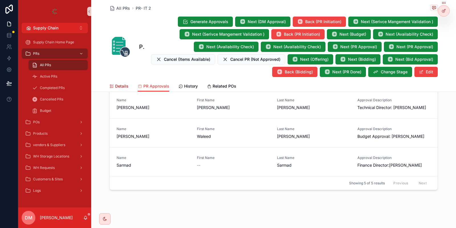
click at [124, 85] on span "Details" at bounding box center [121, 86] width 13 height 6
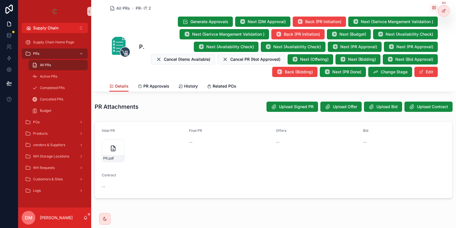
scroll to position [344, 0]
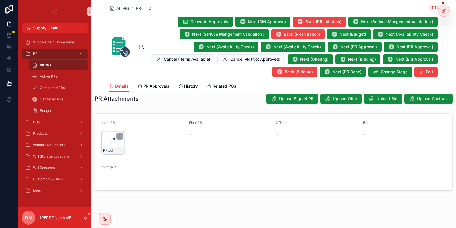
click at [112, 145] on div "PR .pdf" at bounding box center [113, 142] width 23 height 23
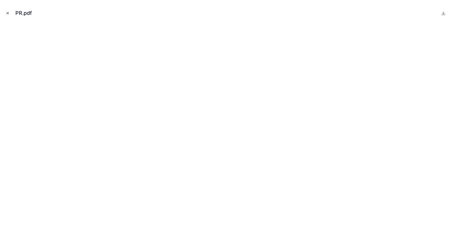
click at [7, 13] on icon "Close modal" at bounding box center [8, 13] width 4 height 4
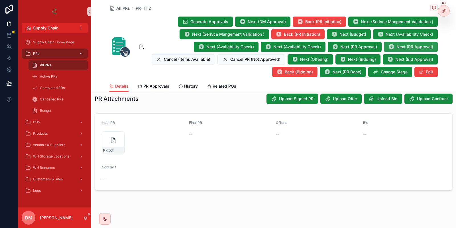
click at [411, 48] on span "Next (PR Approval)" at bounding box center [415, 47] width 37 height 6
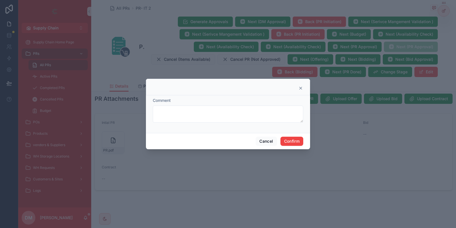
click at [308, 140] on div "Cancel Confirm" at bounding box center [228, 141] width 164 height 16
click at [293, 144] on button "Confirm" at bounding box center [292, 141] width 23 height 9
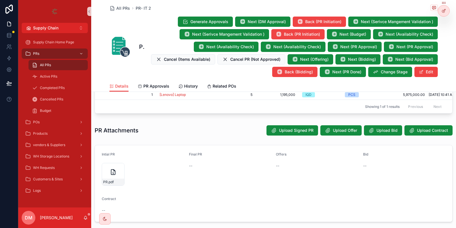
scroll to position [344, 0]
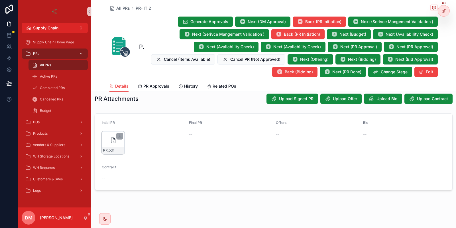
click at [111, 144] on div "PR .pdf" at bounding box center [113, 142] width 23 height 23
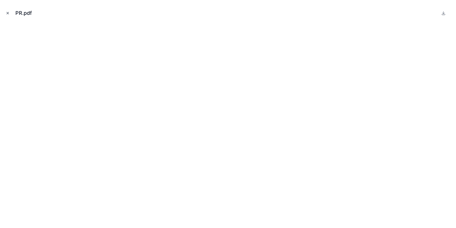
click at [7, 15] on button "Close modal" at bounding box center [8, 13] width 6 height 6
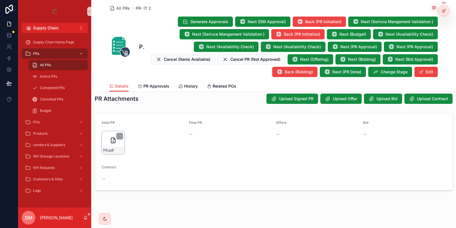
click at [114, 152] on div "PR .pdf" at bounding box center [113, 150] width 22 height 7
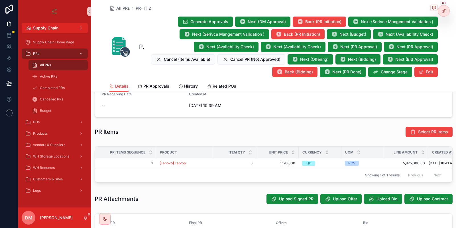
scroll to position [344, 0]
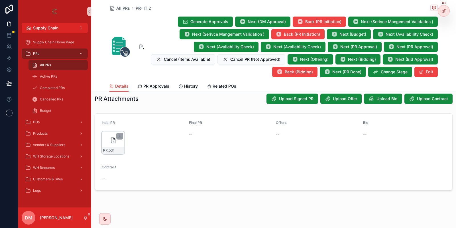
click at [109, 131] on div "PR .pdf" at bounding box center [113, 142] width 23 height 23
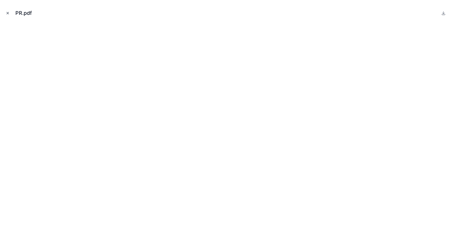
click at [6, 16] on button "Close modal" at bounding box center [8, 13] width 6 height 6
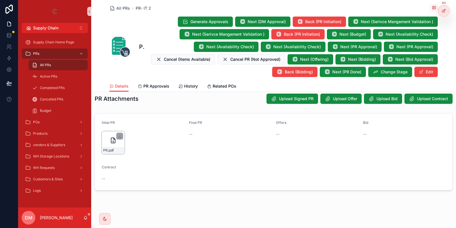
click at [114, 138] on icon "scrollable content" at bounding box center [114, 138] width 1 height 1
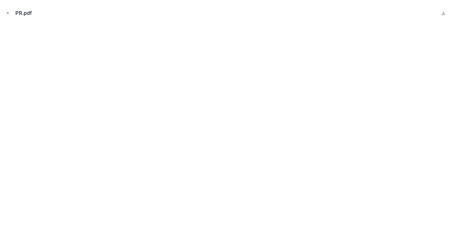
click at [9, 17] on div "PR.pdf" at bounding box center [228, 13] width 447 height 17
click at [9, 14] on icon "Close modal" at bounding box center [8, 13] width 4 height 4
click at [9, 14] on link at bounding box center [9, 9] width 18 height 18
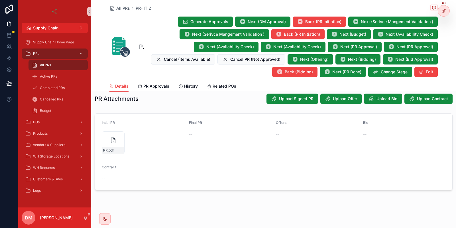
click at [9, 14] on link at bounding box center [9, 9] width 18 height 18
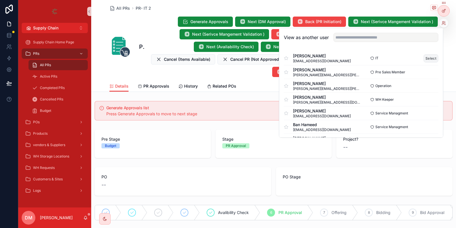
click at [430, 56] on button "Select" at bounding box center [431, 58] width 15 height 8
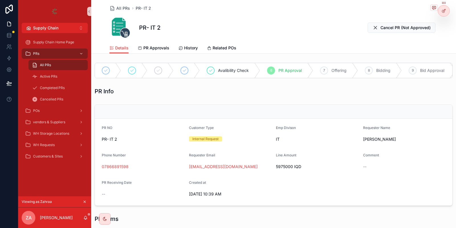
scroll to position [158, 0]
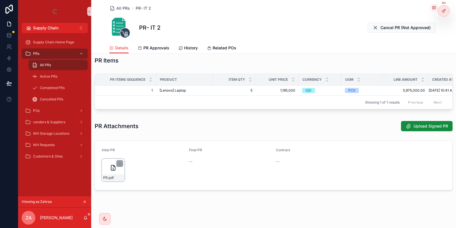
click at [113, 168] on icon "scrollable content" at bounding box center [113, 167] width 7 height 7
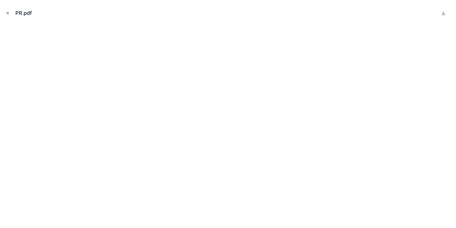
click at [8, 13] on icon "Close modal" at bounding box center [8, 13] width 4 height 4
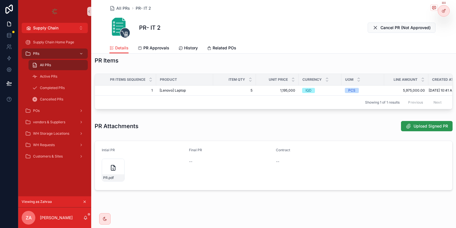
click at [417, 122] on button "Upload Signed PR" at bounding box center [427, 126] width 52 height 10
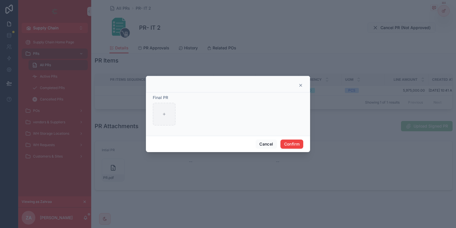
click at [168, 104] on div "Final PR" at bounding box center [228, 110] width 151 height 31
click at [169, 118] on div at bounding box center [164, 114] width 23 height 23
type input "**********"
click at [289, 141] on button "Confirm" at bounding box center [292, 143] width 23 height 9
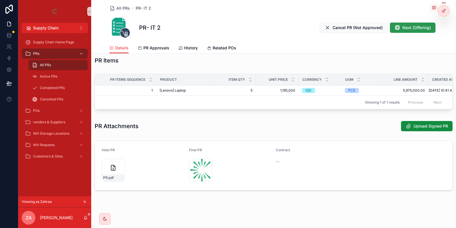
click at [406, 28] on span "Next (Offering)" at bounding box center [417, 28] width 29 height 6
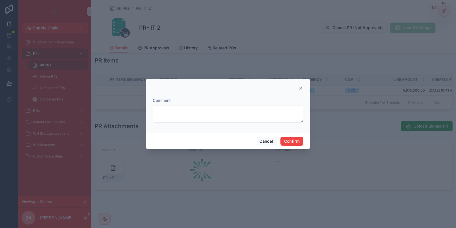
click at [295, 135] on div "Cancel Confirm" at bounding box center [228, 141] width 164 height 16
click at [292, 139] on button "Confirm" at bounding box center [292, 141] width 23 height 9
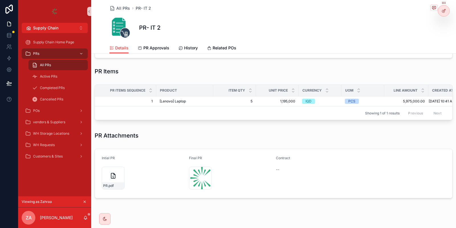
scroll to position [34, 0]
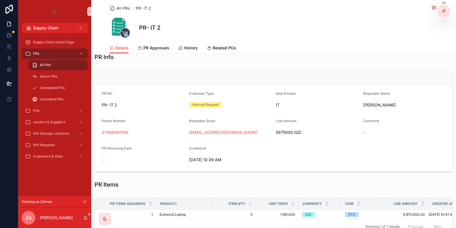
click at [87, 201] on button "scrollable content" at bounding box center [85, 201] width 6 height 6
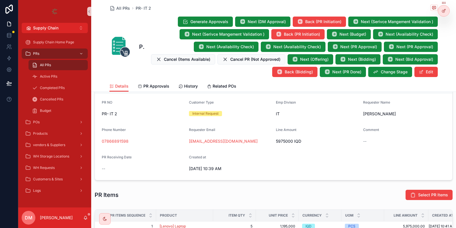
scroll to position [189, 0]
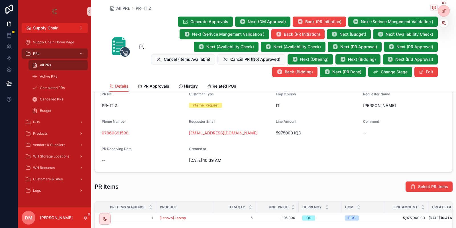
click at [444, 23] on icon at bounding box center [443, 21] width 1 height 1
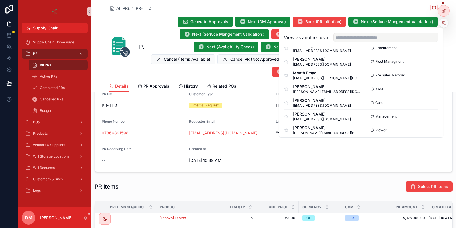
scroll to position [21, 0]
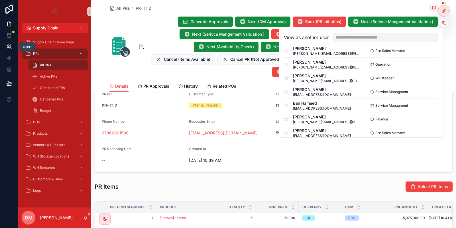
click at [5, 48] on link at bounding box center [9, 46] width 18 height 11
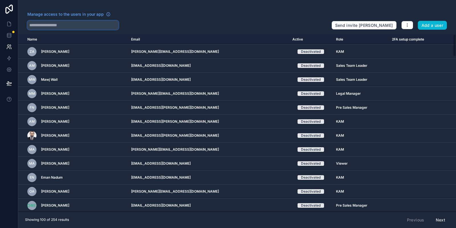
click at [56, 29] on input "text" at bounding box center [72, 25] width 91 height 9
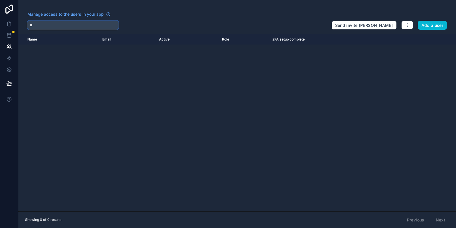
type input "*"
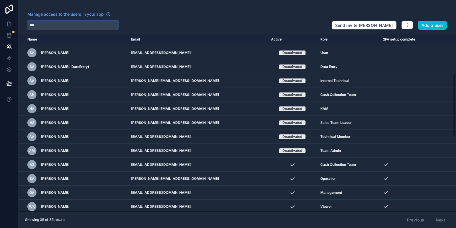
scroll to position [111, 0]
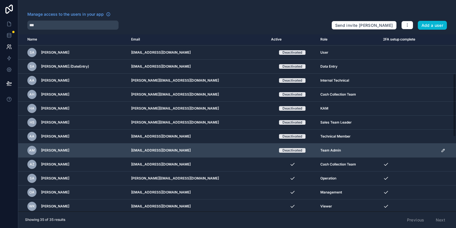
click at [124, 152] on div "AM Ali Mahdi" at bounding box center [75, 150] width 97 height 9
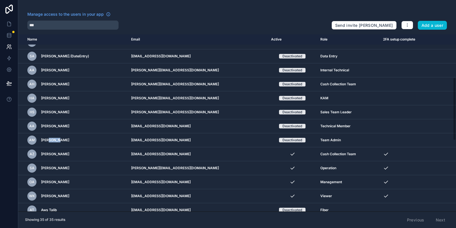
scroll to position [120, 0]
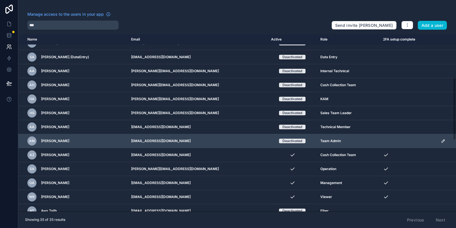
click at [149, 140] on td "[EMAIL_ADDRESS][DOMAIN_NAME]" at bounding box center [198, 141] width 140 height 14
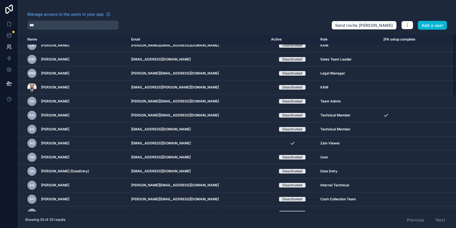
scroll to position [0, 0]
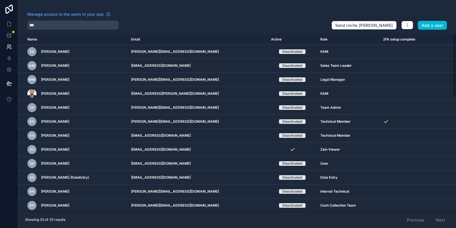
click at [41, 30] on div "Manage access to the users in your app *** Send invite reminders Add a user Nam…" at bounding box center [237, 114] width 438 height 228
click at [54, 28] on input "***" at bounding box center [72, 25] width 91 height 9
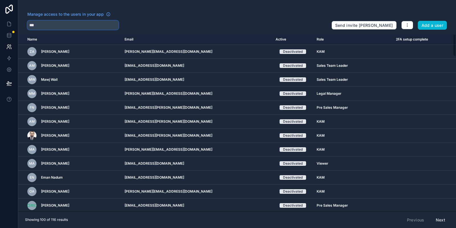
type input "***"
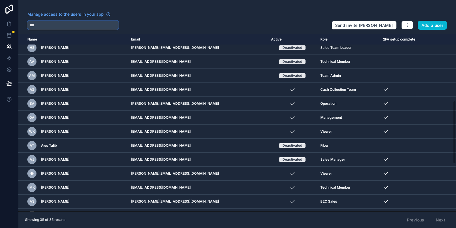
scroll to position [186, 0]
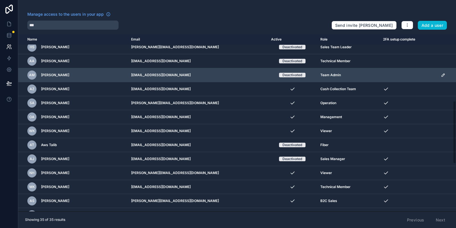
click at [64, 77] on div "AM Ali Mahdi" at bounding box center [75, 74] width 97 height 9
click at [51, 73] on span "[PERSON_NAME]" at bounding box center [55, 75] width 28 height 5
click at [180, 73] on td "[EMAIL_ADDRESS][DOMAIN_NAME]" at bounding box center [198, 75] width 140 height 14
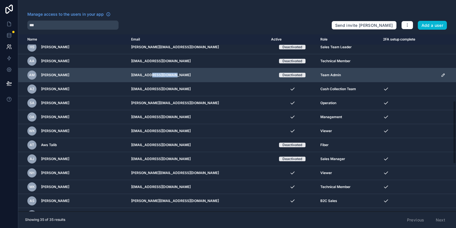
click at [180, 73] on td "[EMAIL_ADDRESS][DOMAIN_NAME]" at bounding box center [198, 75] width 140 height 14
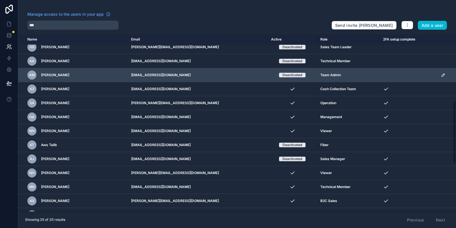
click at [440, 71] on td "scrollable content" at bounding box center [447, 75] width 19 height 14
click at [444, 73] on icon "scrollable content" at bounding box center [443, 75] width 5 height 5
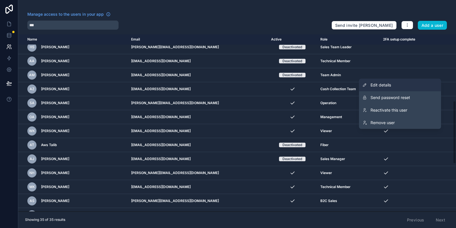
click at [393, 86] on link "Edit details" at bounding box center [400, 85] width 82 height 13
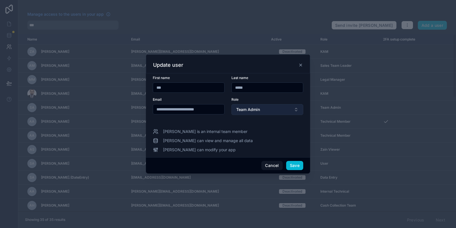
click at [252, 111] on span "Team Admin" at bounding box center [248, 110] width 24 height 6
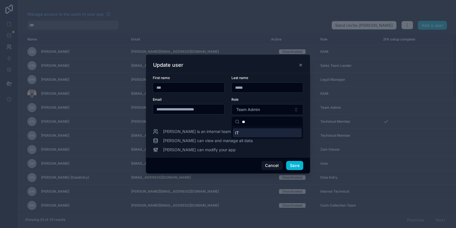
type input "**"
click at [254, 133] on div "IT" at bounding box center [267, 132] width 69 height 9
click at [295, 161] on div "Cancel Save" at bounding box center [228, 165] width 164 height 16
click at [295, 164] on button "Save" at bounding box center [294, 165] width 17 height 9
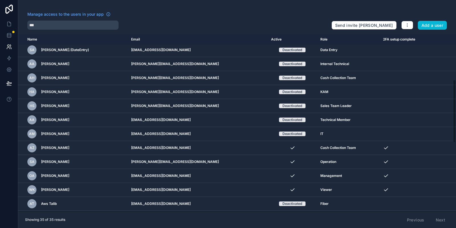
scroll to position [128, 0]
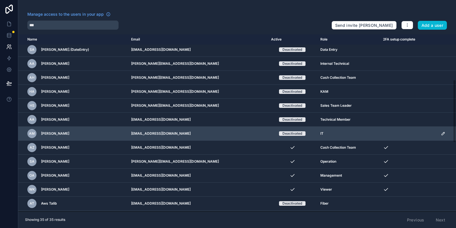
click at [101, 131] on div "AM Ali Mahdi" at bounding box center [75, 133] width 97 height 9
click at [180, 133] on td "[EMAIL_ADDRESS][DOMAIN_NAME]" at bounding box center [198, 134] width 140 height 14
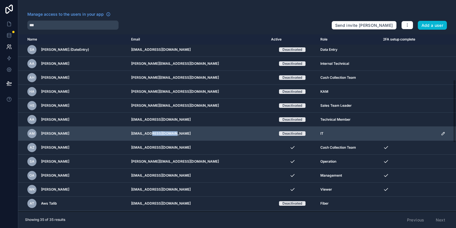
click at [180, 133] on td "[EMAIL_ADDRESS][DOMAIN_NAME]" at bounding box center [198, 134] width 140 height 14
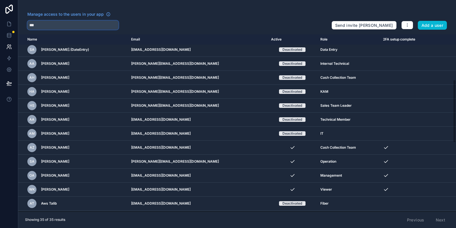
click at [64, 23] on input "***" at bounding box center [72, 25] width 91 height 9
paste input "**********"
type input "**********"
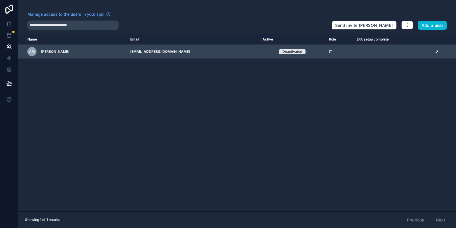
click at [435, 52] on icon "scrollable content" at bounding box center [437, 51] width 5 height 5
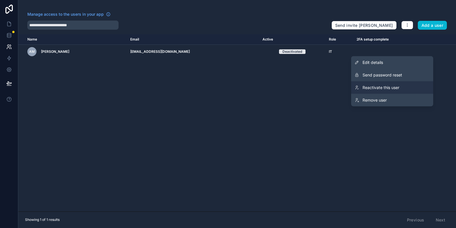
click at [381, 89] on span "Reactivate this user" at bounding box center [381, 88] width 37 height 6
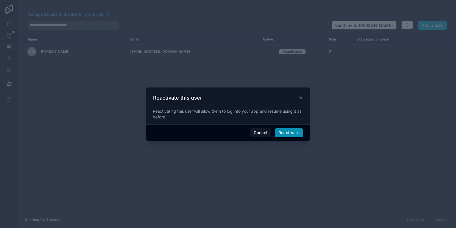
click at [287, 129] on button "Reactivate" at bounding box center [289, 132] width 29 height 9
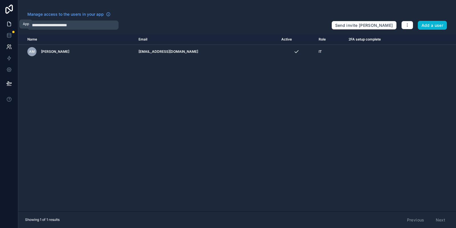
click at [9, 24] on icon at bounding box center [9, 24] width 6 height 6
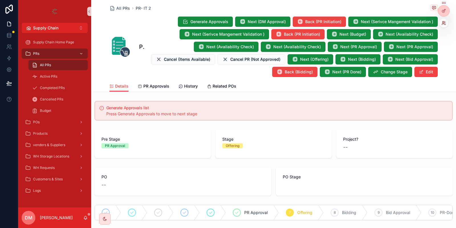
click at [446, 24] on icon at bounding box center [444, 23] width 5 height 5
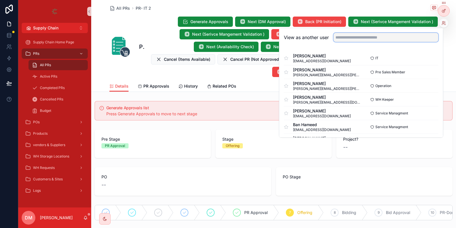
click at [384, 38] on input "text" at bounding box center [386, 37] width 105 height 9
type input "*********"
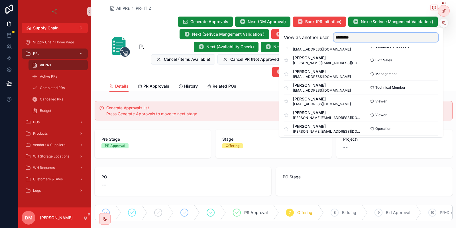
scroll to position [165, 0]
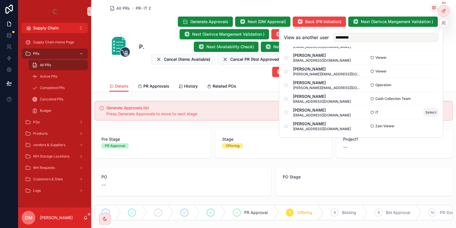
click at [428, 110] on button "Select" at bounding box center [431, 112] width 15 height 8
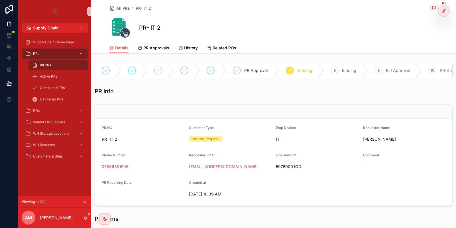
scroll to position [39, 0]
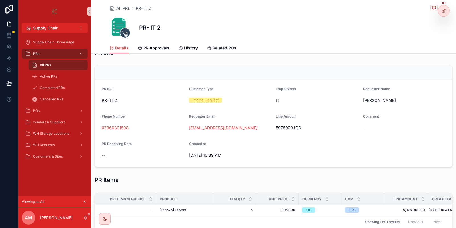
click at [45, 67] on div "All PRs" at bounding box center [58, 64] width 52 height 9
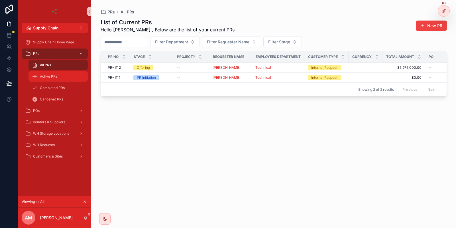
click at [73, 75] on div "Active PRs" at bounding box center [58, 76] width 52 height 9
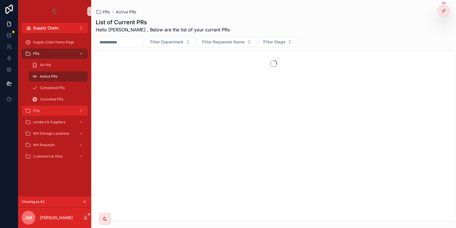
click at [61, 114] on div "POs" at bounding box center [54, 110] width 59 height 9
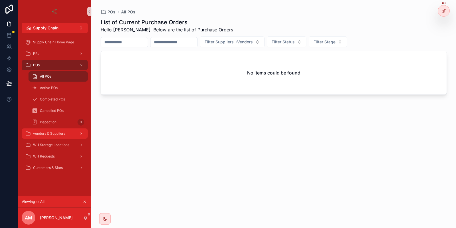
click at [77, 138] on link "vendors & Suppliers" at bounding box center [55, 133] width 66 height 10
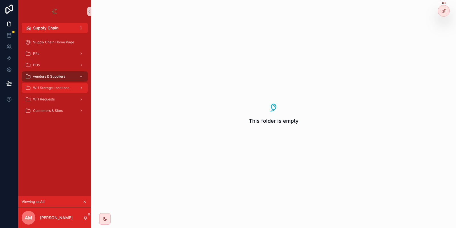
click at [56, 88] on span "WH Storage Locations" at bounding box center [51, 88] width 36 height 5
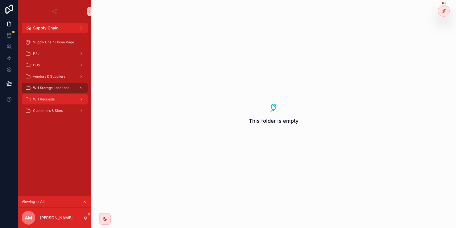
click at [50, 99] on span "WH Requests" at bounding box center [44, 99] width 22 height 5
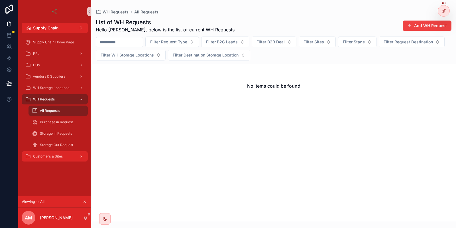
click at [64, 155] on div "Customers & Sites" at bounding box center [54, 156] width 59 height 9
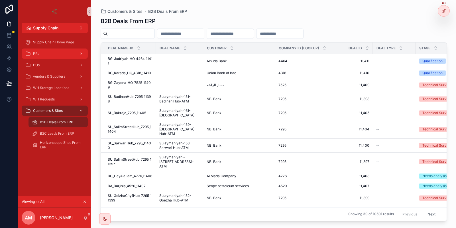
click at [34, 51] on div "PRs" at bounding box center [54, 53] width 59 height 9
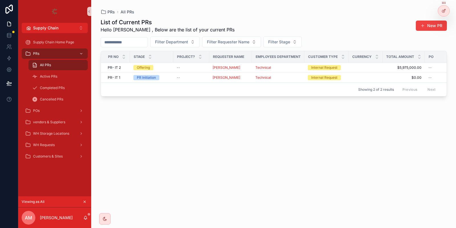
click at [86, 203] on icon "scrollable content" at bounding box center [85, 202] width 4 height 4
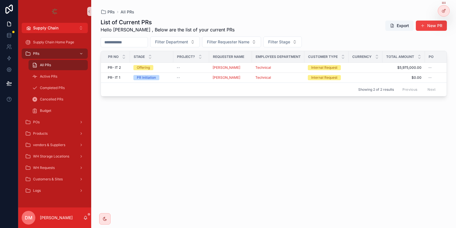
click at [62, 66] on div "All PRs" at bounding box center [58, 64] width 52 height 9
click at [66, 48] on link "PRs" at bounding box center [55, 53] width 66 height 10
click at [61, 54] on div "PRs" at bounding box center [54, 53] width 59 height 9
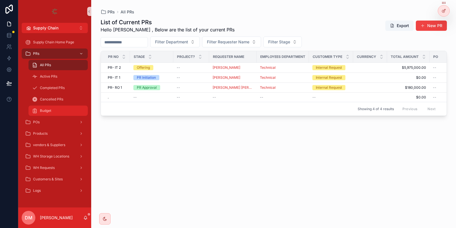
click at [60, 106] on link "Budget" at bounding box center [58, 111] width 59 height 10
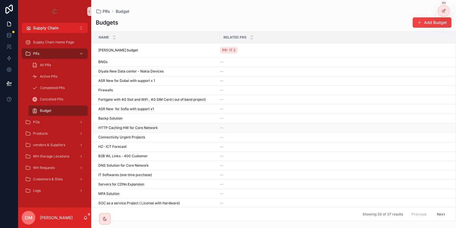
scroll to position [121, 0]
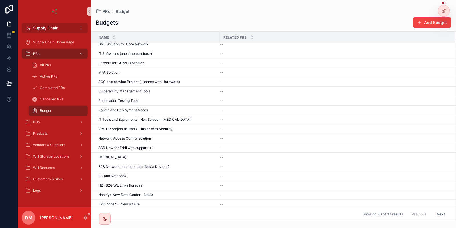
click at [63, 27] on button "Supply Chain Alt 2" at bounding box center [55, 28] width 66 height 10
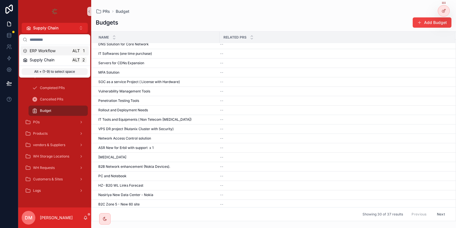
click at [129, 25] on div "Budgets Add Budget" at bounding box center [274, 22] width 356 height 11
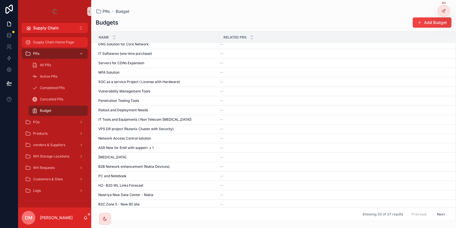
click at [48, 46] on div "Supply Chain Home Page" at bounding box center [54, 42] width 59 height 9
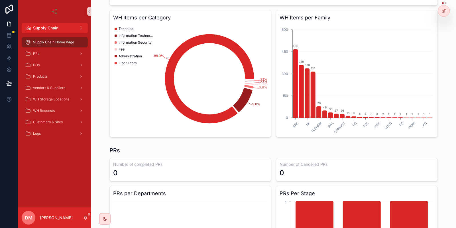
scroll to position [48, 0]
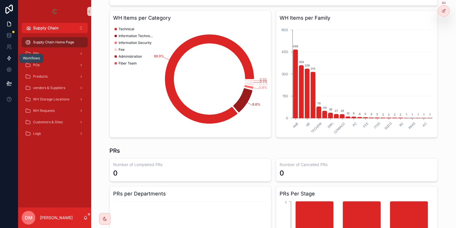
click at [9, 58] on icon at bounding box center [9, 58] width 6 height 6
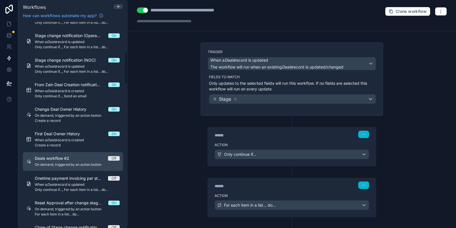
scroll to position [205, 0]
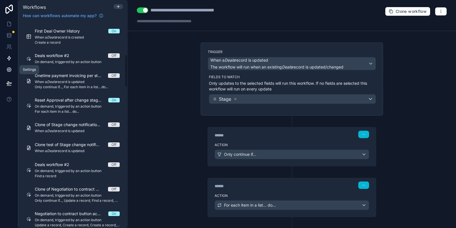
click at [8, 70] on icon at bounding box center [9, 70] width 6 height 6
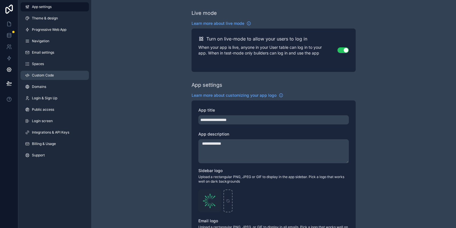
click at [56, 74] on link "Custom Code" at bounding box center [55, 75] width 68 height 9
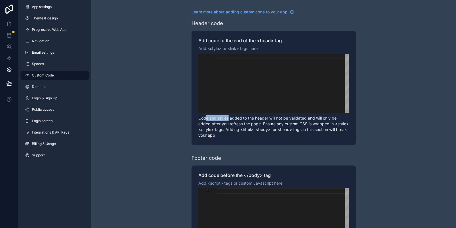
drag, startPoint x: 206, startPoint y: 117, endPoint x: 229, endPoint y: 119, distance: 22.9
click at [229, 119] on p "Code and styles added to the header will not be validated and will only be adde…" at bounding box center [273, 126] width 151 height 23
drag, startPoint x: 306, startPoint y: 117, endPoint x: 341, endPoint y: 116, distance: 34.8
click at [341, 116] on p "Code and styles added to the header will not be validated and will only be adde…" at bounding box center [273, 126] width 151 height 23
click at [249, 85] on div "scrollable content" at bounding box center [283, 83] width 132 height 59
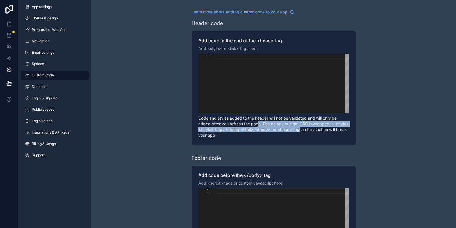
drag, startPoint x: 277, startPoint y: 126, endPoint x: 315, endPoint y: 128, distance: 37.4
click at [315, 128] on p "Code and styles added to the header will not be validated and will only be adde…" at bounding box center [273, 126] width 151 height 23
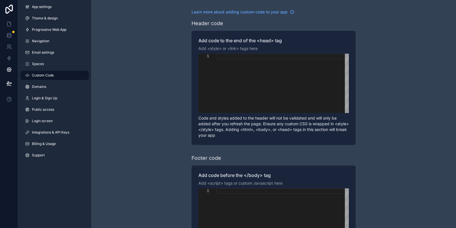
click at [228, 31] on div "Add code to the end of the <head> tag Add <style> or <link> tags here 1 Enter t…" at bounding box center [274, 88] width 164 height 114
click at [56, 97] on span "Login & Sign Up" at bounding box center [44, 98] width 25 height 5
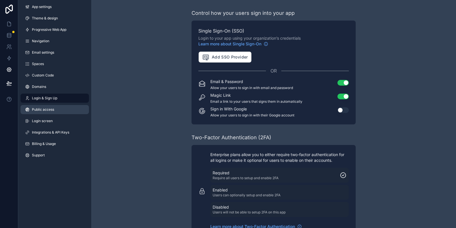
click at [45, 111] on span "Public access" at bounding box center [43, 109] width 22 height 5
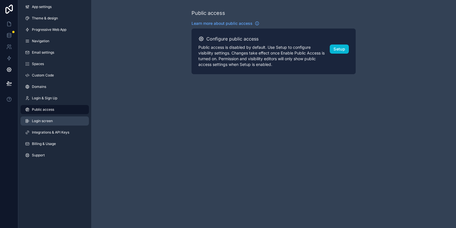
click at [54, 122] on link "Login screen" at bounding box center [55, 120] width 68 height 9
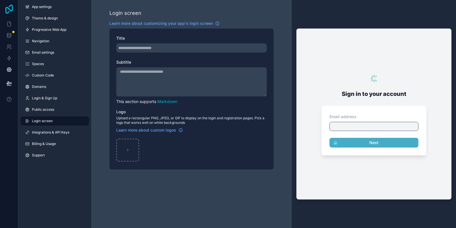
click at [13, 9] on icon at bounding box center [8, 9] width 11 height 9
click at [7, 24] on icon at bounding box center [9, 24] width 6 height 6
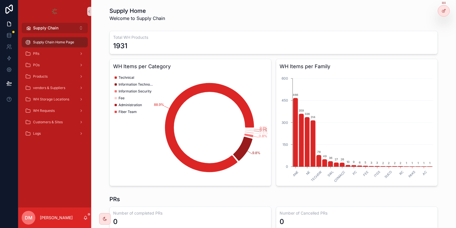
click at [63, 28] on button "Supply Chain Alt 2" at bounding box center [55, 28] width 66 height 10
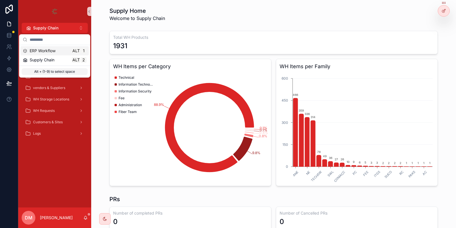
click at [53, 52] on span "ERP Workflow" at bounding box center [43, 51] width 26 height 6
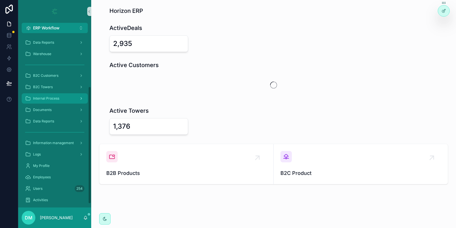
scroll to position [84, 0]
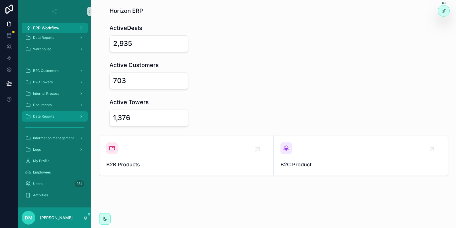
click at [62, 115] on div "Data Reports" at bounding box center [54, 116] width 59 height 9
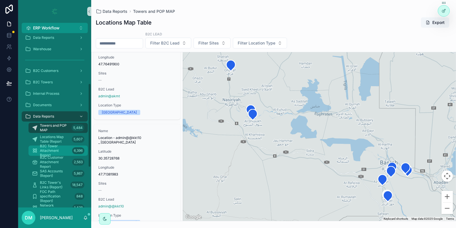
scroll to position [105, 0]
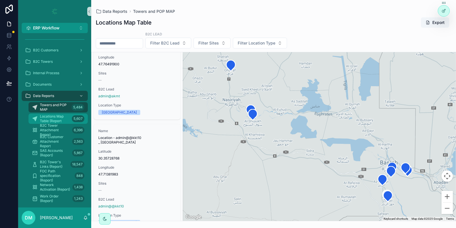
click at [64, 121] on span "Locations Map Table (Report" at bounding box center [55, 118] width 30 height 9
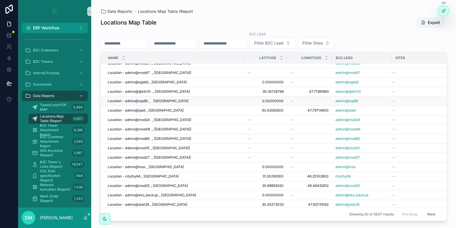
scroll to position [137, 1]
click at [55, 130] on span "B2C Tower Attachment Report" at bounding box center [55, 130] width 30 height 14
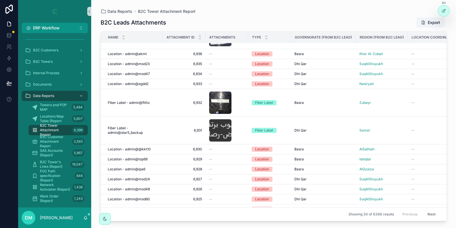
scroll to position [230, 0]
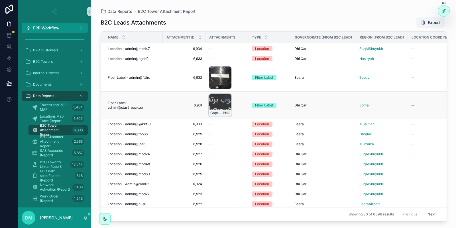
click at [219, 107] on div "Capture .PNG" at bounding box center [220, 105] width 23 height 23
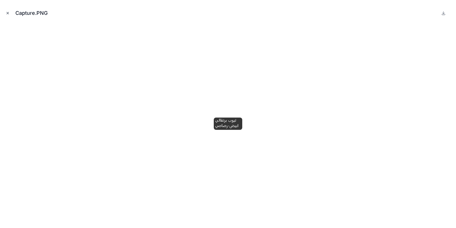
click at [8, 13] on icon "Close modal" at bounding box center [8, 13] width 4 height 4
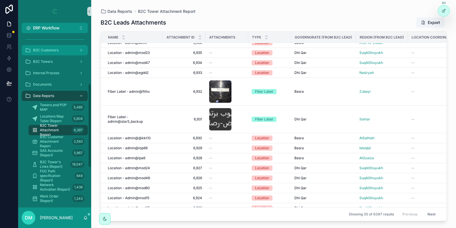
scroll to position [230, 0]
click at [433, 210] on button "Next" at bounding box center [432, 214] width 16 height 9
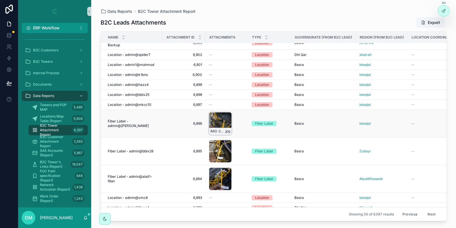
scroll to position [294, 0]
click at [437, 216] on button "Next" at bounding box center [432, 214] width 16 height 9
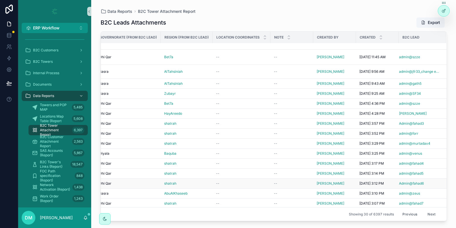
scroll to position [261, 0]
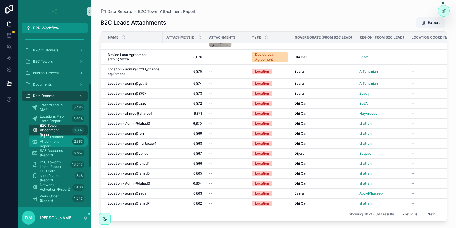
click at [57, 143] on span "B2C Customer Attachment Report" at bounding box center [55, 142] width 30 height 14
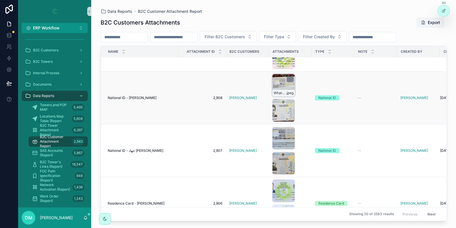
scroll to position [145, 0]
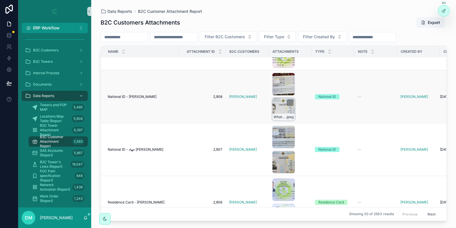
click at [281, 109] on div "WhatsApp-Image-2025-10-01-at-3.38.54-PM .jpeg" at bounding box center [283, 109] width 23 height 23
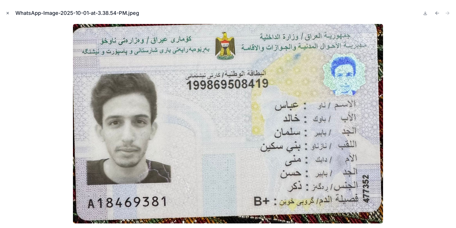
click at [7, 13] on icon "Close modal" at bounding box center [8, 13] width 2 height 2
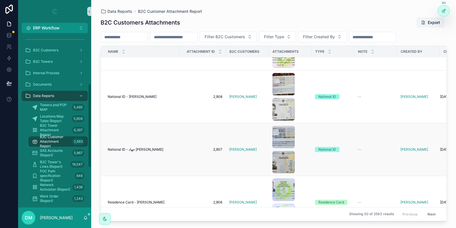
scroll to position [221, 0]
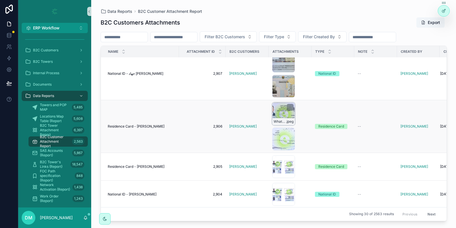
click at [283, 114] on div "WhatsApp-Image-2025-10-01-at-1.36.51-PM(1) .jpeg" at bounding box center [283, 113] width 23 height 23
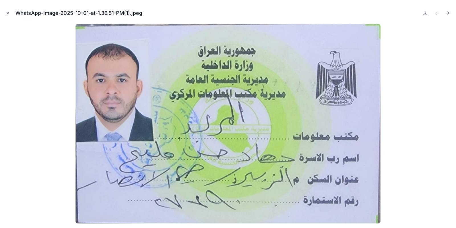
click at [6, 15] on icon "Close modal" at bounding box center [8, 13] width 4 height 4
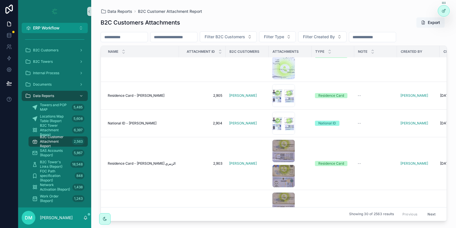
scroll to position [321, 0]
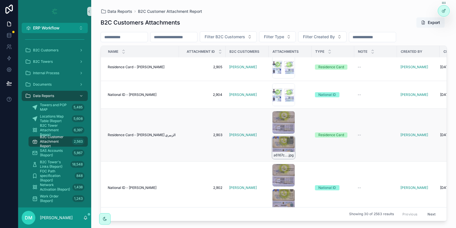
click at [283, 144] on div "a6167c3f-c126-47cb-99a4-ac6e9ec0b988 .jpg" at bounding box center [283, 147] width 23 height 23
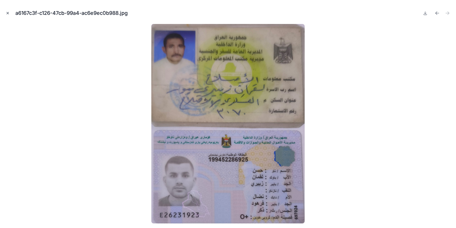
click at [5, 12] on button "Close modal" at bounding box center [8, 13] width 6 height 6
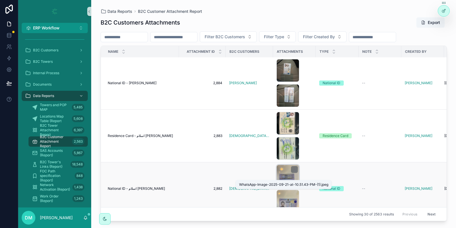
scroll to position [1382, 0]
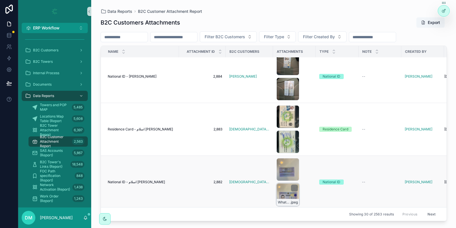
click at [279, 189] on div "WhatsApp-Image-2025-09-21-at-10.51.43-PM .jpeg" at bounding box center [288, 194] width 23 height 23
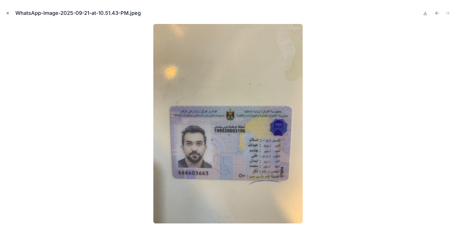
click at [8, 14] on icon "Close modal" at bounding box center [8, 13] width 4 height 4
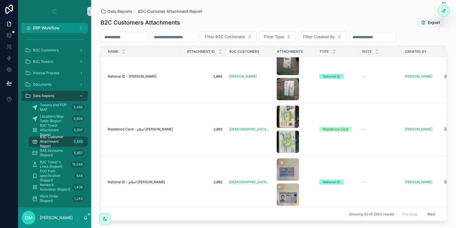
click at [432, 215] on button "Next" at bounding box center [432, 214] width 16 height 9
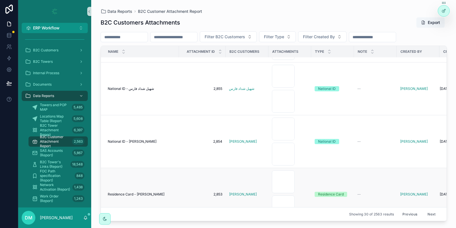
scroll to position [1407, 0]
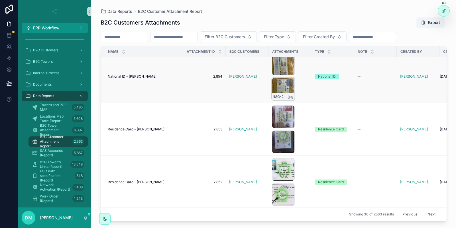
click at [289, 81] on div "IMG-20250921-WA0011 .jpg" at bounding box center [283, 89] width 23 height 23
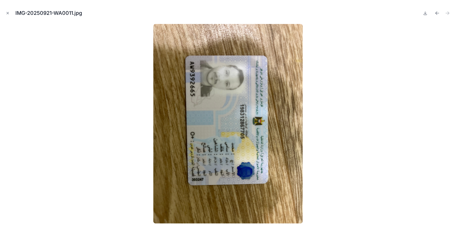
click at [428, 68] on div at bounding box center [228, 123] width 447 height 199
click at [5, 11] on button "Close modal" at bounding box center [8, 13] width 6 height 6
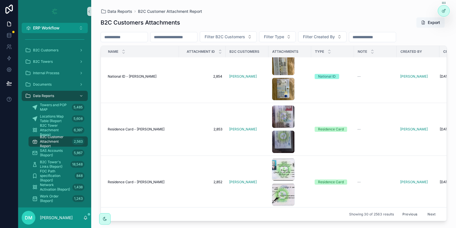
click at [433, 215] on button "Next" at bounding box center [432, 214] width 16 height 9
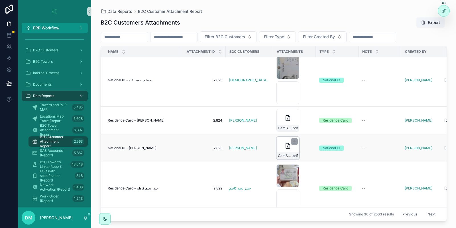
scroll to position [1332, 0]
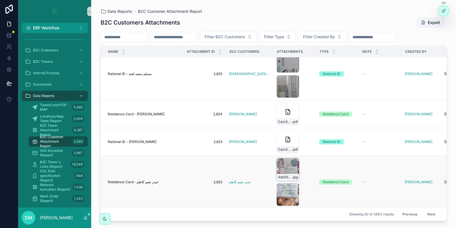
click at [282, 168] on div "4de93c8d-547f-4ee9-903a-75aa29e6a748 .jpg" at bounding box center [288, 169] width 23 height 23
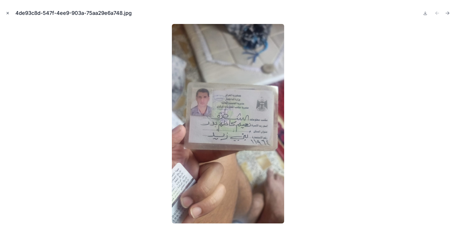
click at [8, 14] on icon "Close modal" at bounding box center [8, 13] width 4 height 4
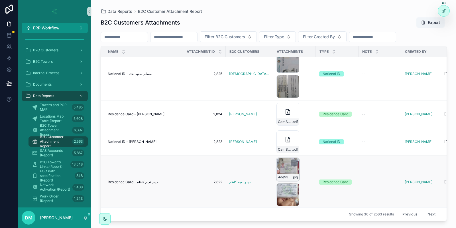
click at [280, 172] on div "4de93c8d-547f-4ee9-903a-75aa29e6a748 .jpg" at bounding box center [288, 169] width 23 height 23
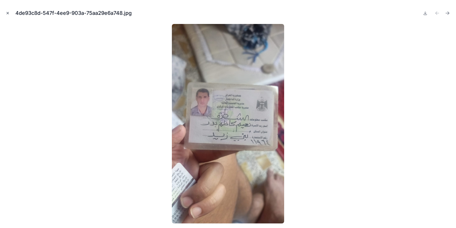
click at [10, 13] on button "Close modal" at bounding box center [8, 13] width 6 height 6
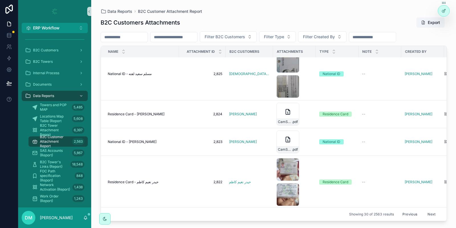
click at [10, 13] on icon at bounding box center [8, 9] width 11 height 9
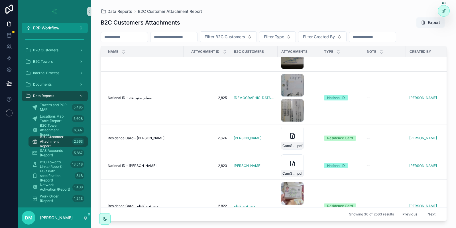
scroll to position [1332, 0]
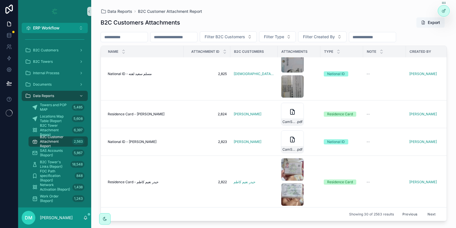
click at [431, 213] on button "Next" at bounding box center [432, 214] width 16 height 9
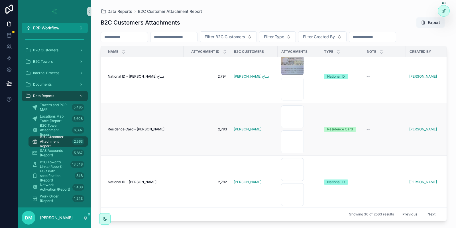
scroll to position [1306, 0]
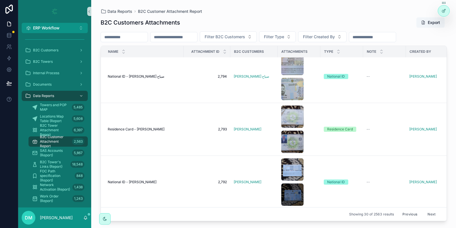
click at [431, 213] on button "Next" at bounding box center [432, 214] width 16 height 9
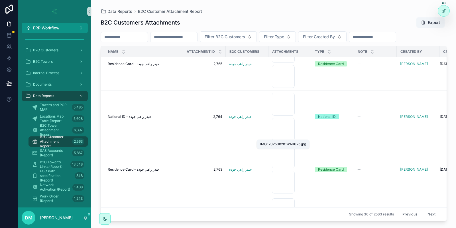
scroll to position [1281, 0]
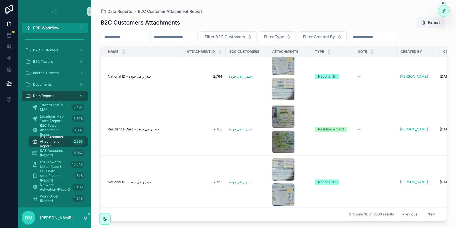
click at [434, 212] on button "Next" at bounding box center [432, 214] width 16 height 9
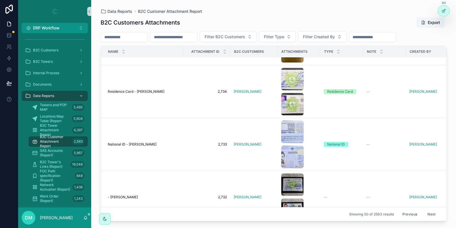
scroll to position [1181, 0]
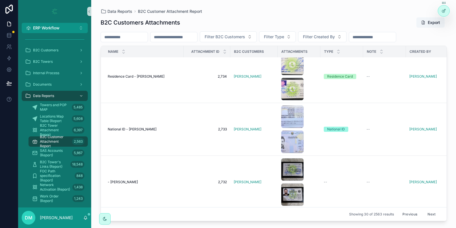
click at [436, 213] on button "Next" at bounding box center [432, 214] width 16 height 9
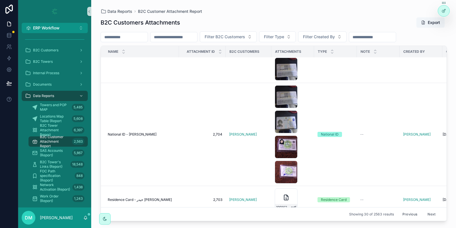
scroll to position [1407, 0]
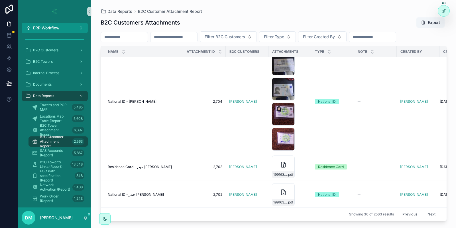
click at [434, 214] on button "Next" at bounding box center [432, 214] width 16 height 9
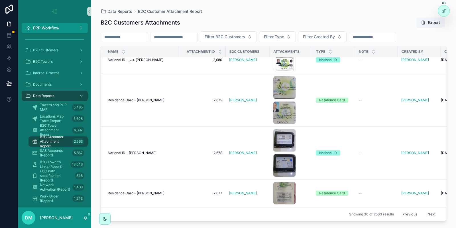
scroll to position [1231, 0]
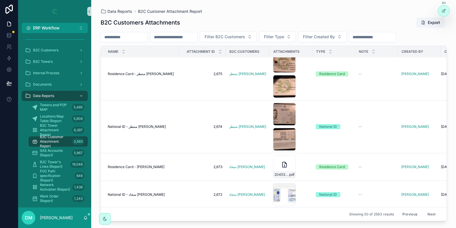
click at [434, 211] on button "Next" at bounding box center [432, 214] width 16 height 9
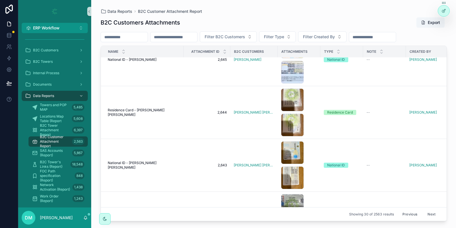
scroll to position [1332, 0]
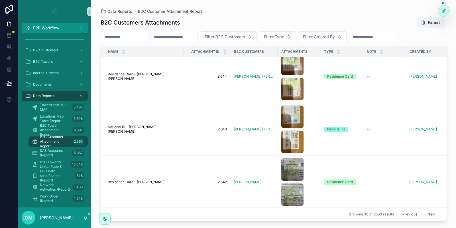
click at [431, 212] on button "Next" at bounding box center [432, 214] width 16 height 9
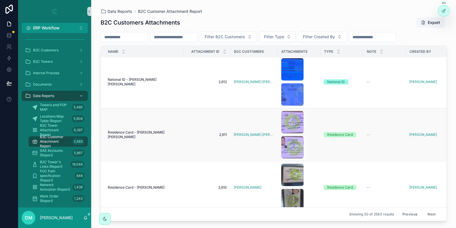
scroll to position [1306, 0]
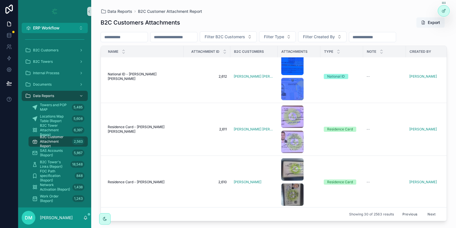
click at [431, 212] on button "Next" at bounding box center [432, 214] width 16 height 9
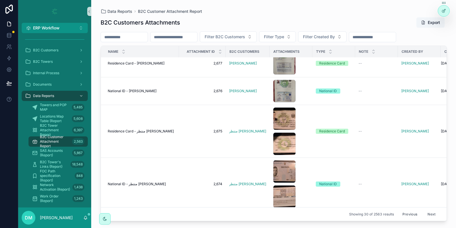
scroll to position [1231, 0]
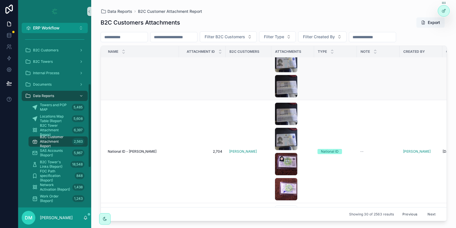
scroll to position [1532, 0]
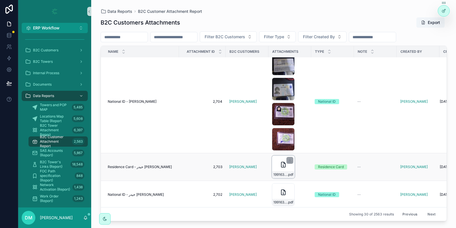
click at [281, 164] on icon "scrollable content" at bounding box center [283, 164] width 7 height 7
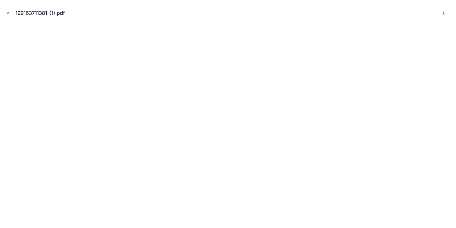
click at [5, 12] on button "Close modal" at bounding box center [8, 13] width 6 height 6
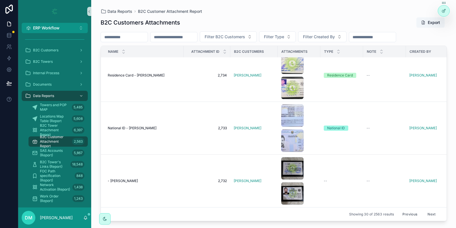
scroll to position [1282, 0]
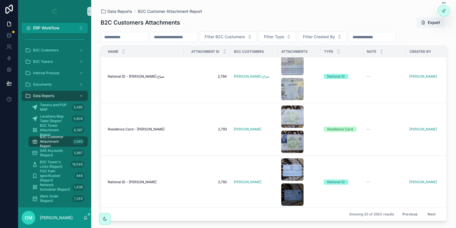
scroll to position [1382, 0]
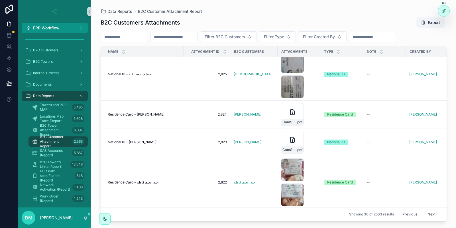
scroll to position [1381, 0]
click at [285, 172] on div "4de93c8d-547f-4ee9-903a-75aa29e6a748 .jpg" at bounding box center [292, 169] width 23 height 23
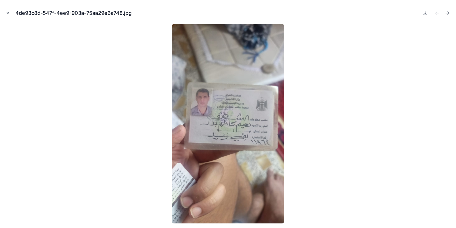
click at [6, 15] on icon "Close modal" at bounding box center [8, 13] width 4 height 4
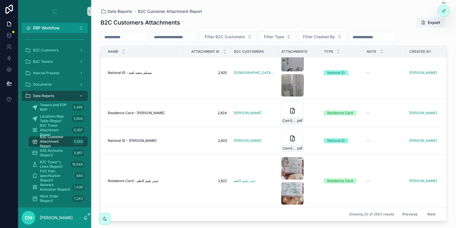
scroll to position [1382, 0]
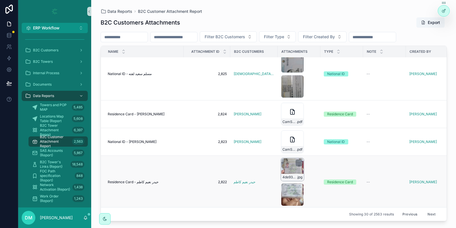
click at [283, 168] on div "4de93c8d-547f-4ee9-903a-75aa29e6a748 .jpg" at bounding box center [292, 169] width 23 height 23
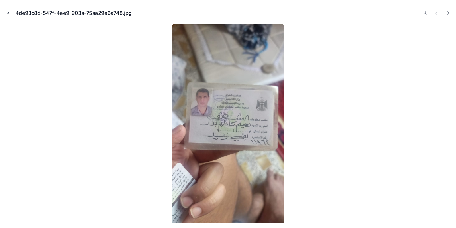
click at [8, 12] on icon "Close modal" at bounding box center [8, 13] width 4 height 4
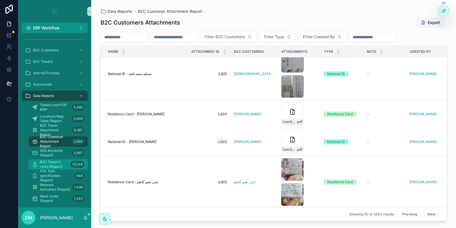
click at [61, 165] on span "B2C Tower's Links (Report)" at bounding box center [54, 164] width 28 height 9
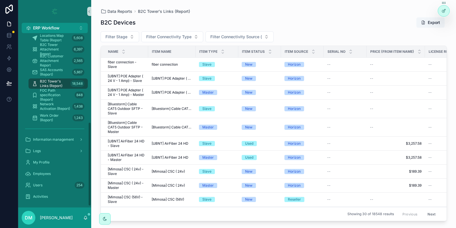
scroll to position [186, 0]
click at [55, 116] on span "Work Order (Report)" at bounding box center [55, 117] width 30 height 9
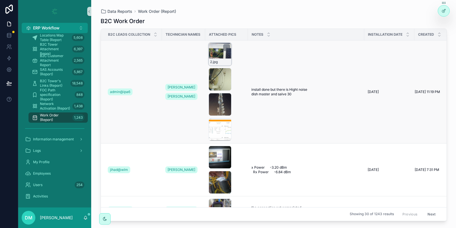
click at [223, 49] on div "scrollable content" at bounding box center [226, 47] width 7 height 7
click at [220, 55] on div "2 .jpg" at bounding box center [220, 54] width 23 height 23
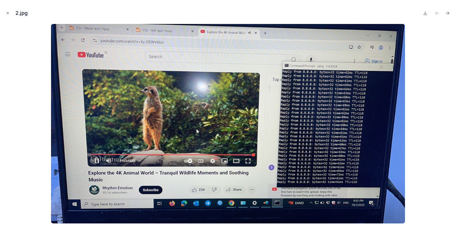
click at [413, 118] on div at bounding box center [228, 123] width 447 height 199
click at [9, 13] on icon "Close modal" at bounding box center [8, 13] width 4 height 4
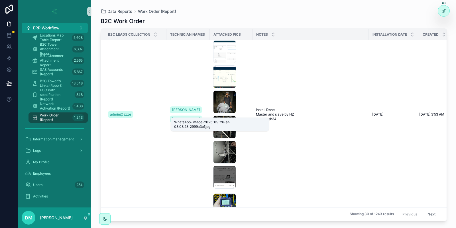
scroll to position [1229, 0]
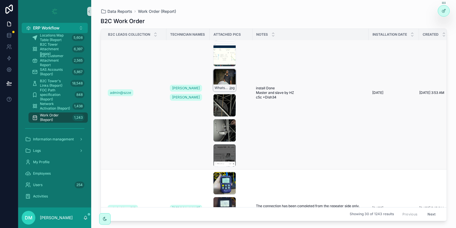
click at [218, 78] on div "WhatsApp-Image-2025-09-26-at-03.08.26_d0a9159f .jpg" at bounding box center [224, 80] width 23 height 23
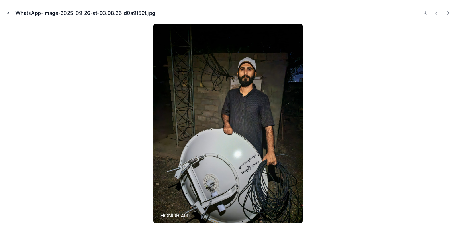
click at [8, 12] on icon "Close modal" at bounding box center [8, 13] width 2 height 2
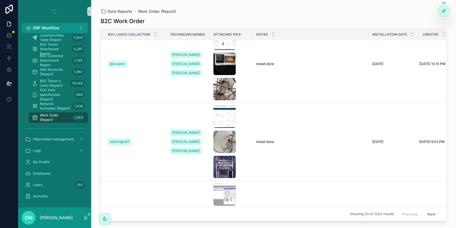
scroll to position [1479, 0]
click at [223, 117] on div "1 .JPG" at bounding box center [224, 117] width 23 height 23
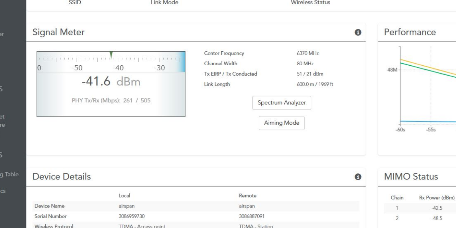
scroll to position [1479, 0]
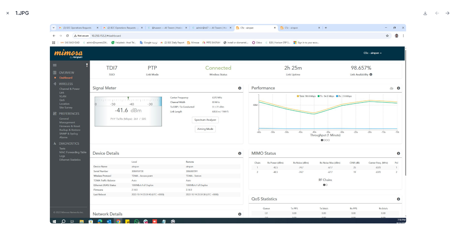
click at [8, 12] on icon "Close modal" at bounding box center [8, 13] width 4 height 4
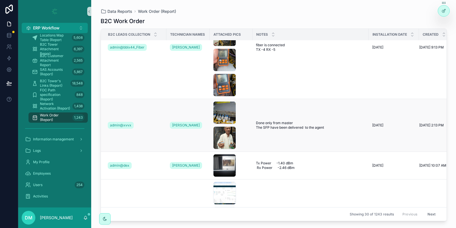
scroll to position [2496, 0]
click at [222, 135] on div "xvvx2 .jpg" at bounding box center [224, 137] width 23 height 23
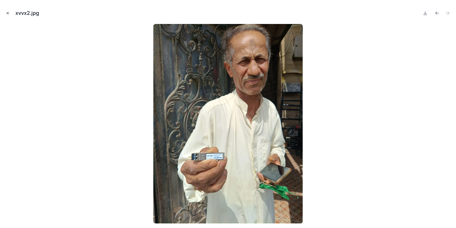
click at [7, 12] on icon "Close modal" at bounding box center [8, 13] width 4 height 4
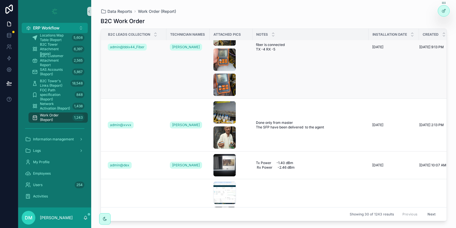
scroll to position [2570, 0]
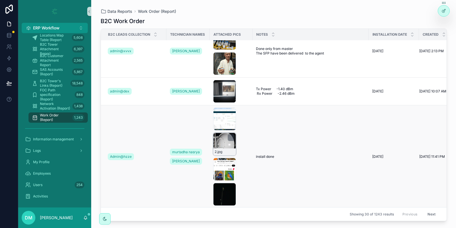
click at [218, 139] on div "2 .jpg" at bounding box center [224, 144] width 23 height 23
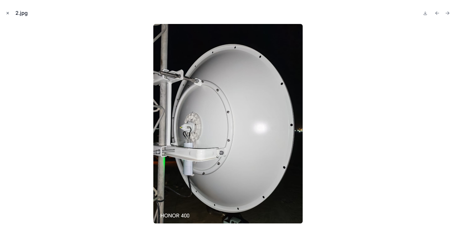
click at [7, 15] on icon "Close modal" at bounding box center [8, 13] width 4 height 4
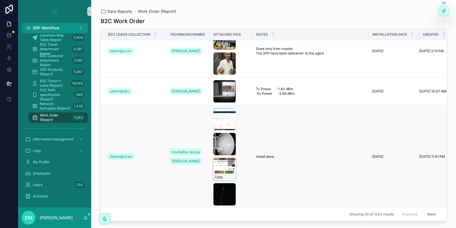
click at [216, 160] on div "3 .jpg" at bounding box center [224, 169] width 23 height 23
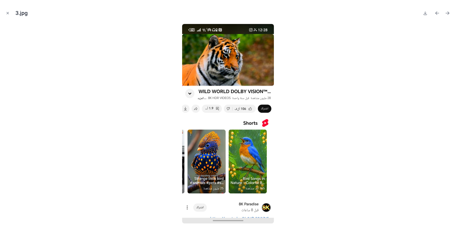
click at [154, 98] on div at bounding box center [228, 123] width 447 height 199
click at [6, 12] on icon "Close modal" at bounding box center [8, 13] width 4 height 4
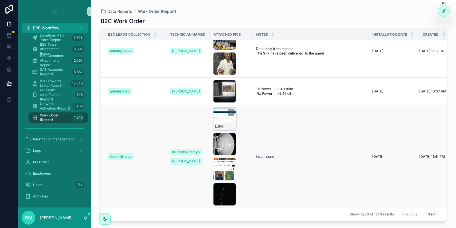
click at [216, 123] on div "1 .JPG" at bounding box center [225, 126] width 22 height 7
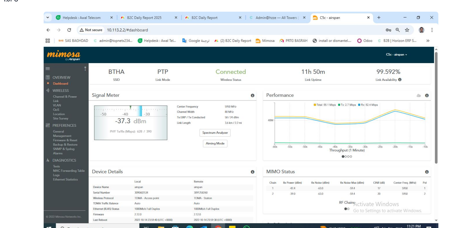
scroll to position [2569, 0]
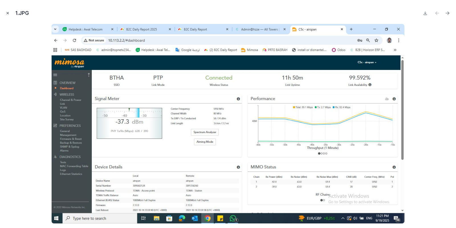
click at [6, 12] on icon "Close modal" at bounding box center [8, 13] width 4 height 4
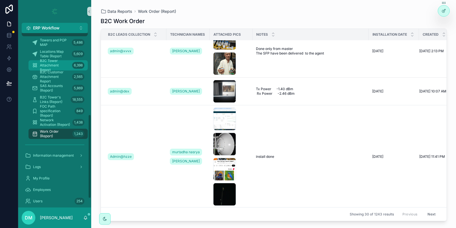
scroll to position [97, 0]
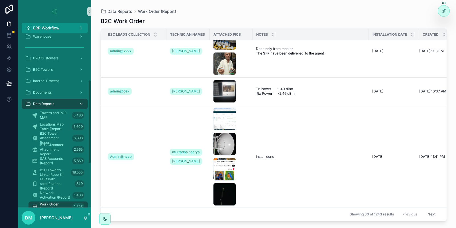
click at [64, 105] on div "Data Reports" at bounding box center [54, 103] width 59 height 9
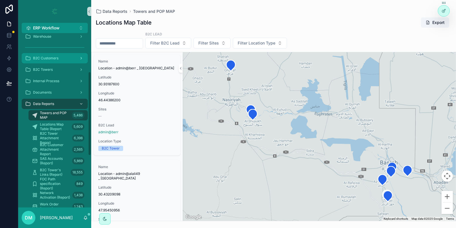
scroll to position [48, 0]
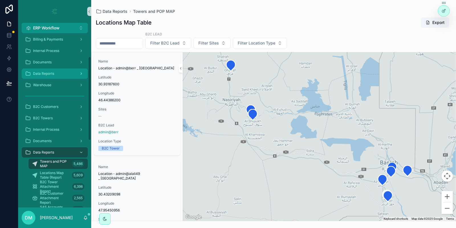
click at [72, 71] on div "Data Reports" at bounding box center [54, 73] width 59 height 9
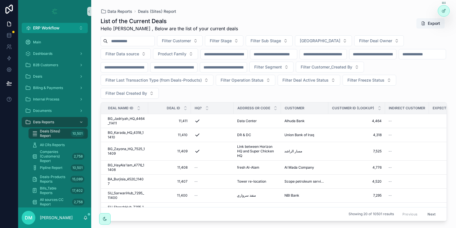
click at [145, 41] on input "scrollable content" at bounding box center [131, 41] width 47 height 8
click at [129, 39] on input "scrollable content" at bounding box center [131, 41] width 47 height 8
paste input "**********"
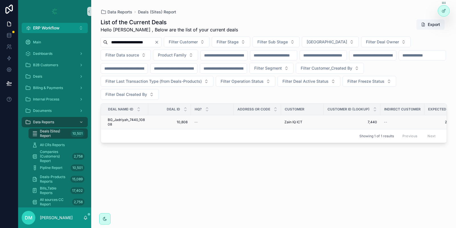
type input "**********"
click at [205, 125] on td "--" at bounding box center [212, 122] width 43 height 14
click at [135, 118] on span "BG_Jadriyah_7440_10808" at bounding box center [126, 121] width 37 height 9
click at [54, 72] on link "Deals" at bounding box center [55, 76] width 66 height 10
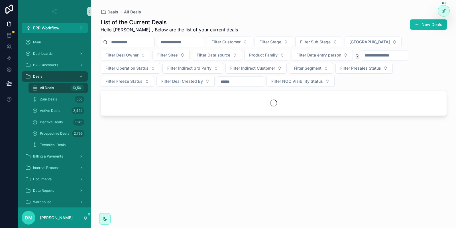
click at [136, 43] on input "scrollable content" at bounding box center [131, 42] width 47 height 8
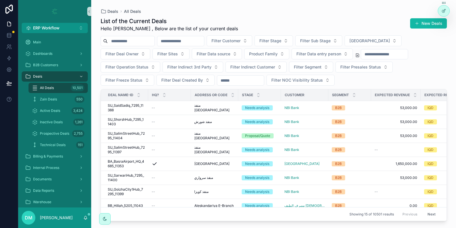
paste input "**********"
type input "**********"
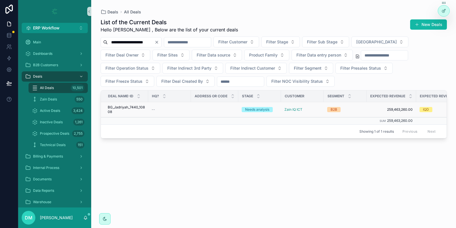
click at [143, 106] on span "BG_Jadriyah_7440_10808" at bounding box center [126, 109] width 37 height 9
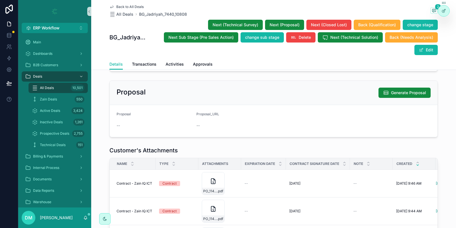
scroll to position [445, 0]
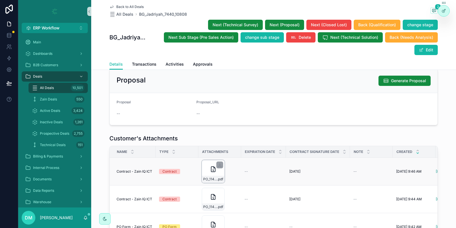
click at [208, 166] on div "PO_11405_ManageEngine_HS_Approved .pdf" at bounding box center [213, 171] width 23 height 23
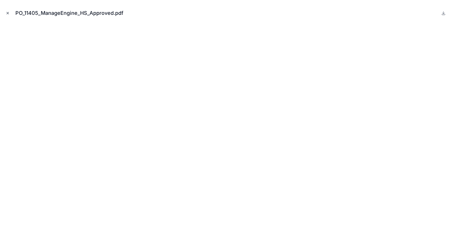
click at [8, 11] on button "Close modal" at bounding box center [8, 13] width 6 height 6
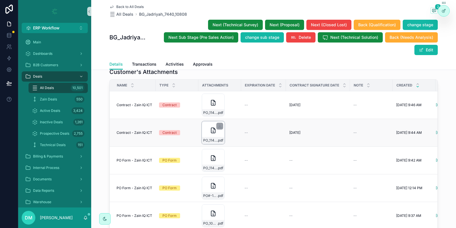
click at [210, 130] on icon "scrollable content" at bounding box center [213, 130] width 7 height 7
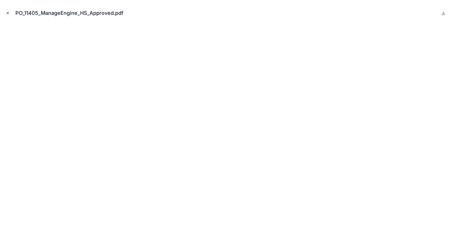
click at [5, 11] on button "Close modal" at bounding box center [8, 13] width 6 height 6
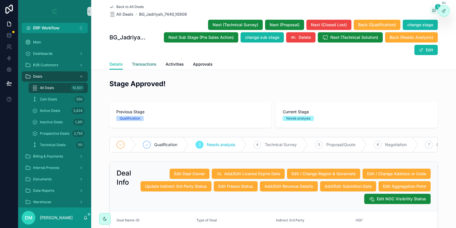
click at [142, 64] on span "Transactions" at bounding box center [144, 64] width 25 height 6
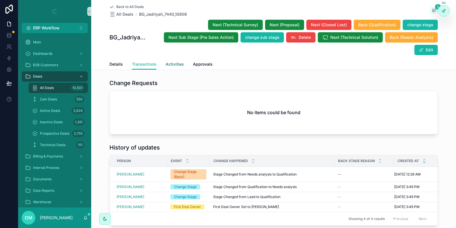
click at [180, 62] on span "Activities" at bounding box center [175, 64] width 18 height 6
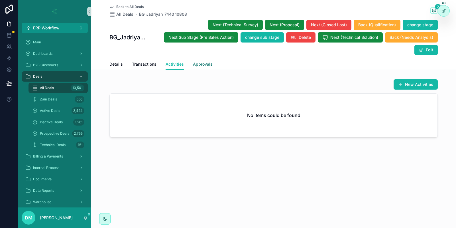
click at [207, 68] on link "Approvals" at bounding box center [203, 64] width 20 height 11
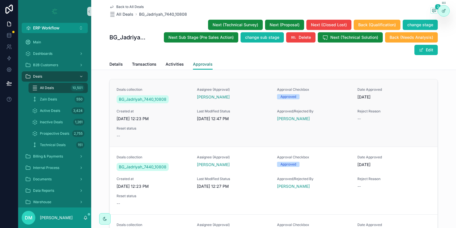
scroll to position [113, 0]
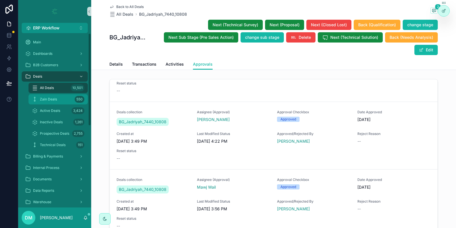
click at [40, 98] on span "Zain Deals" at bounding box center [48, 99] width 17 height 5
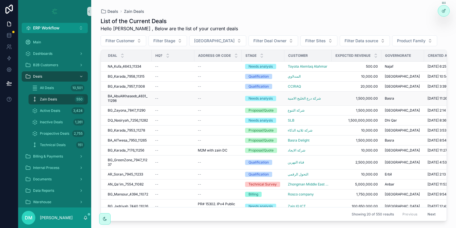
scroll to position [96, 0]
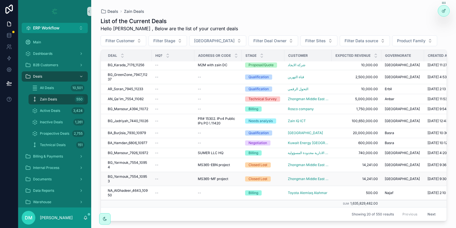
click at [139, 182] on span "BG_Yarmouk_7554_10953" at bounding box center [128, 178] width 40 height 9
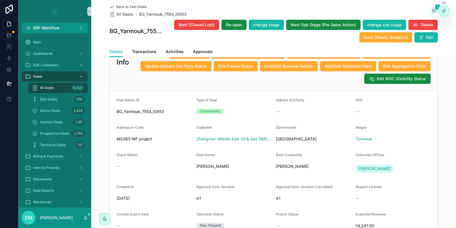
scroll to position [108, 0]
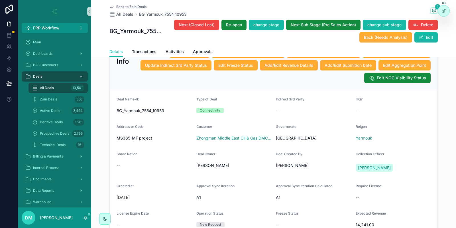
click at [211, 167] on span "[PERSON_NAME]" at bounding box center [212, 166] width 33 height 6
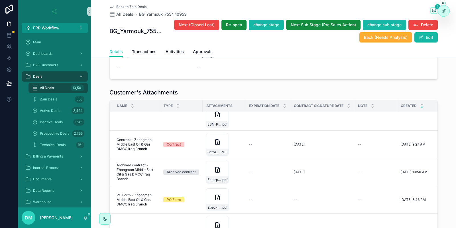
scroll to position [0, 0]
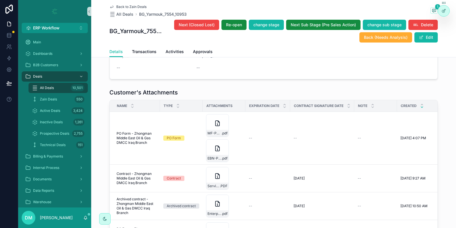
click at [215, 173] on icon "scrollable content" at bounding box center [217, 176] width 7 height 7
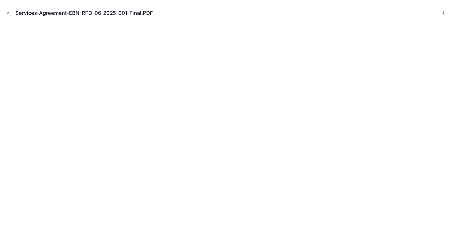
click at [8, 14] on icon "Close modal" at bounding box center [8, 13] width 4 height 4
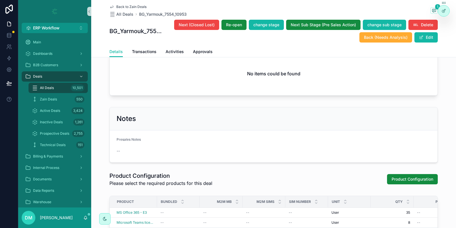
scroll to position [738, 0]
click at [55, 146] on span "Technical Deals" at bounding box center [53, 145] width 26 height 5
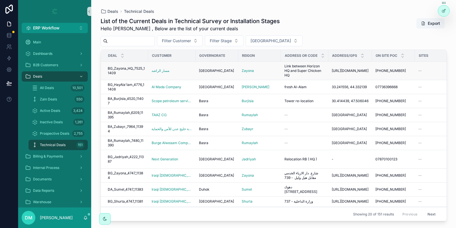
click at [136, 72] on span "BG_Zayona_HQ_7525_11409" at bounding box center [126, 70] width 37 height 9
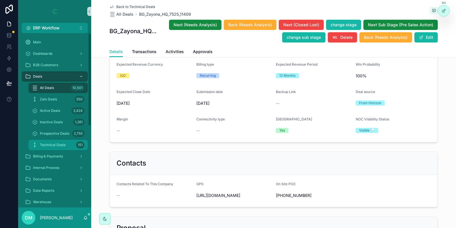
scroll to position [599, 0]
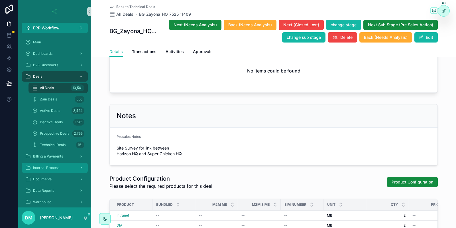
click at [54, 166] on span "Internal Process" at bounding box center [46, 167] width 26 height 5
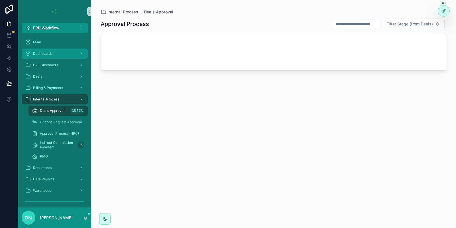
click at [55, 51] on div "Dashboards" at bounding box center [54, 53] width 59 height 9
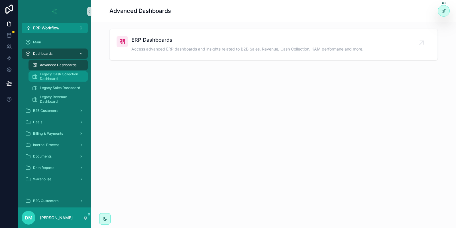
click at [54, 71] on link "Legacy Cash Collection Dashboard" at bounding box center [58, 76] width 59 height 10
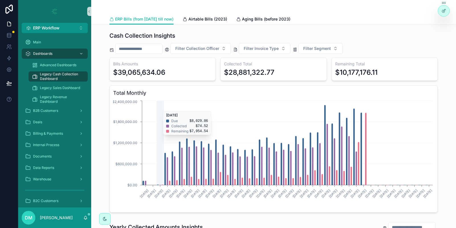
scroll to position [19, 0]
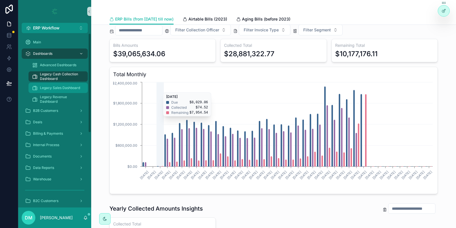
click at [59, 90] on span "Legacy Sales Dashboard" at bounding box center [60, 88] width 40 height 5
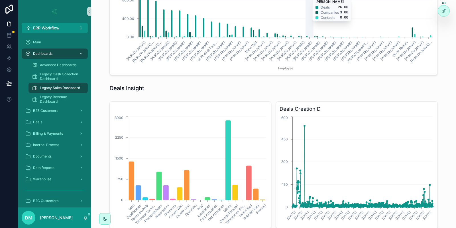
scroll to position [440, 0]
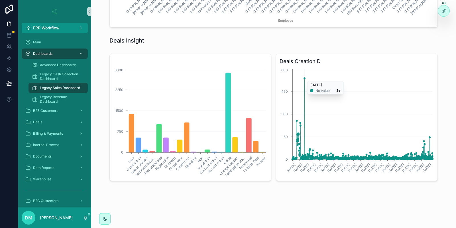
click at [305, 77] on circle "chart" at bounding box center [305, 78] width 2 height 2
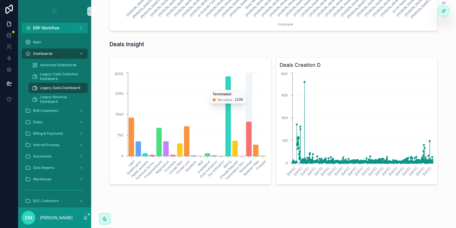
scroll to position [436, 0]
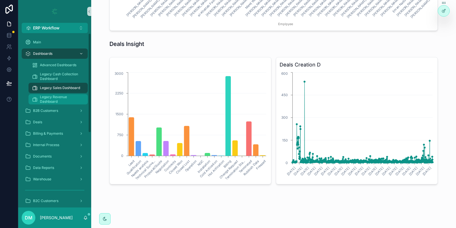
click at [57, 98] on span "Legacy Revenue Dashboard" at bounding box center [61, 99] width 42 height 9
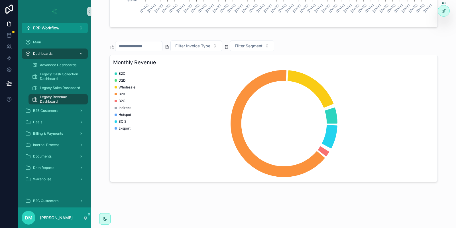
scroll to position [161, 0]
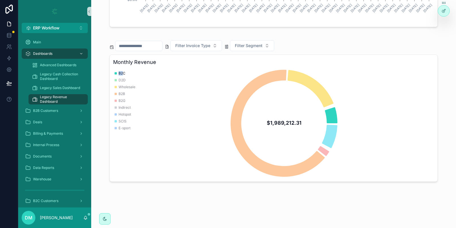
drag, startPoint x: 119, startPoint y: 73, endPoint x: 123, endPoint y: 72, distance: 4.4
click at [123, 72] on span "B2C" at bounding box center [122, 73] width 7 height 5
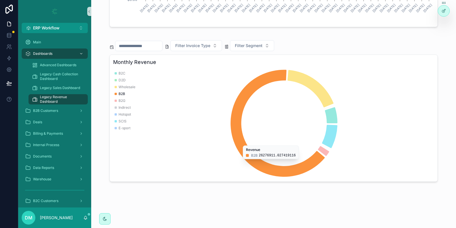
click at [265, 168] on icon "chart" at bounding box center [278, 123] width 94 height 107
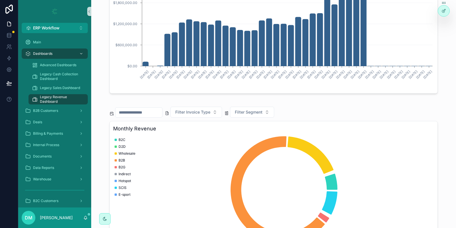
scroll to position [94, 0]
click at [200, 111] on span "Filter Invoice Type" at bounding box center [192, 112] width 35 height 6
click at [187, 147] on div "NRC" at bounding box center [210, 143] width 68 height 9
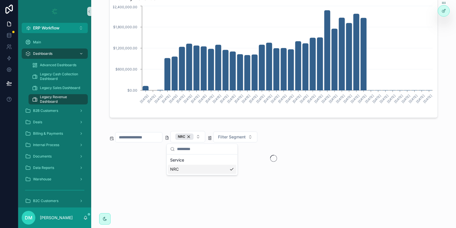
scroll to position [69, 0]
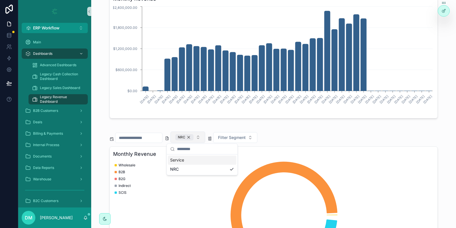
click at [194, 136] on div "NRC" at bounding box center [184, 137] width 18 height 6
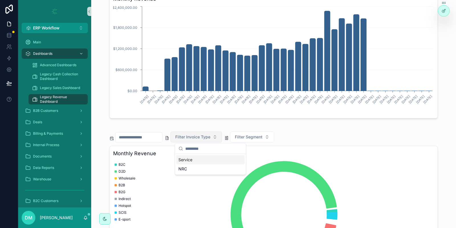
click at [235, 122] on div "Revenue Insights Filter Invoice Type Filter Segment Revenue $39,065,634.06 Mont…" at bounding box center [273, 126] width 365 height 390
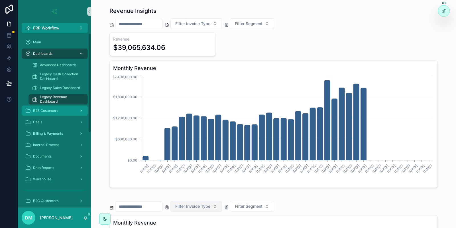
click at [52, 113] on span "B2B Customers" at bounding box center [45, 110] width 25 height 5
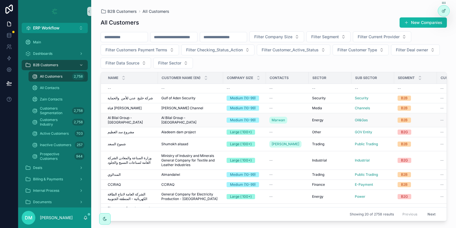
scroll to position [119, 0]
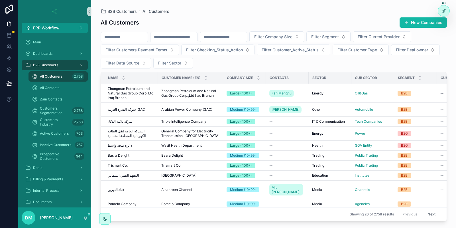
click at [252, 18] on div "All Customers New Companies" at bounding box center [274, 22] width 347 height 11
click at [8, 48] on icon at bounding box center [8, 48] width 3 height 1
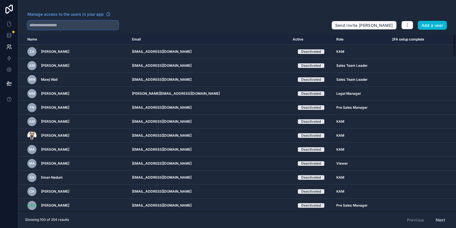
click at [78, 24] on input "text" at bounding box center [72, 25] width 91 height 9
paste input "**********"
type input "**********"
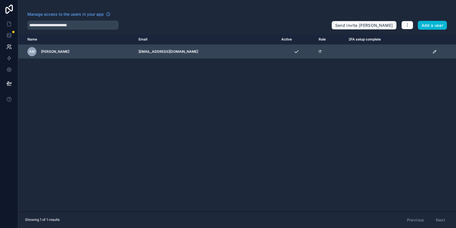
click at [433, 52] on icon "scrollable content" at bounding box center [434, 51] width 3 height 3
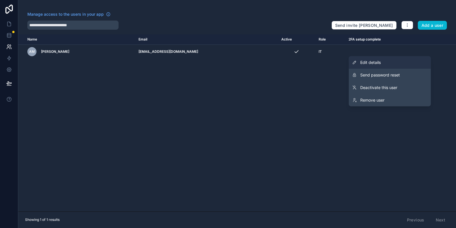
click at [370, 61] on span "Edit details" at bounding box center [370, 63] width 21 height 6
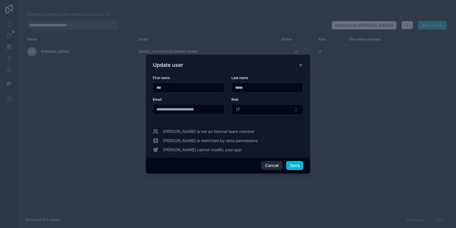
click at [276, 164] on button "Cancel" at bounding box center [272, 165] width 21 height 9
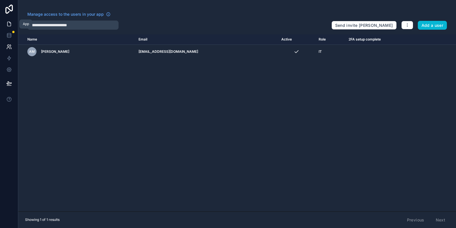
click at [8, 20] on link at bounding box center [9, 23] width 18 height 11
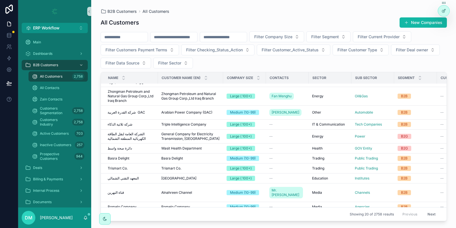
scroll to position [119, 0]
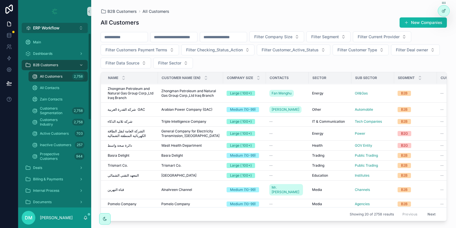
click at [73, 29] on button "ERP Workflow Alt 1" at bounding box center [55, 28] width 66 height 10
click at [5, 41] on link at bounding box center [9, 46] width 18 height 11
click at [9, 46] on icon at bounding box center [8, 46] width 2 height 2
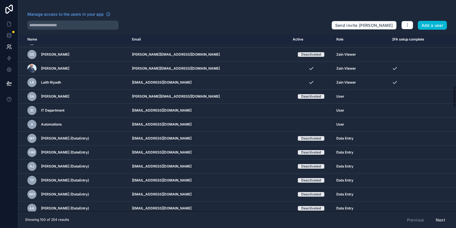
scroll to position [418, 0]
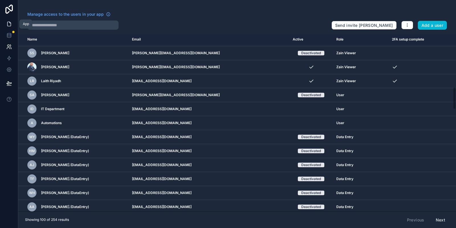
click at [13, 21] on link at bounding box center [9, 23] width 18 height 11
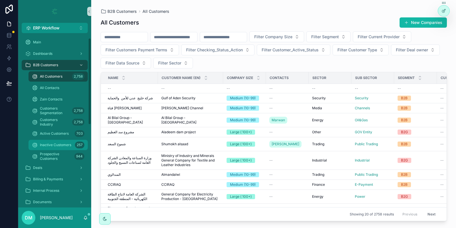
scroll to position [176, 0]
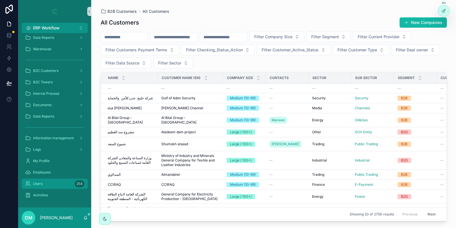
click at [51, 182] on div "Users 254" at bounding box center [54, 183] width 59 height 9
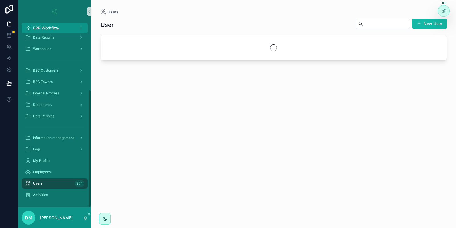
scroll to position [84, 0]
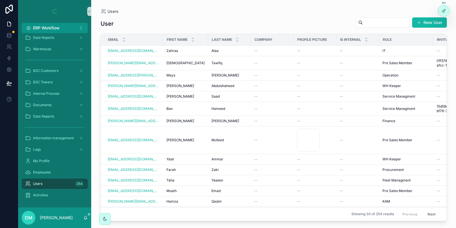
click at [363, 24] on input "scrollable content" at bounding box center [386, 23] width 47 height 8
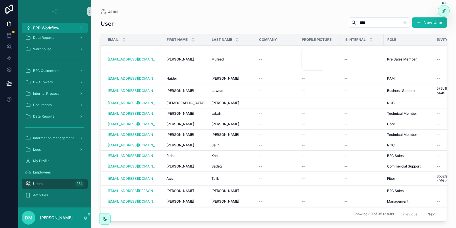
click at [362, 20] on input "***" at bounding box center [379, 23] width 47 height 8
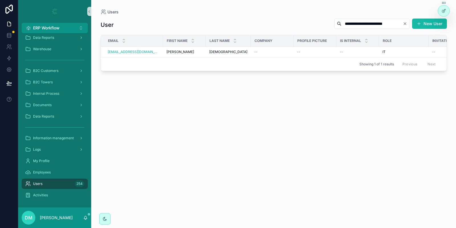
type input "**********"
click at [48, 86] on div "B2C Towers" at bounding box center [54, 82] width 59 height 9
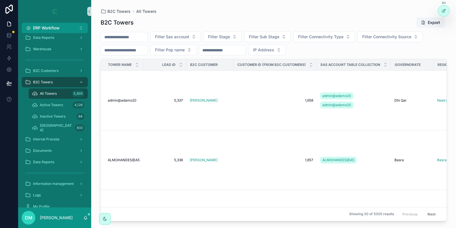
click at [79, 141] on div "scrollable content" at bounding box center [80, 139] width 7 height 9
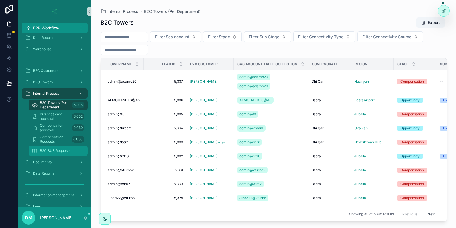
click at [74, 151] on div "B2C SUB Requests" at bounding box center [58, 150] width 52 height 9
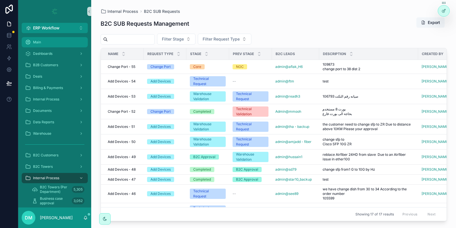
click at [52, 42] on div "Main" at bounding box center [54, 42] width 59 height 9
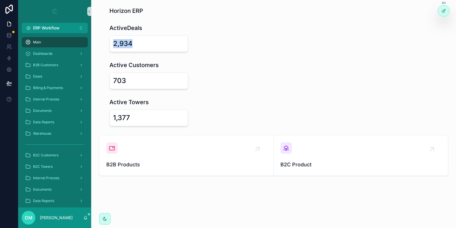
drag, startPoint x: 131, startPoint y: 40, endPoint x: 106, endPoint y: 40, distance: 25.1
click at [113, 40] on div "2,934" at bounding box center [122, 43] width 19 height 9
click at [179, 141] on link "B2B Products" at bounding box center [187, 155] width 174 height 40
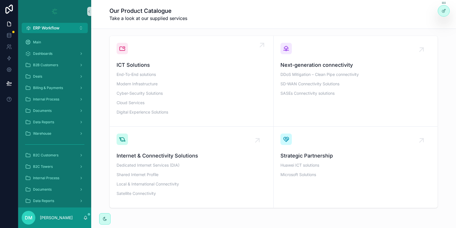
click at [191, 77] on div "End-To-End solutions Modern Infrastructure Cyber-Security Solutions Cloud Servi…" at bounding box center [192, 94] width 150 height 47
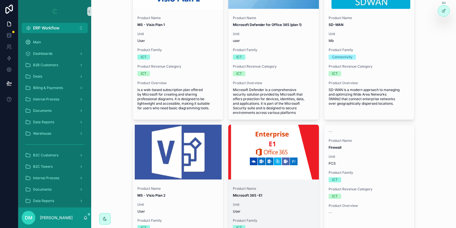
scroll to position [308, 0]
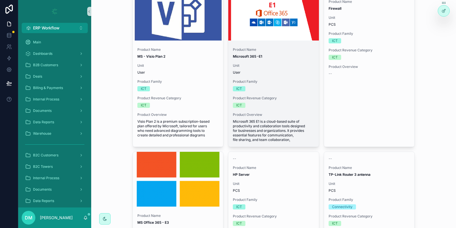
click at [295, 74] on span "User" at bounding box center [274, 72] width 82 height 5
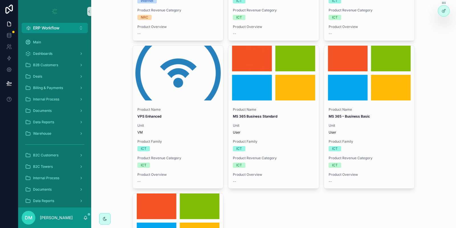
scroll to position [1814, 0]
